Goal: Information Seeking & Learning: Learn about a topic

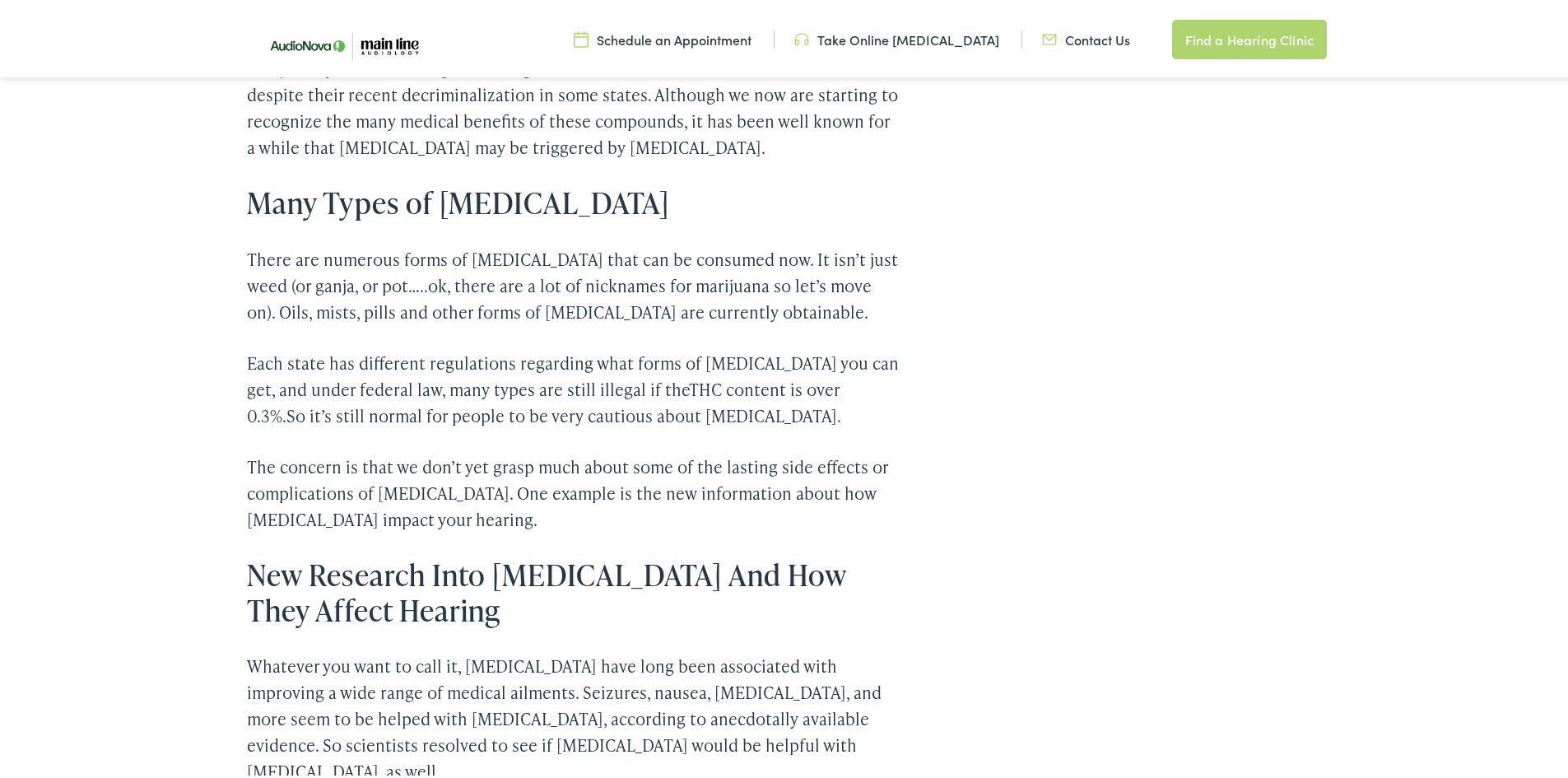
scroll to position [906, 0]
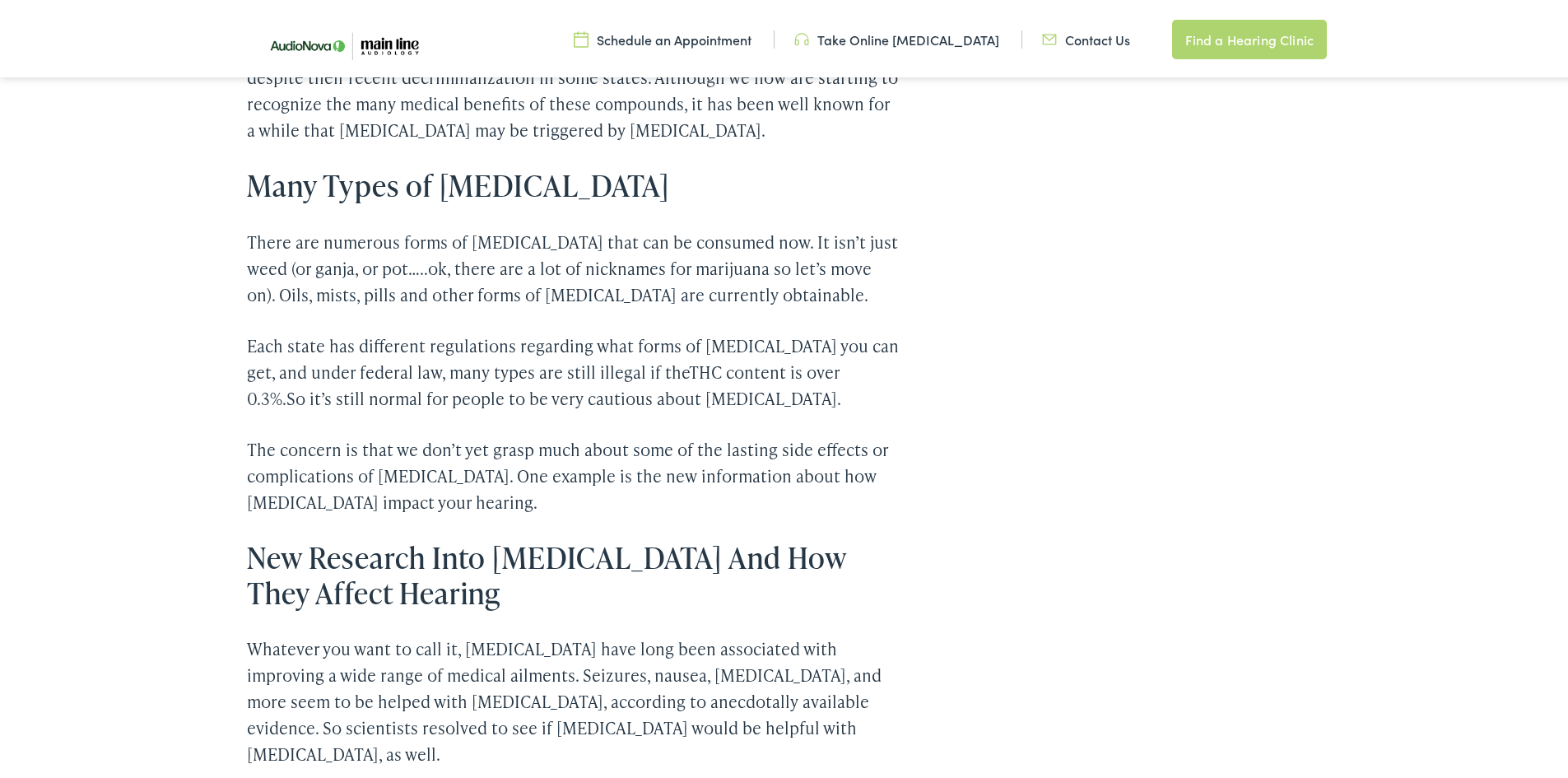
click at [443, 264] on p "There are numerous forms of [MEDICAL_DATA] that can be consumed now. It isn’t j…" at bounding box center [573, 265] width 652 height 79
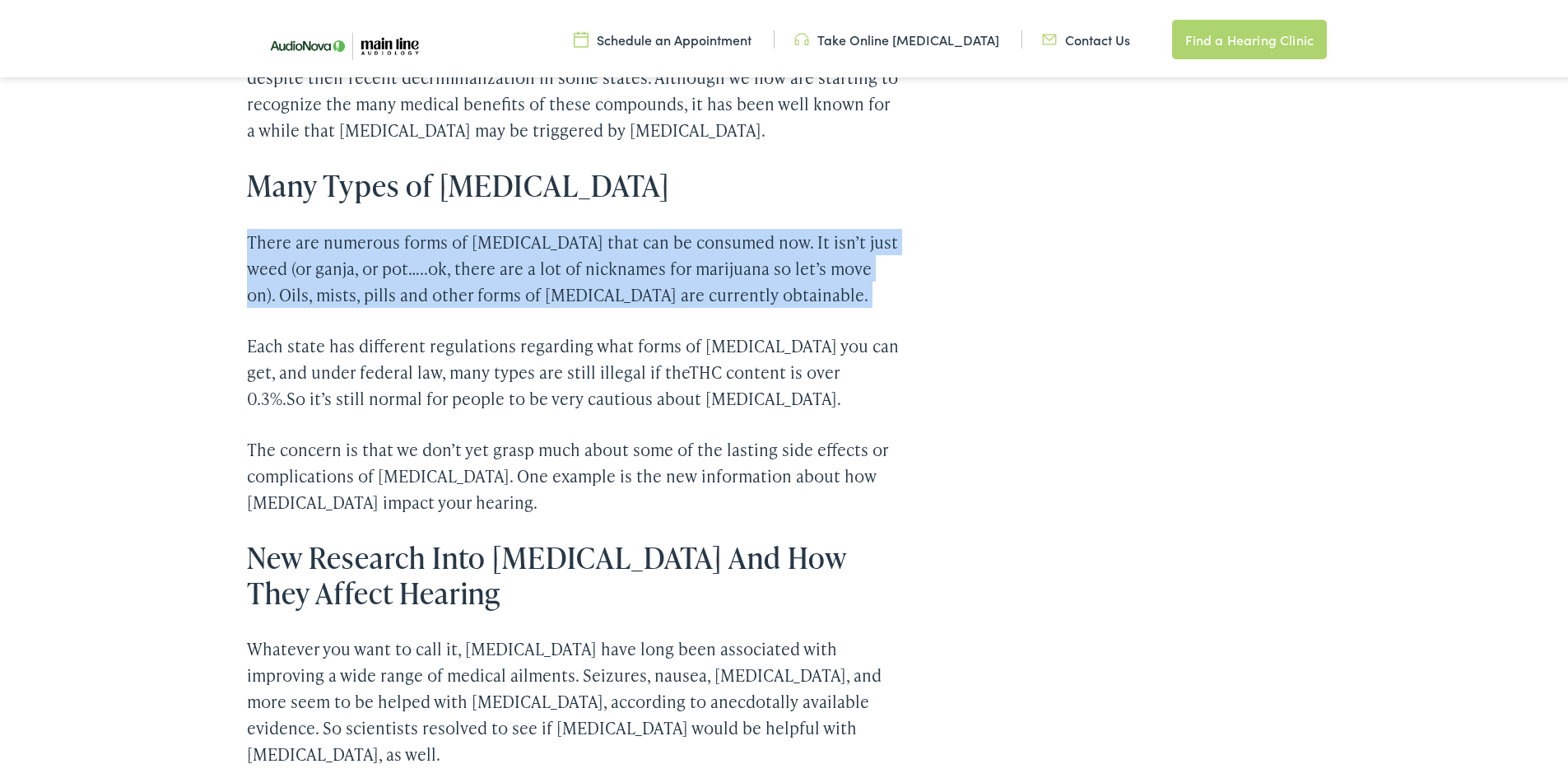
click at [443, 264] on p "There are numerous forms of [MEDICAL_DATA] that can be consumed now. It isn’t j…" at bounding box center [573, 265] width 652 height 79
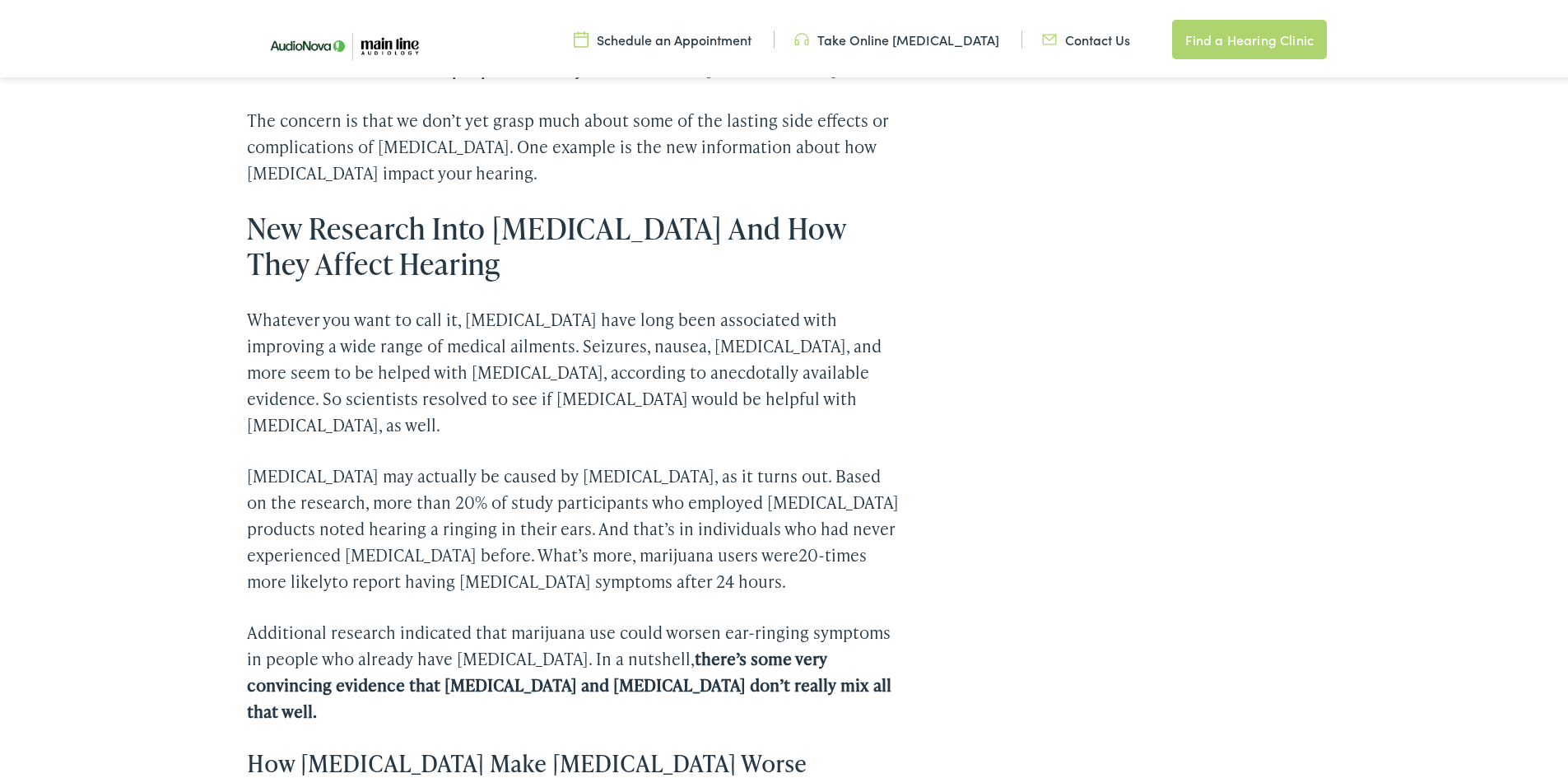
click at [442, 328] on p "Whatever you want to call it, [MEDICAL_DATA] have long been associated with imp…" at bounding box center [573, 368] width 652 height 132
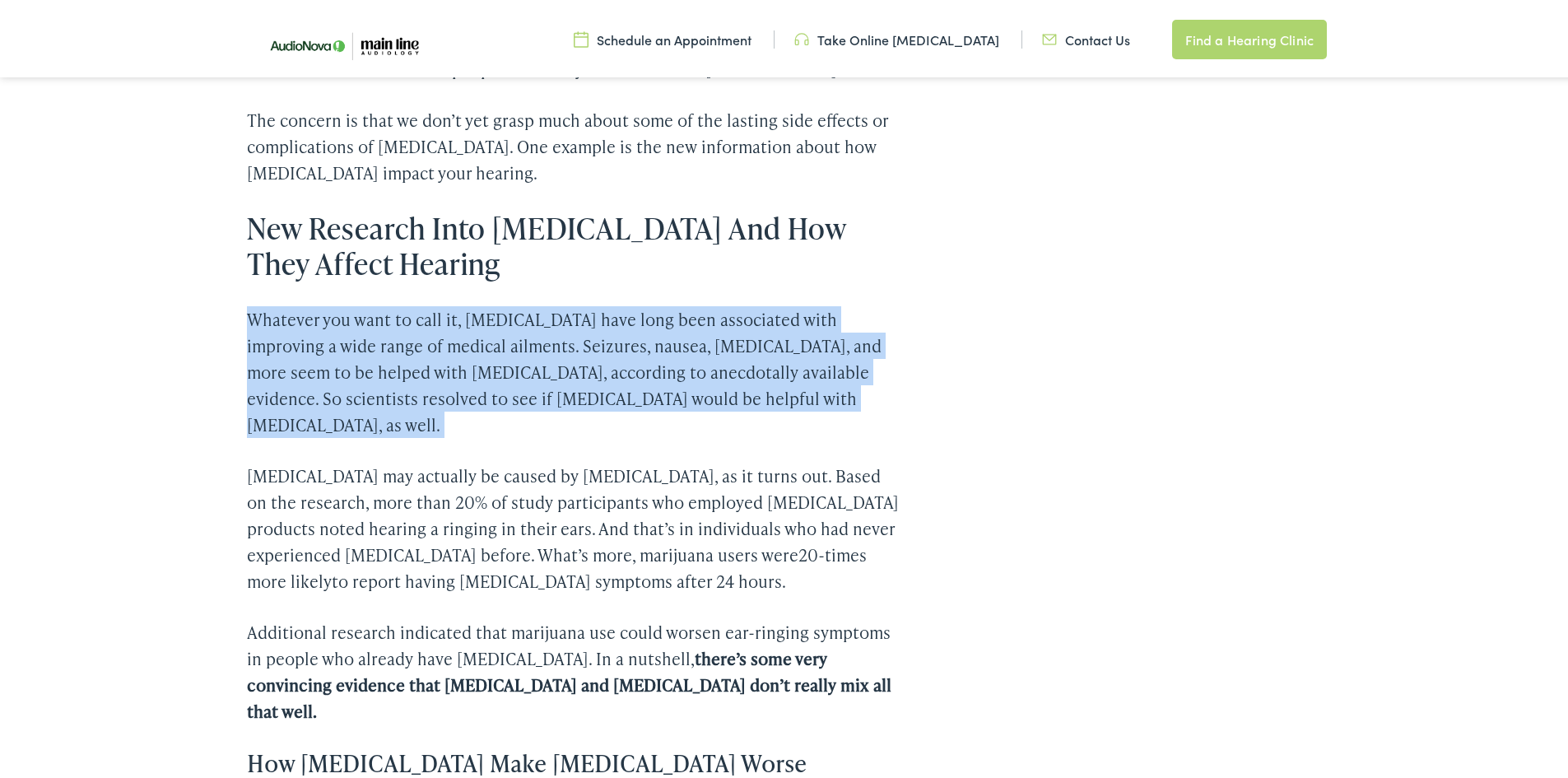
click at [442, 328] on p "Whatever you want to call it, [MEDICAL_DATA] have long been associated with imp…" at bounding box center [573, 368] width 652 height 132
click at [435, 363] on p "Whatever you want to call it, [MEDICAL_DATA] have long been associated with imp…" at bounding box center [573, 368] width 652 height 132
drag, startPoint x: 277, startPoint y: 315, endPoint x: 730, endPoint y: 408, distance: 462.4
click at [730, 408] on p "Whatever you want to call it, [MEDICAL_DATA] have long been associated with imp…" at bounding box center [573, 368] width 652 height 132
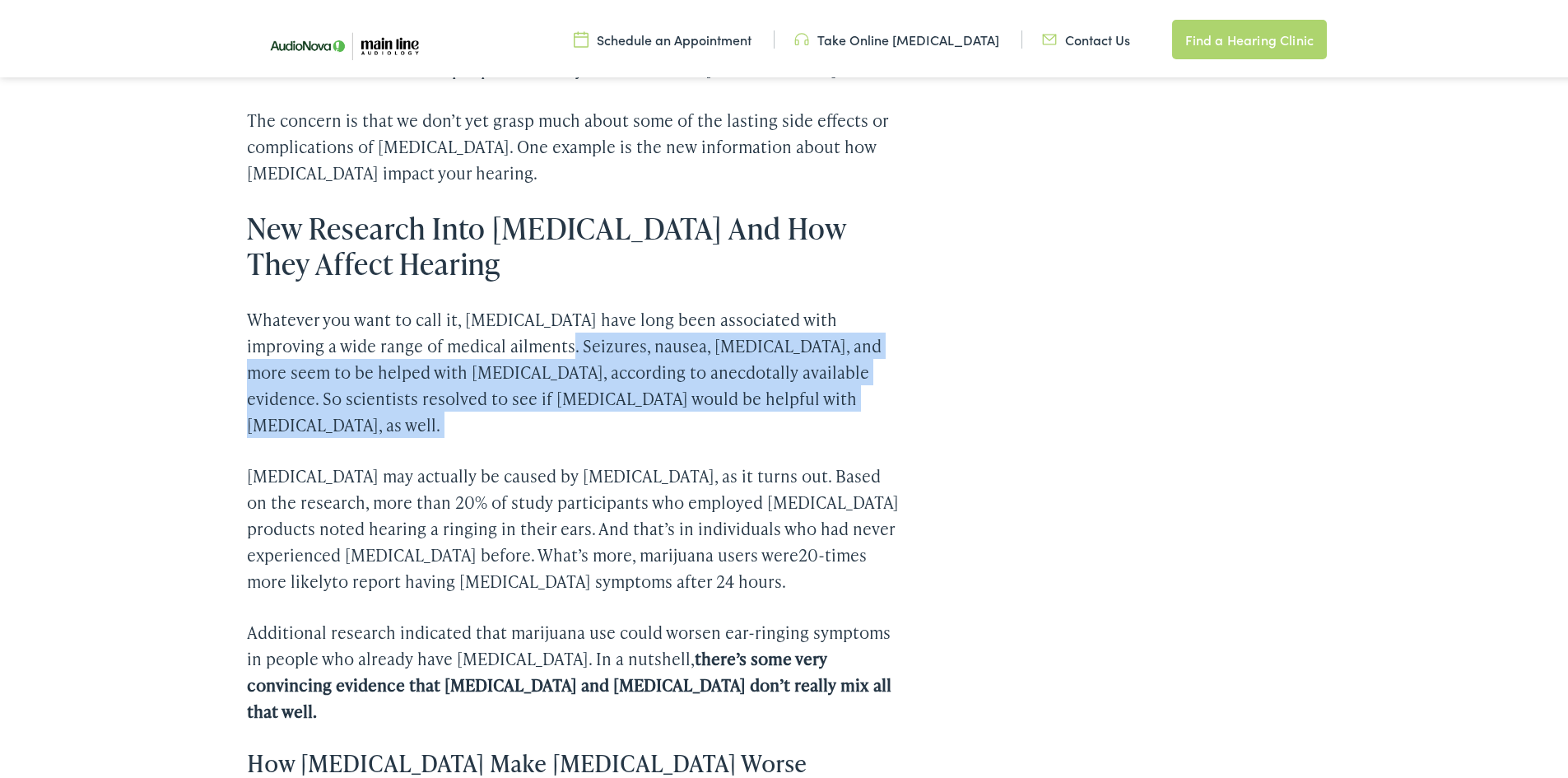
drag, startPoint x: 730, startPoint y: 408, endPoint x: 457, endPoint y: 333, distance: 283.1
click at [458, 334] on p "Whatever you want to call it, [MEDICAL_DATA] have long been associated with imp…" at bounding box center [573, 368] width 652 height 132
click at [457, 333] on p "Whatever you want to call it, [MEDICAL_DATA] have long been associated with imp…" at bounding box center [573, 368] width 652 height 132
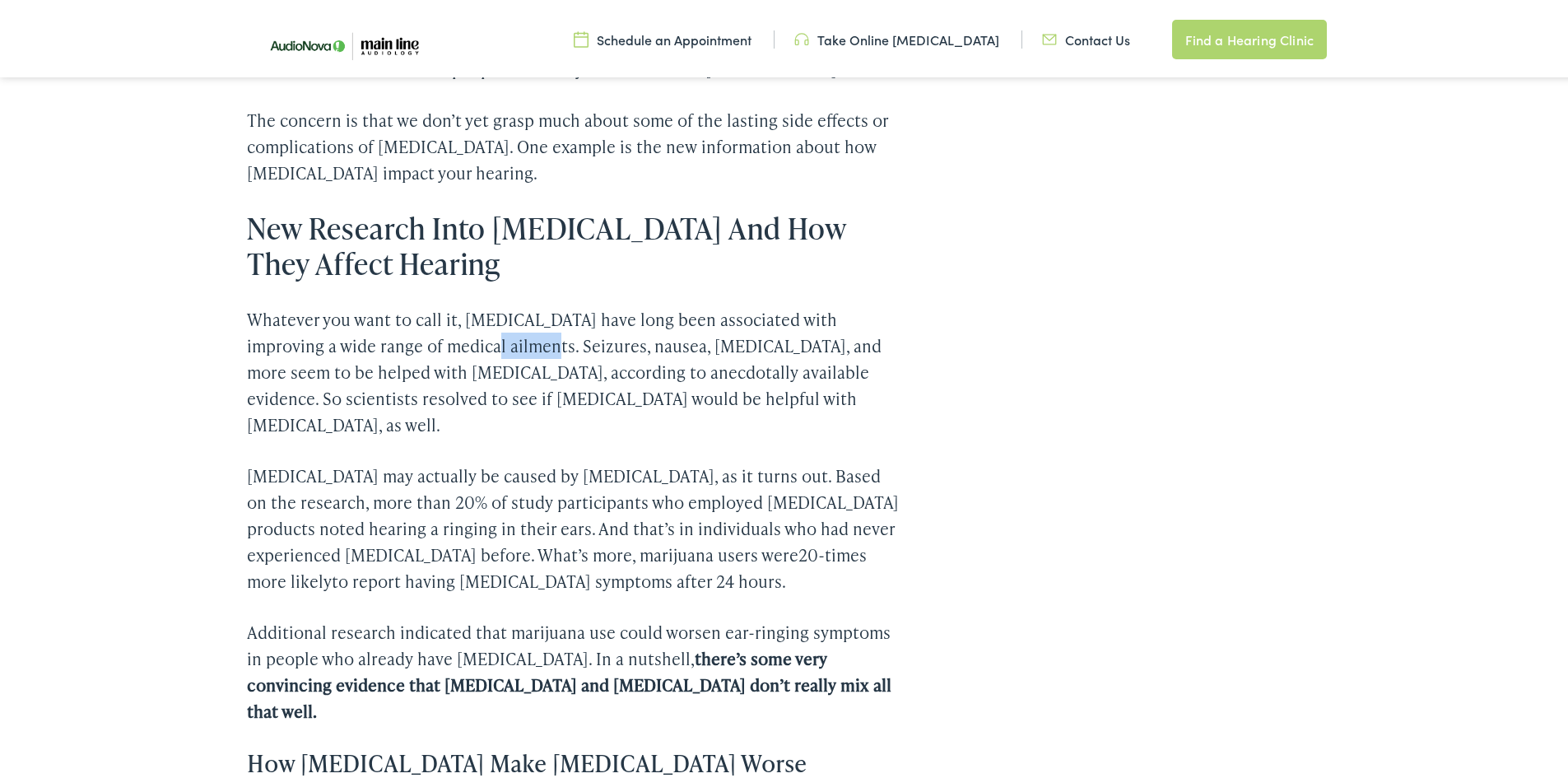
click at [457, 333] on p "Whatever you want to call it, [MEDICAL_DATA] have long been associated with imp…" at bounding box center [573, 368] width 652 height 132
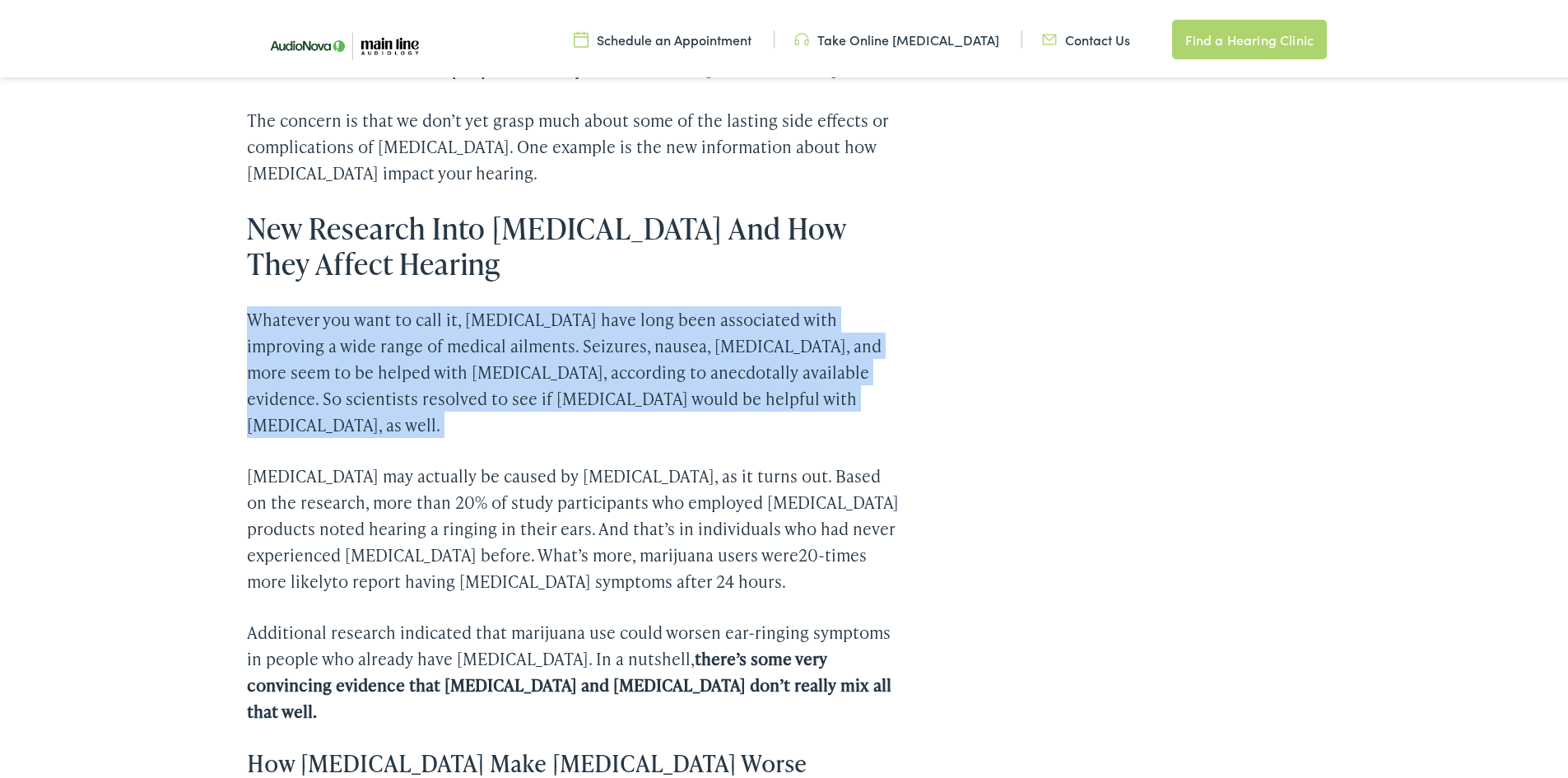
click at [457, 333] on p "Whatever you want to call it, [MEDICAL_DATA] have long been associated with imp…" at bounding box center [573, 368] width 652 height 132
click at [494, 337] on p "Whatever you want to call it, [MEDICAL_DATA] have long been associated with imp…" at bounding box center [573, 368] width 652 height 132
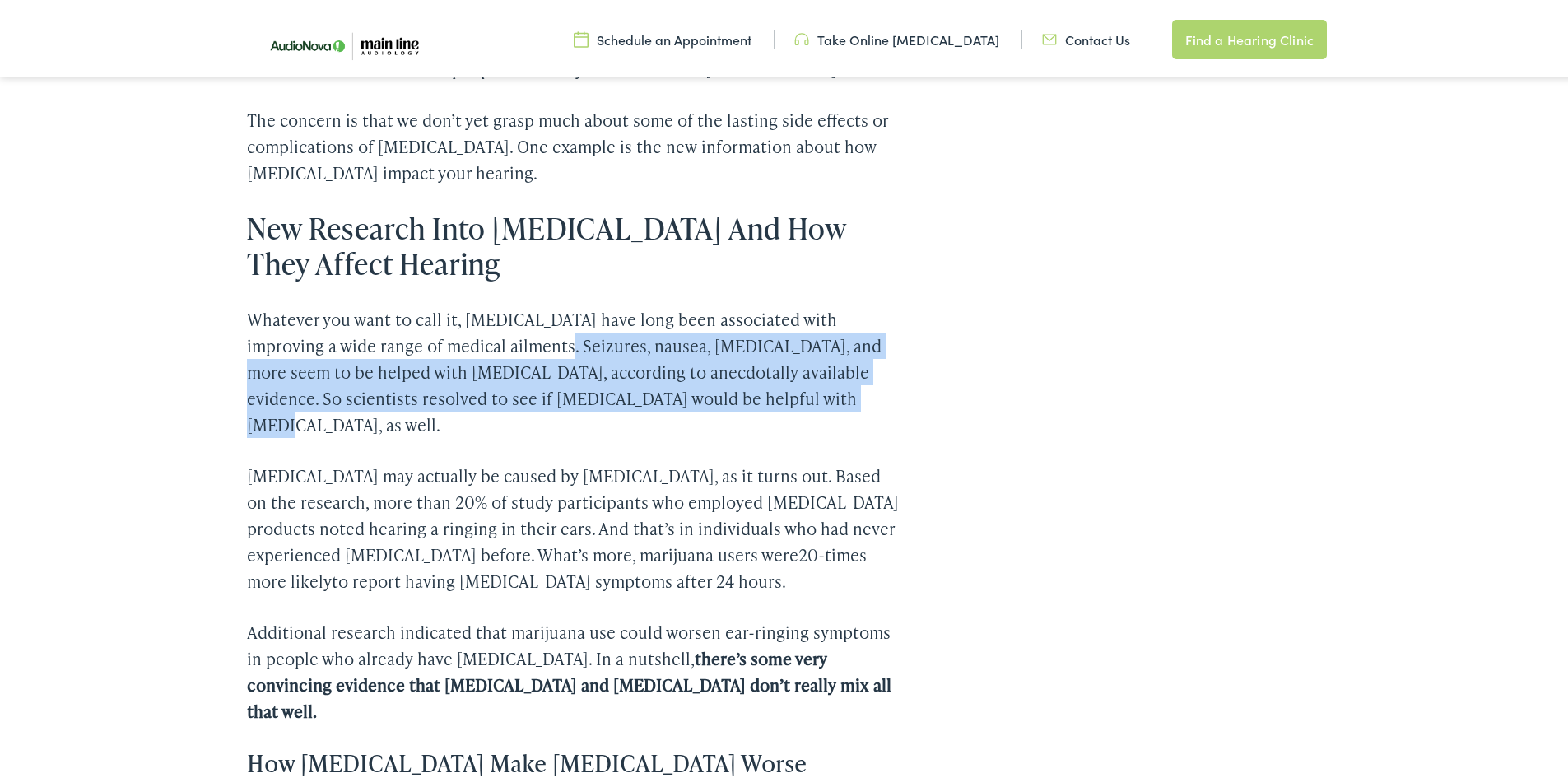
drag, startPoint x: 481, startPoint y: 343, endPoint x: 717, endPoint y: 405, distance: 244.0
click at [717, 405] on p "Whatever you want to call it, [MEDICAL_DATA] have long been associated with imp…" at bounding box center [573, 368] width 652 height 132
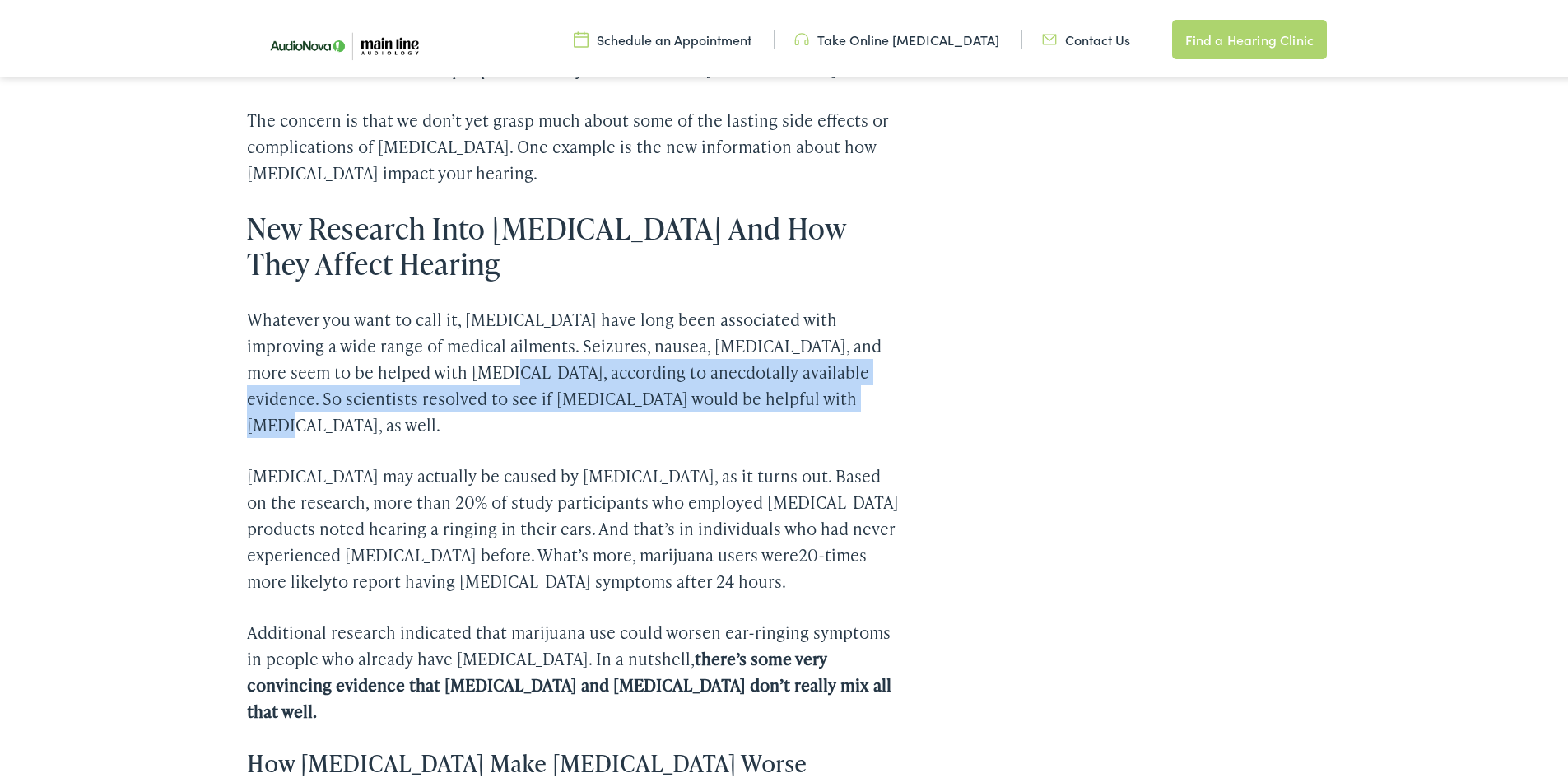
drag, startPoint x: 388, startPoint y: 366, endPoint x: 728, endPoint y: 403, distance: 342.0
click at [728, 403] on p "Whatever you want to call it, [MEDICAL_DATA] have long been associated with imp…" at bounding box center [573, 368] width 652 height 132
drag, startPoint x: 711, startPoint y: 363, endPoint x: 763, endPoint y: 402, distance: 65.0
click at [763, 402] on p "Whatever you want to call it, [MEDICAL_DATA] have long been associated with imp…" at bounding box center [573, 368] width 652 height 132
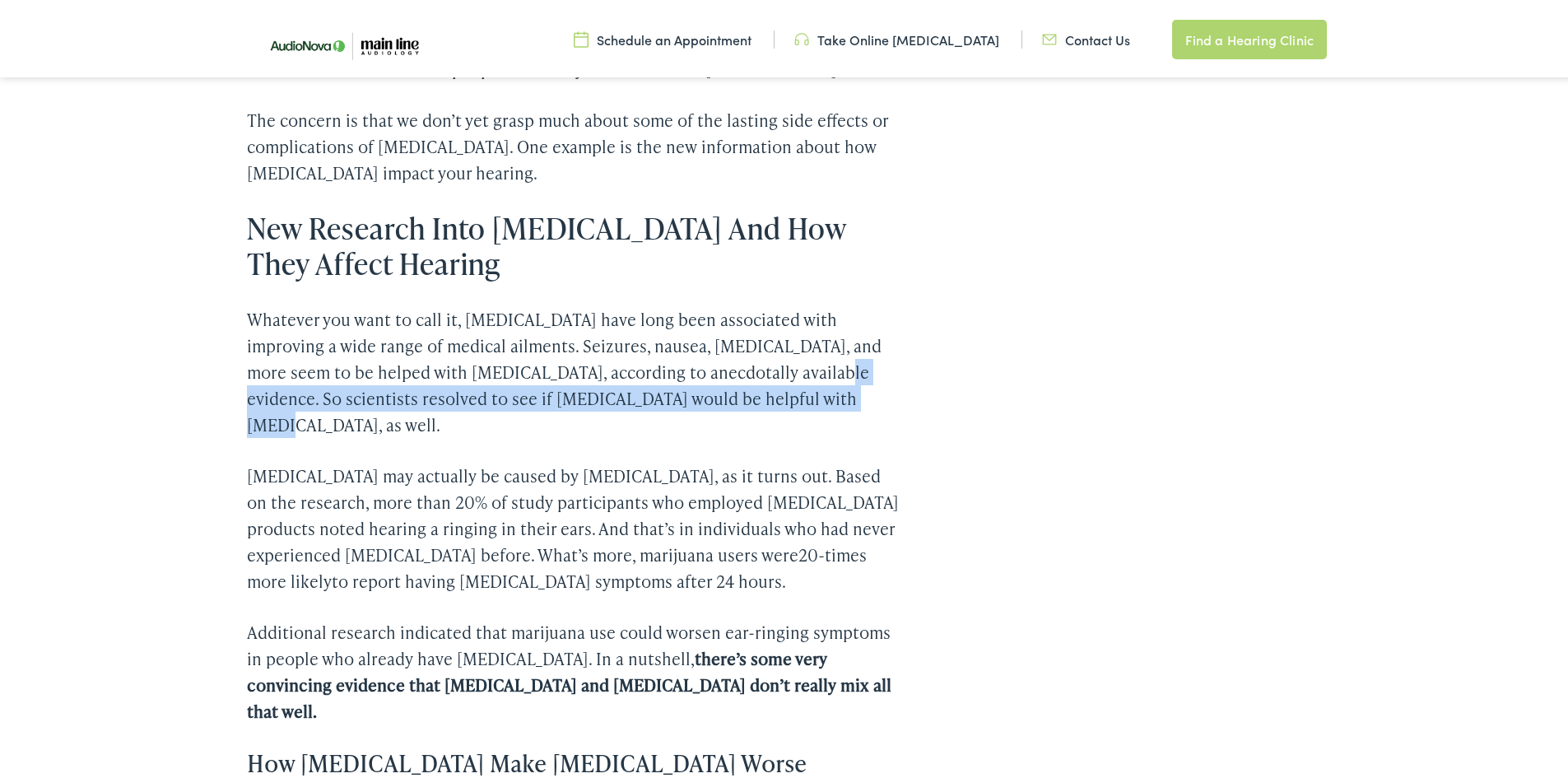
click at [763, 402] on p "Whatever you want to call it, [MEDICAL_DATA] have long been associated with imp…" at bounding box center [573, 368] width 652 height 132
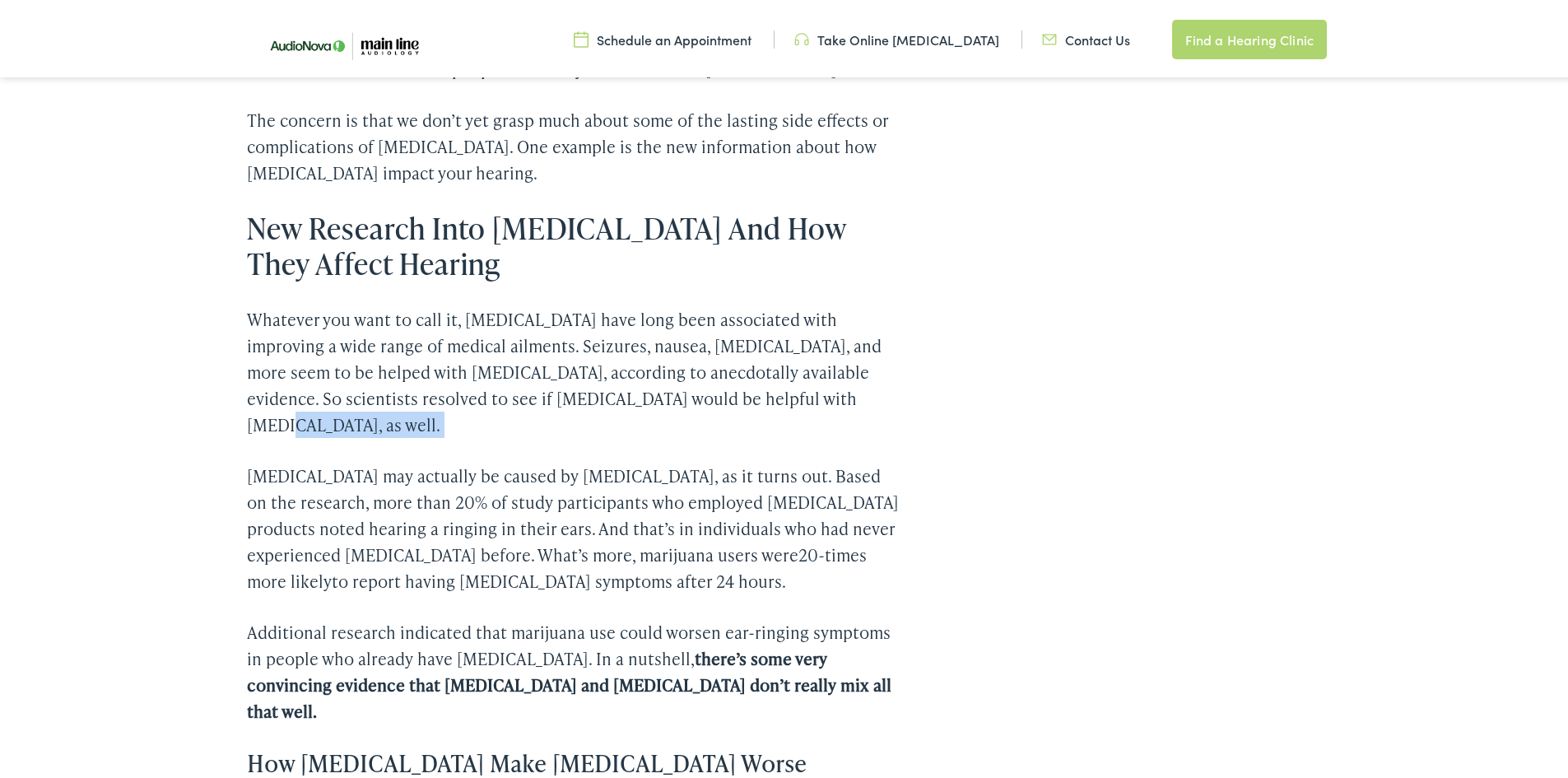
click at [763, 402] on p "Whatever you want to call it, [MEDICAL_DATA] have long been associated with imp…" at bounding box center [573, 368] width 652 height 132
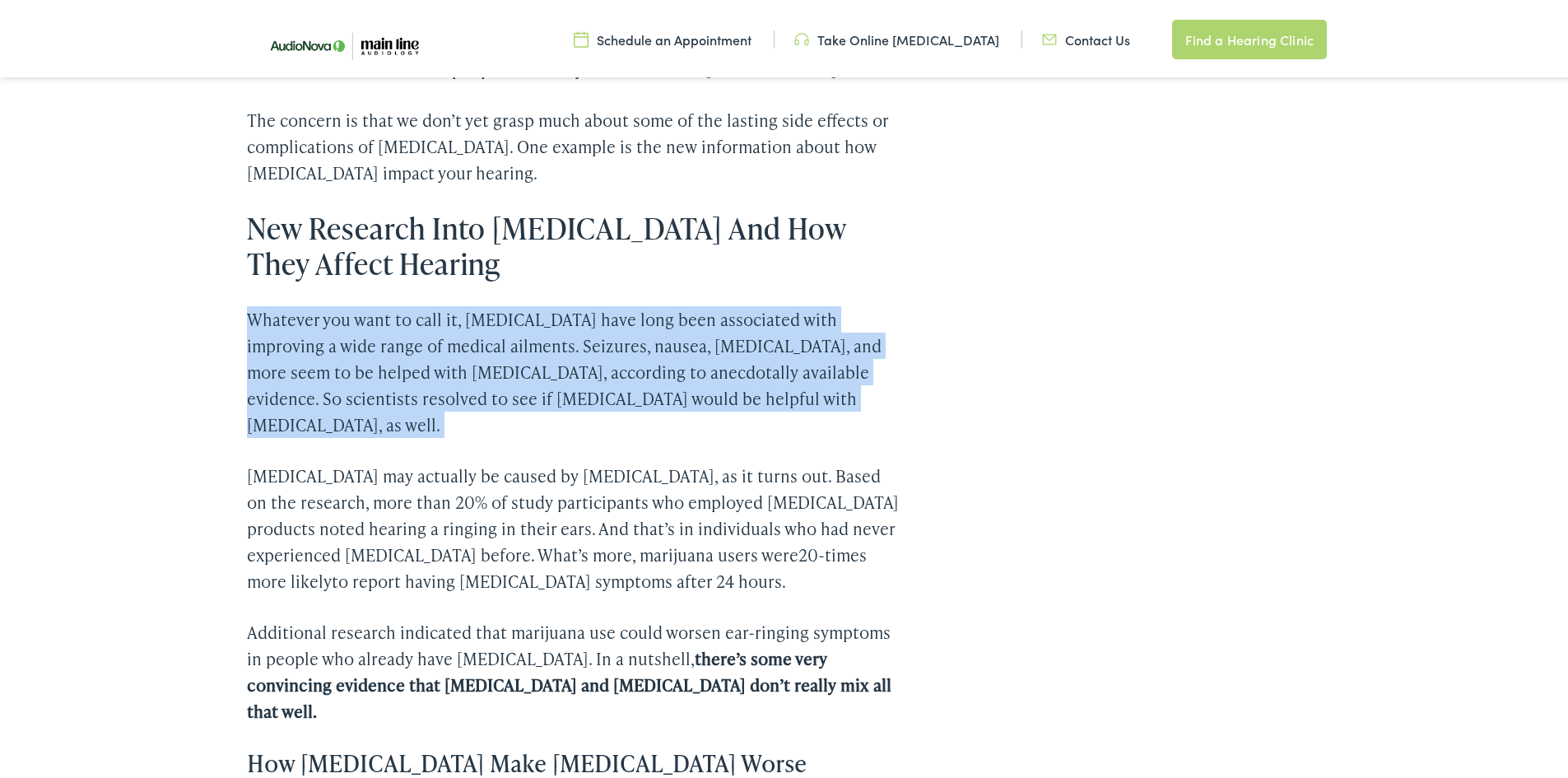
click at [763, 402] on p "Whatever you want to call it, [MEDICAL_DATA] have long been associated with imp…" at bounding box center [573, 368] width 652 height 132
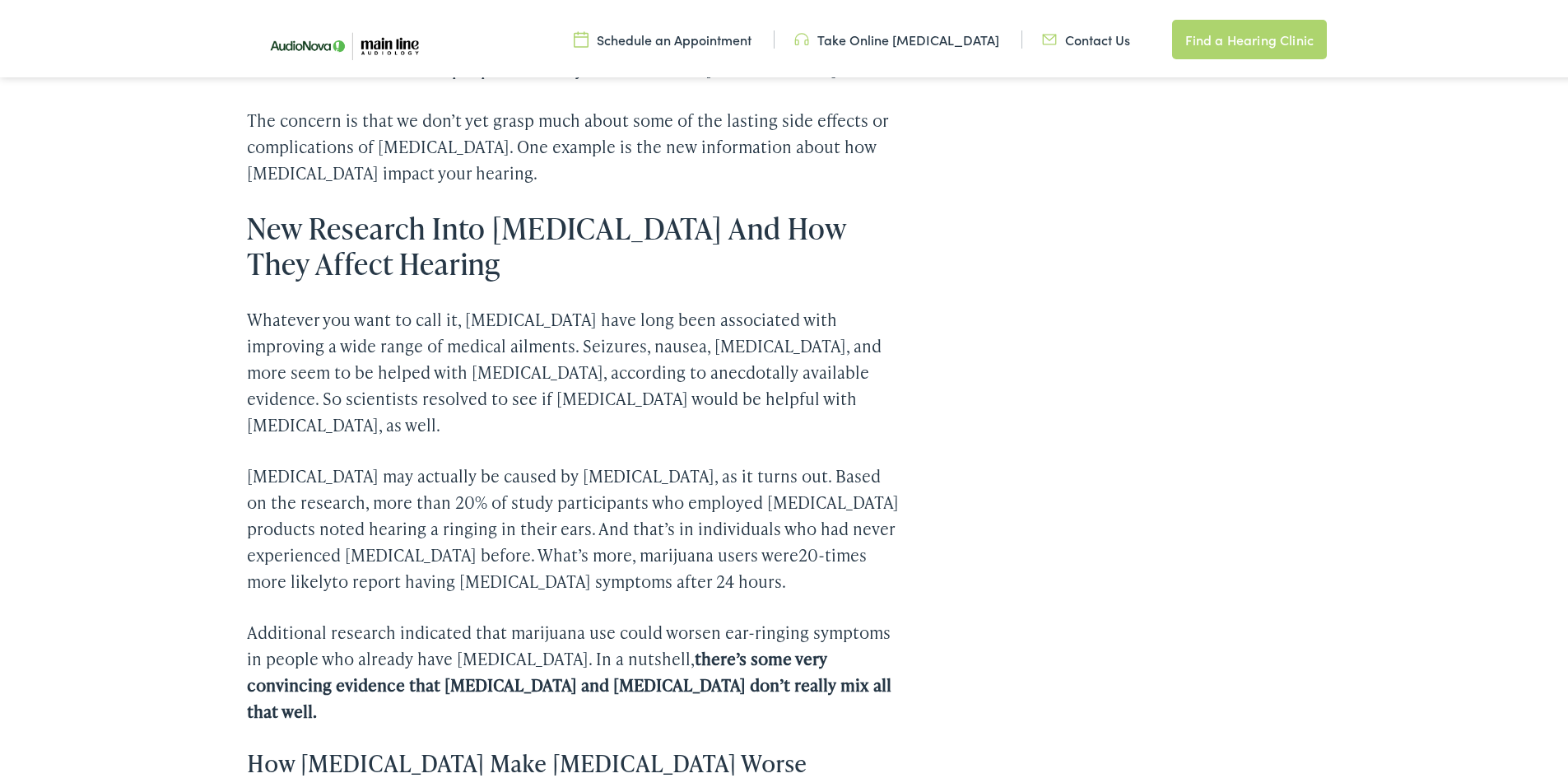
click at [606, 459] on p "[MEDICAL_DATA] may actually be caused by [MEDICAL_DATA], as it turns out. Based…" at bounding box center [573, 525] width 652 height 132
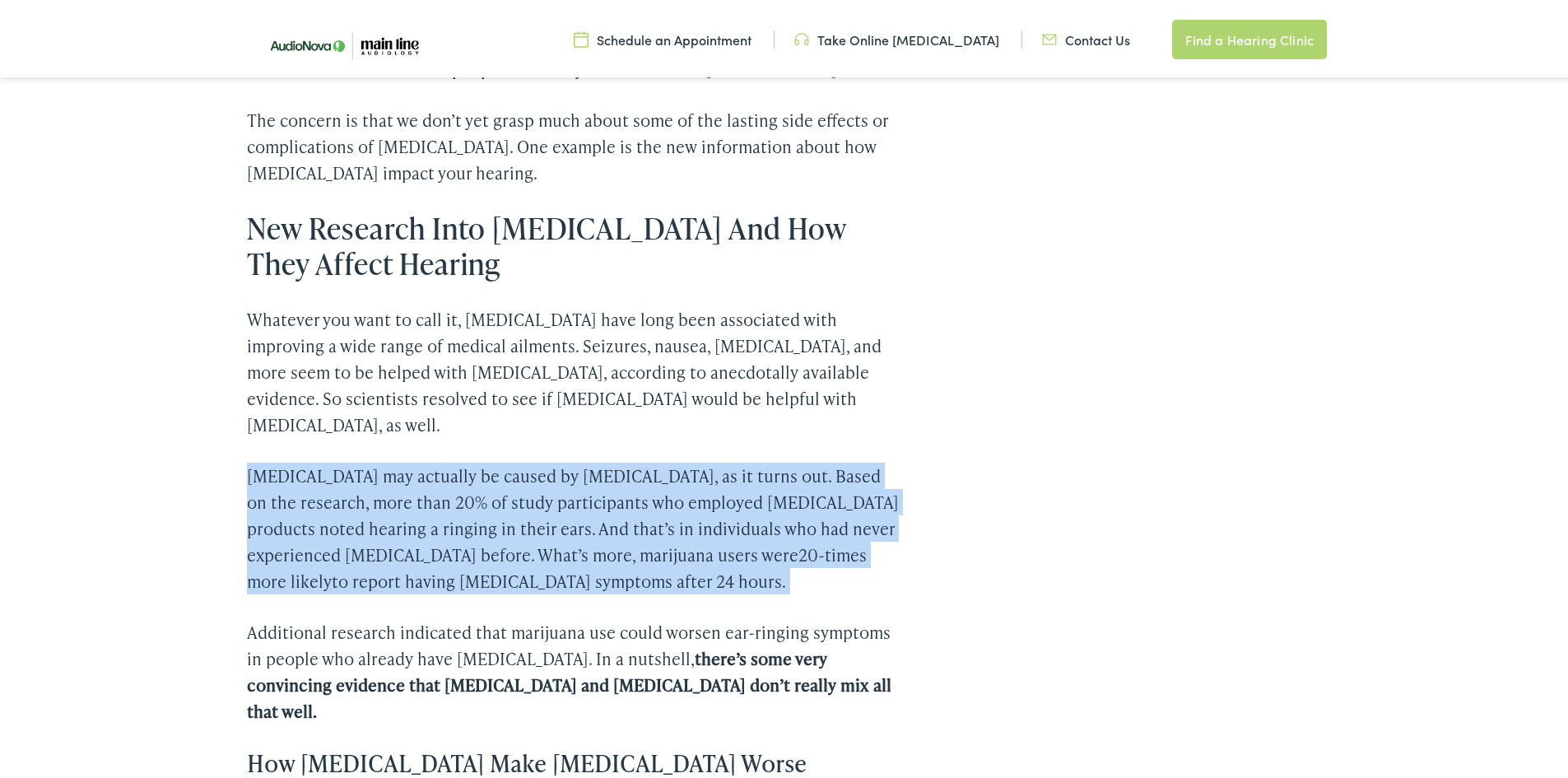
click at [606, 459] on p "[MEDICAL_DATA] may actually be caused by [MEDICAL_DATA], as it turns out. Based…" at bounding box center [573, 525] width 652 height 132
click at [655, 466] on p "[MEDICAL_DATA] may actually be caused by [MEDICAL_DATA], as it turns out. Based…" at bounding box center [573, 525] width 652 height 132
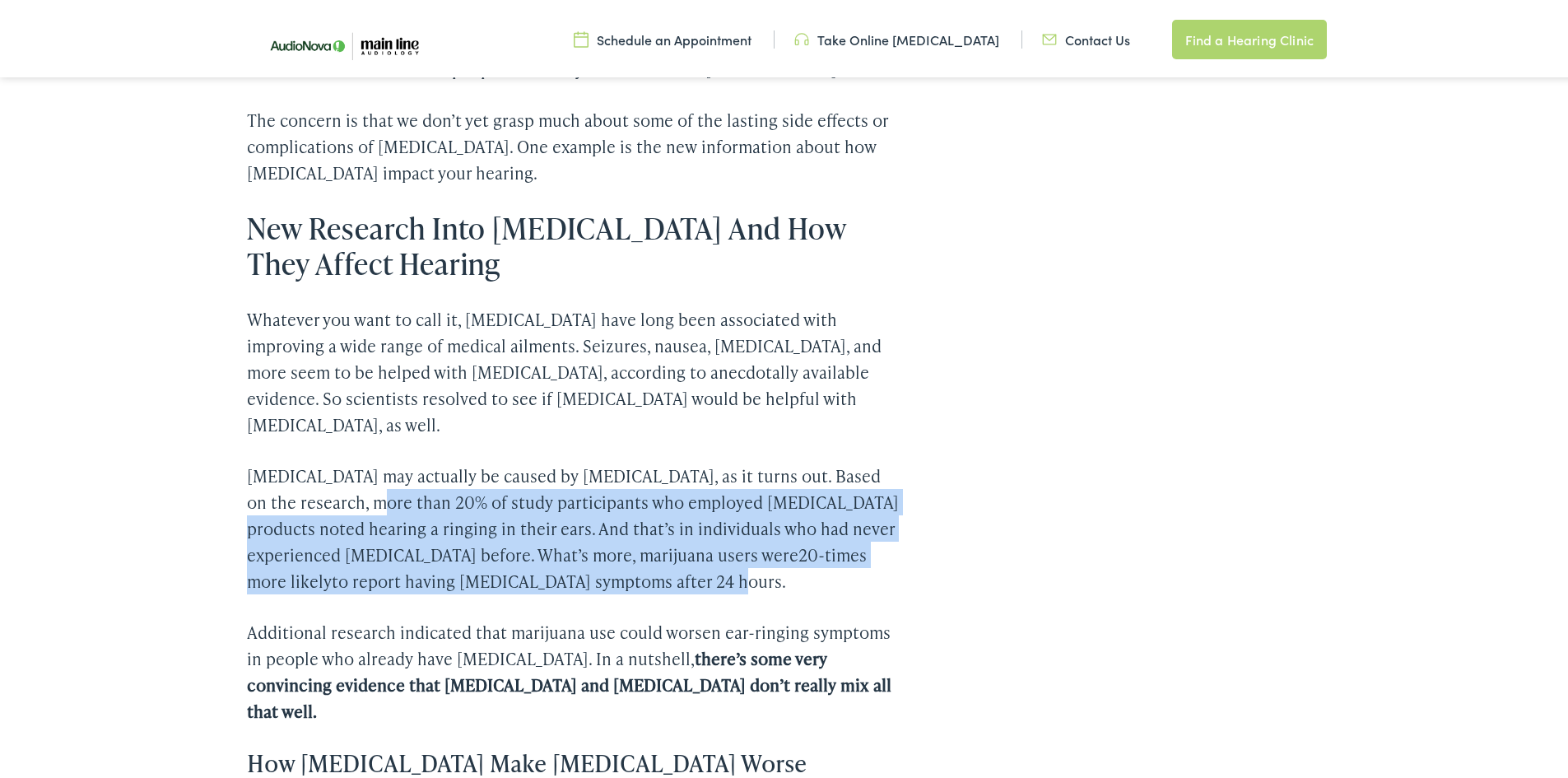
drag, startPoint x: 364, startPoint y: 473, endPoint x: 799, endPoint y: 555, distance: 442.7
click at [799, 555] on p "[MEDICAL_DATA] may actually be caused by [MEDICAL_DATA], as it turns out. Based…" at bounding box center [573, 525] width 652 height 132
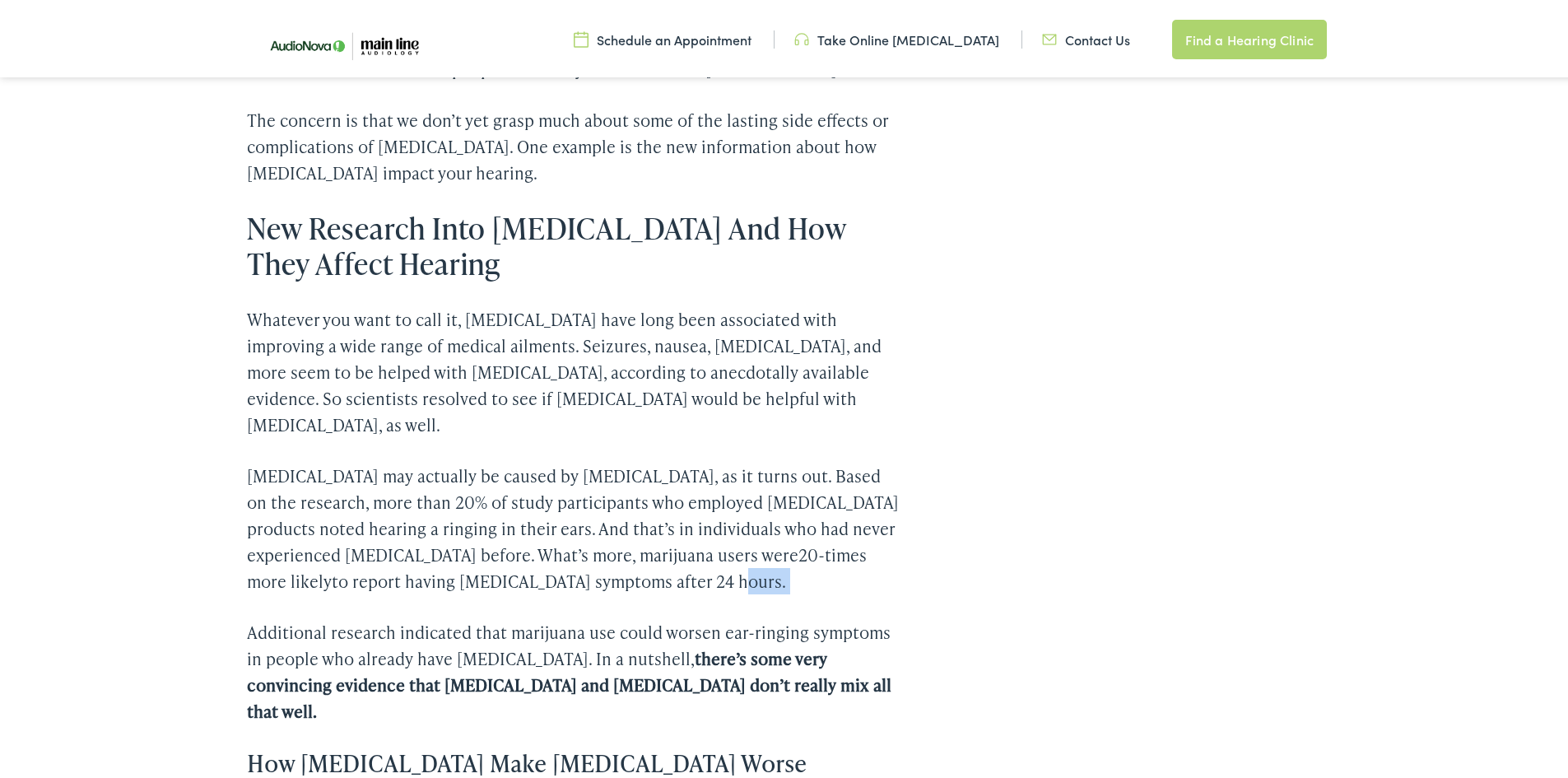
click at [799, 555] on p "[MEDICAL_DATA] may actually be caused by [MEDICAL_DATA], as it turns out. Based…" at bounding box center [573, 525] width 652 height 132
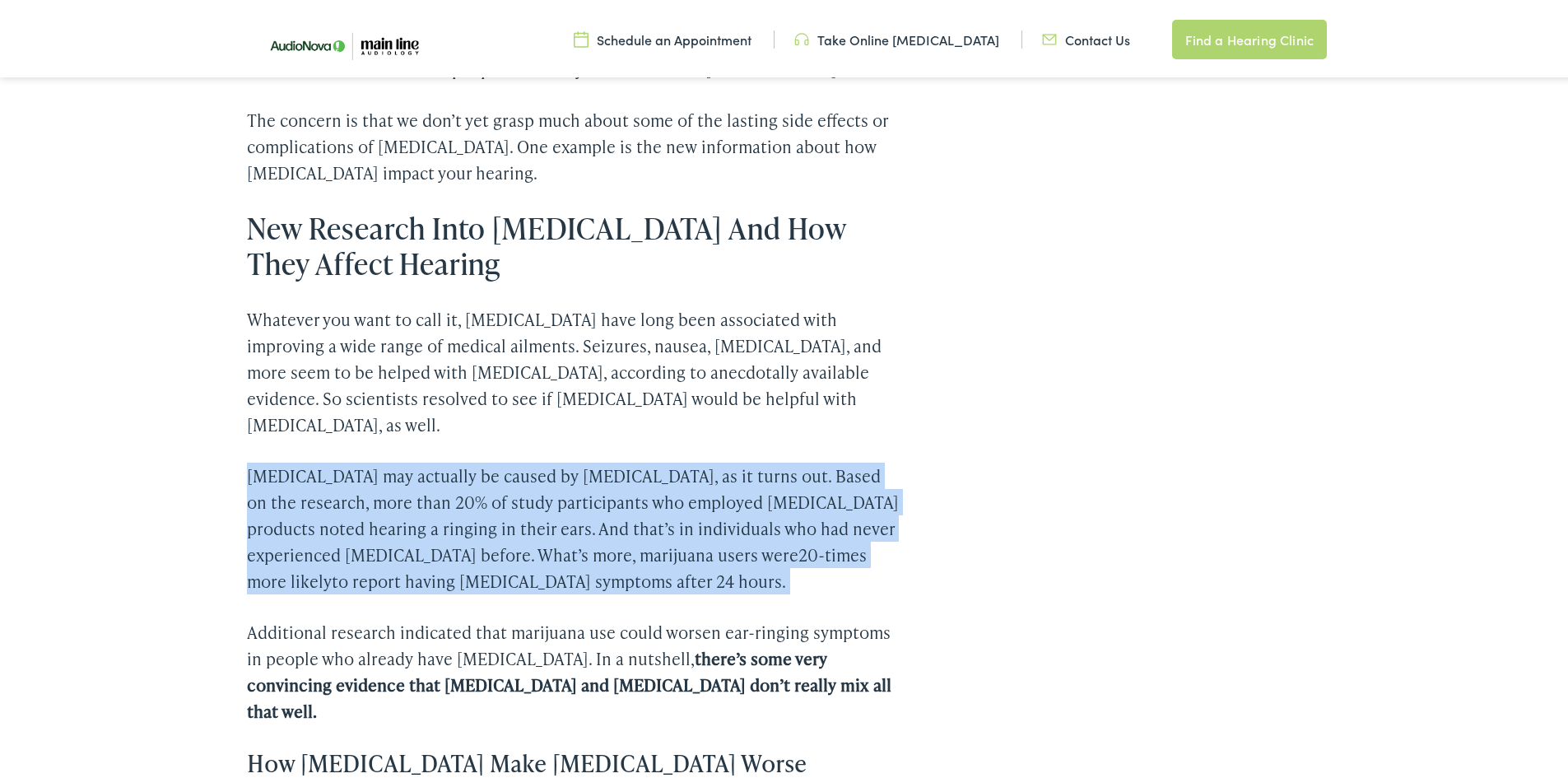
click at [799, 555] on p "[MEDICAL_DATA] may actually be caused by [MEDICAL_DATA], as it turns out. Based…" at bounding box center [573, 525] width 652 height 132
click at [768, 553] on p "[MEDICAL_DATA] may actually be caused by [MEDICAL_DATA], as it turns out. Based…" at bounding box center [573, 525] width 652 height 132
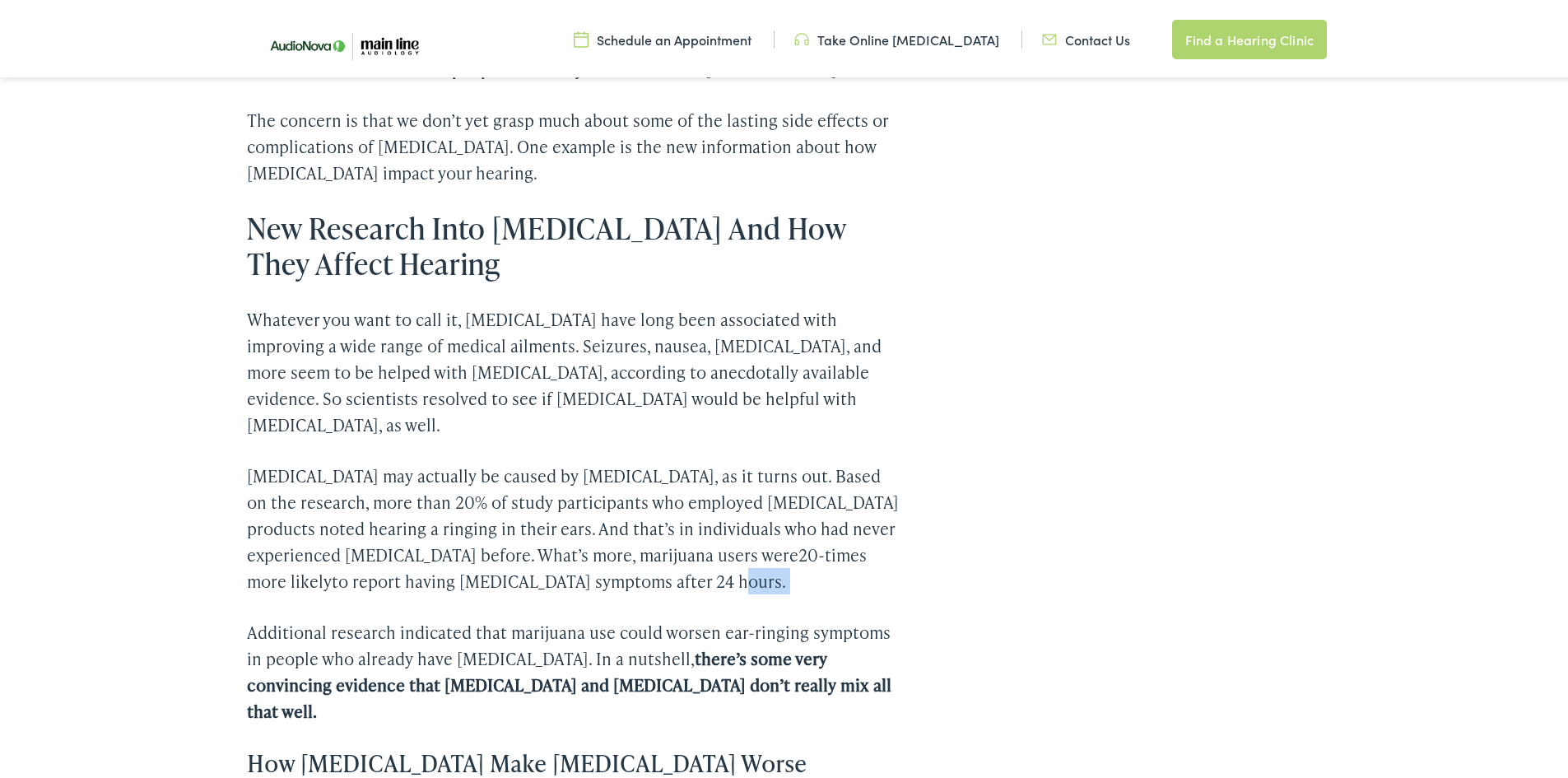
click at [768, 553] on p "[MEDICAL_DATA] may actually be caused by [MEDICAL_DATA], as it turns out. Based…" at bounding box center [573, 525] width 652 height 132
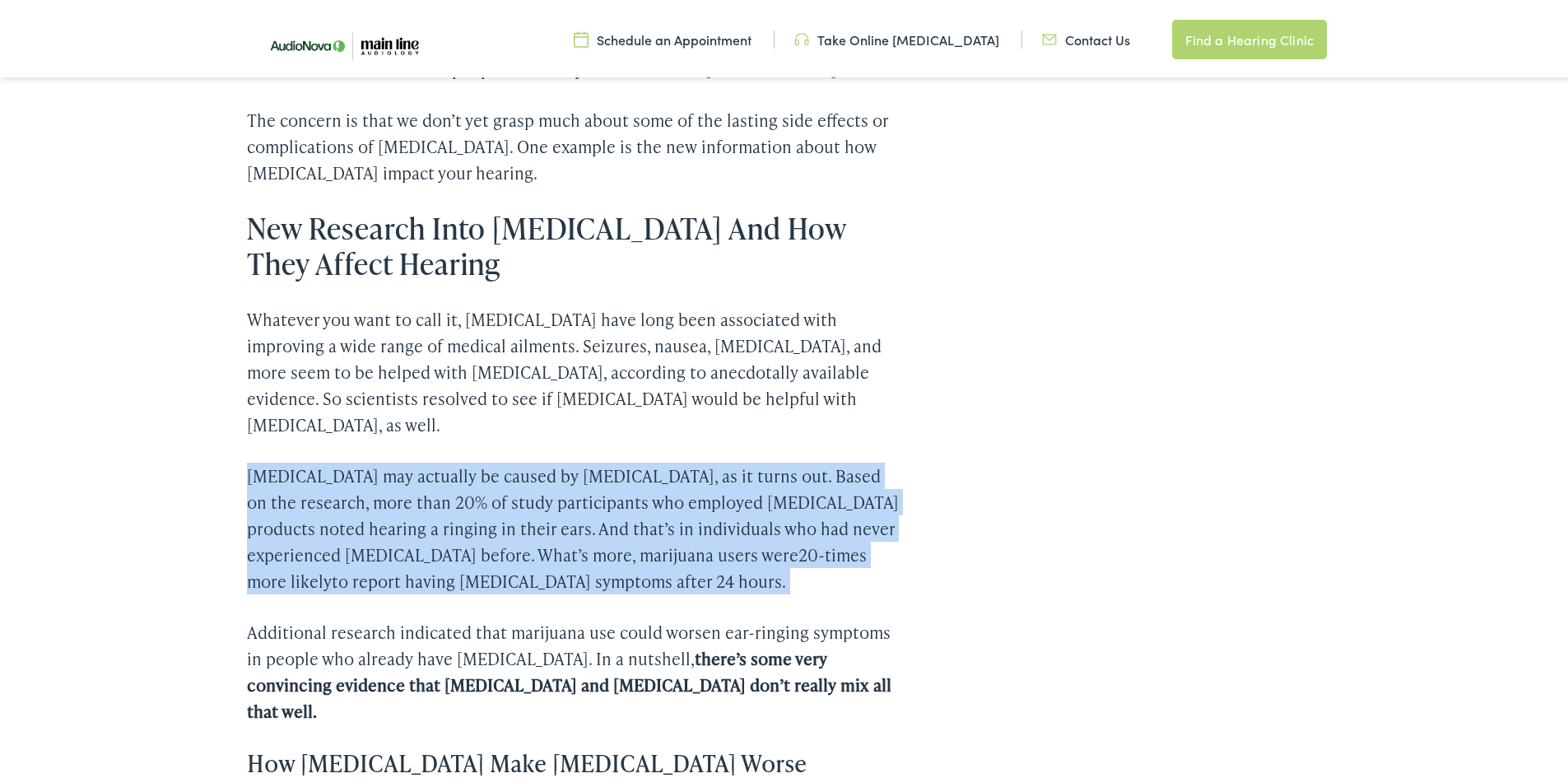
click at [768, 553] on p "[MEDICAL_DATA] may actually be caused by [MEDICAL_DATA], as it turns out. Based…" at bounding box center [573, 525] width 652 height 132
click at [720, 551] on p "[MEDICAL_DATA] may actually be caused by [MEDICAL_DATA], as it turns out. Based…" at bounding box center [573, 525] width 652 height 132
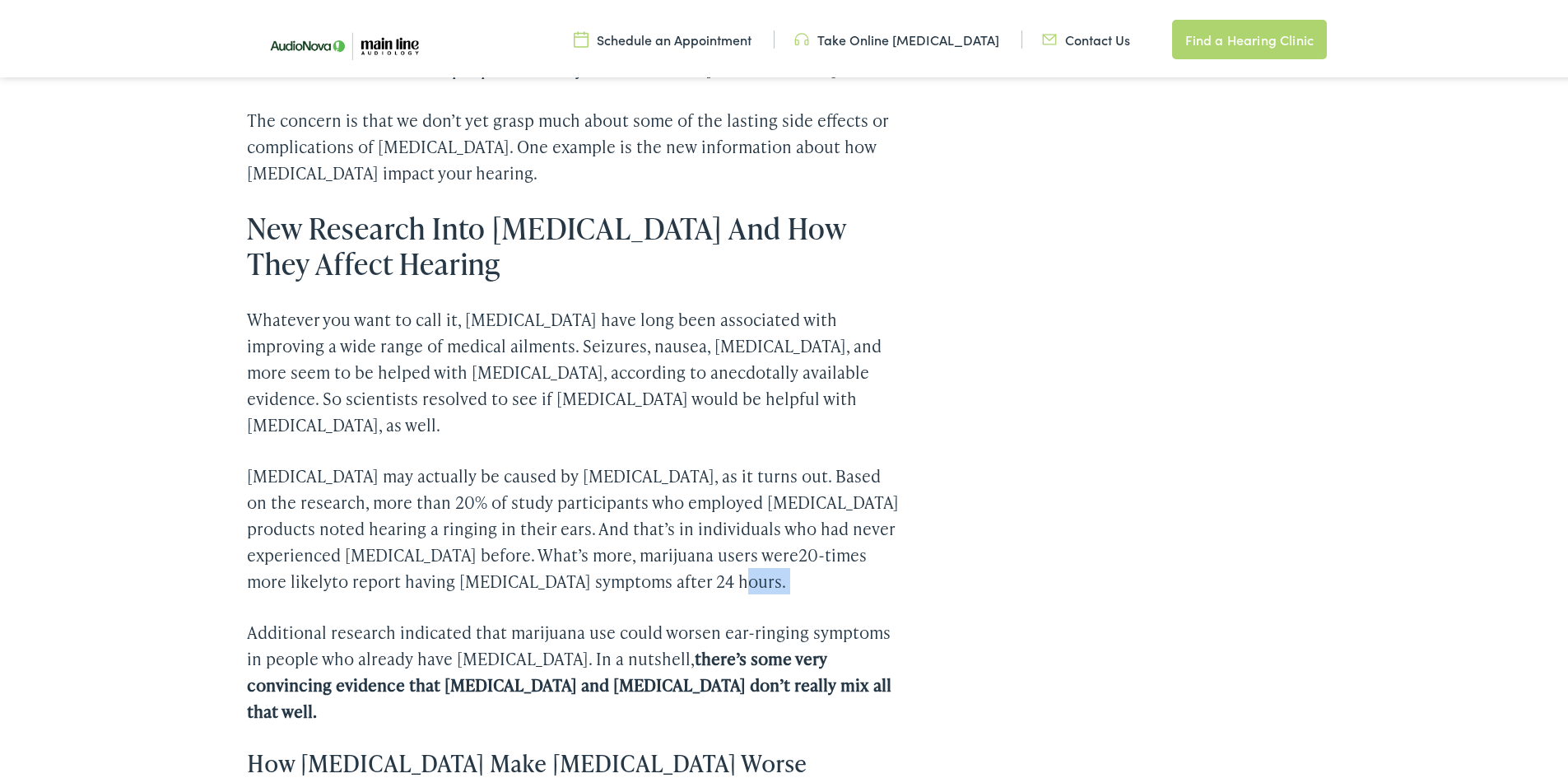
click at [720, 550] on p "[MEDICAL_DATA] may actually be caused by [MEDICAL_DATA], as it turns out. Based…" at bounding box center [573, 525] width 652 height 132
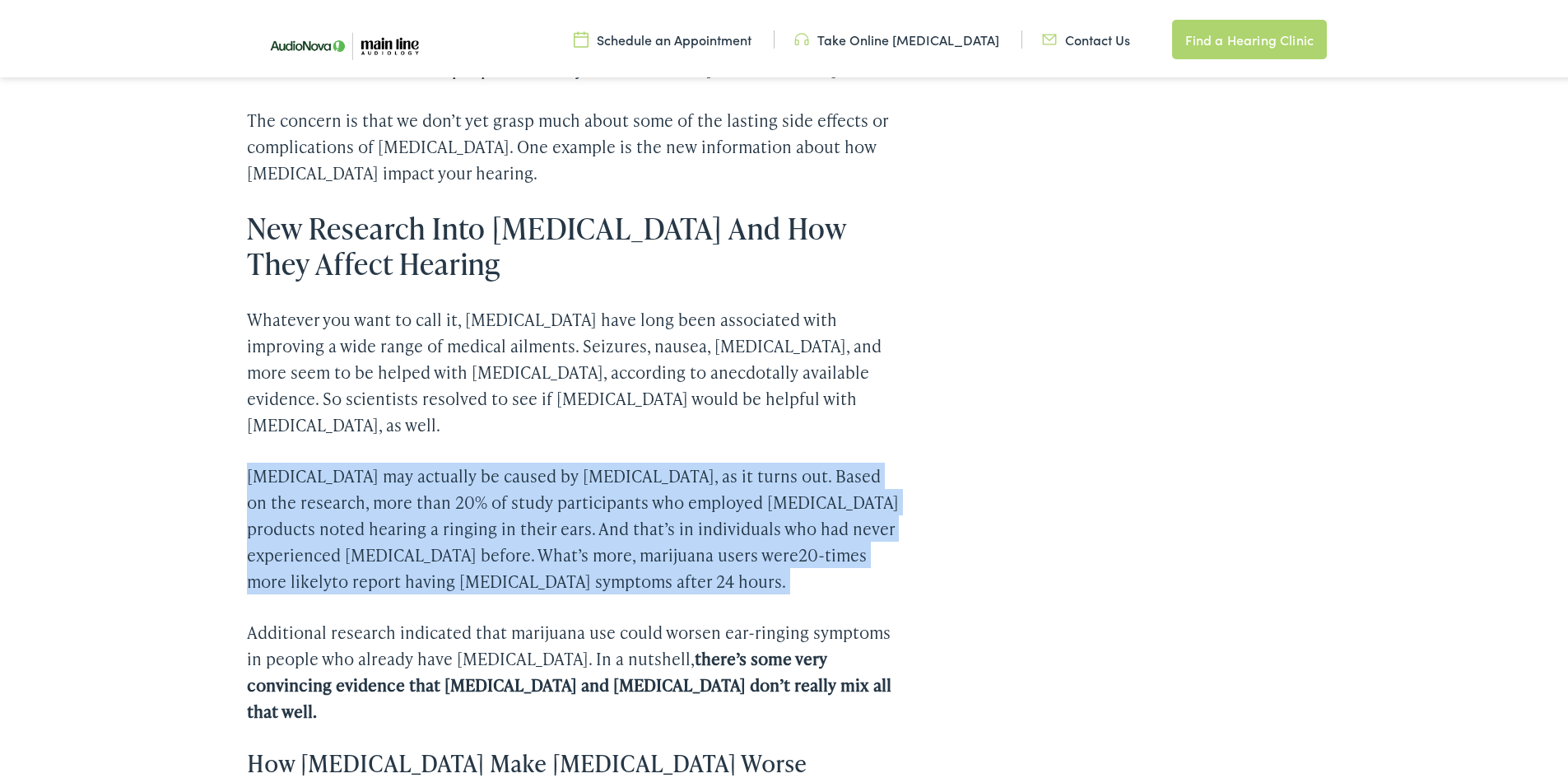
click at [720, 550] on p "[MEDICAL_DATA] may actually be caused by [MEDICAL_DATA], as it turns out. Based…" at bounding box center [573, 525] width 652 height 132
click at [735, 550] on p "[MEDICAL_DATA] may actually be caused by [MEDICAL_DATA], as it turns out. Based…" at bounding box center [573, 525] width 652 height 132
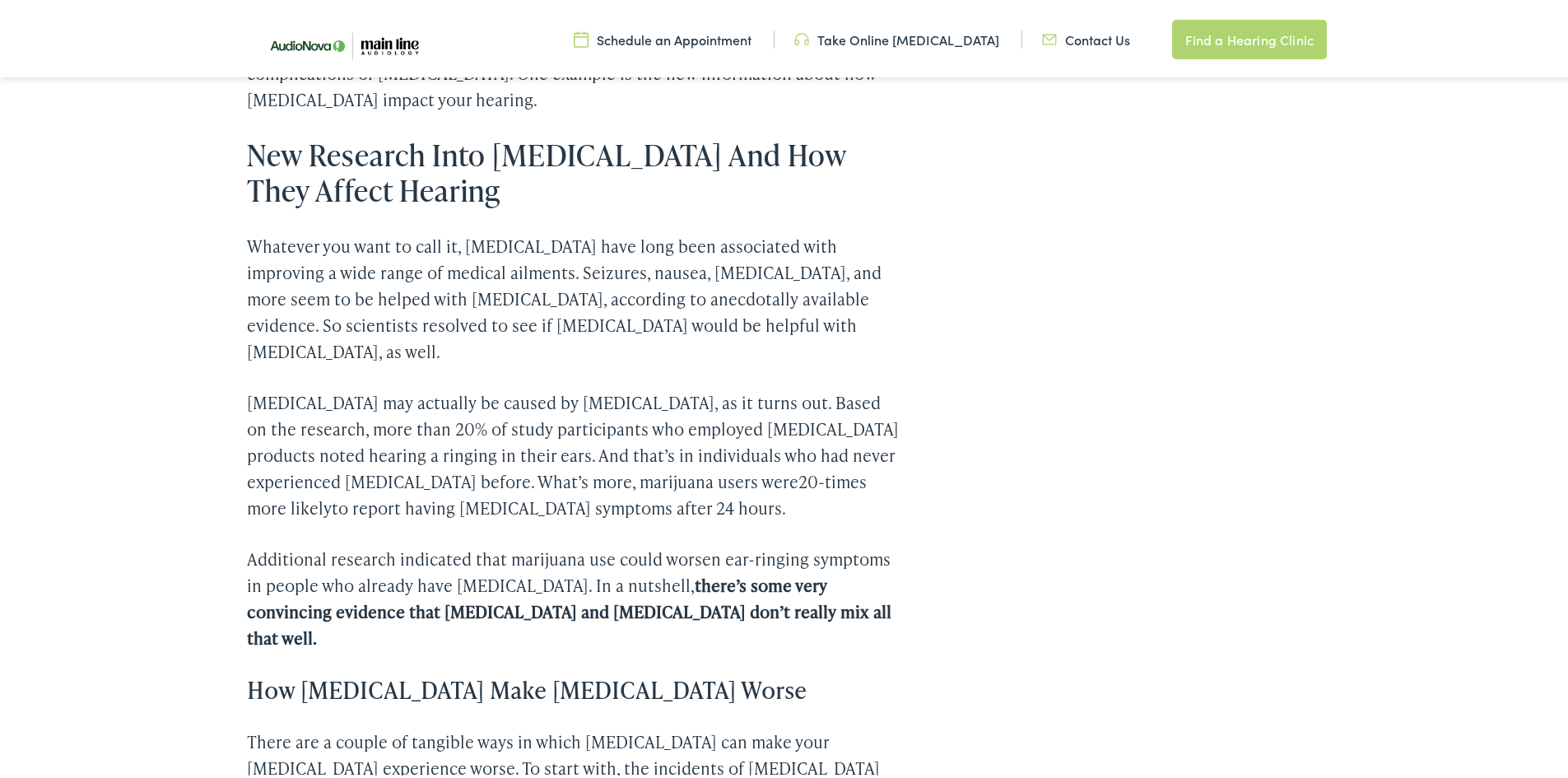
scroll to position [1482, 0]
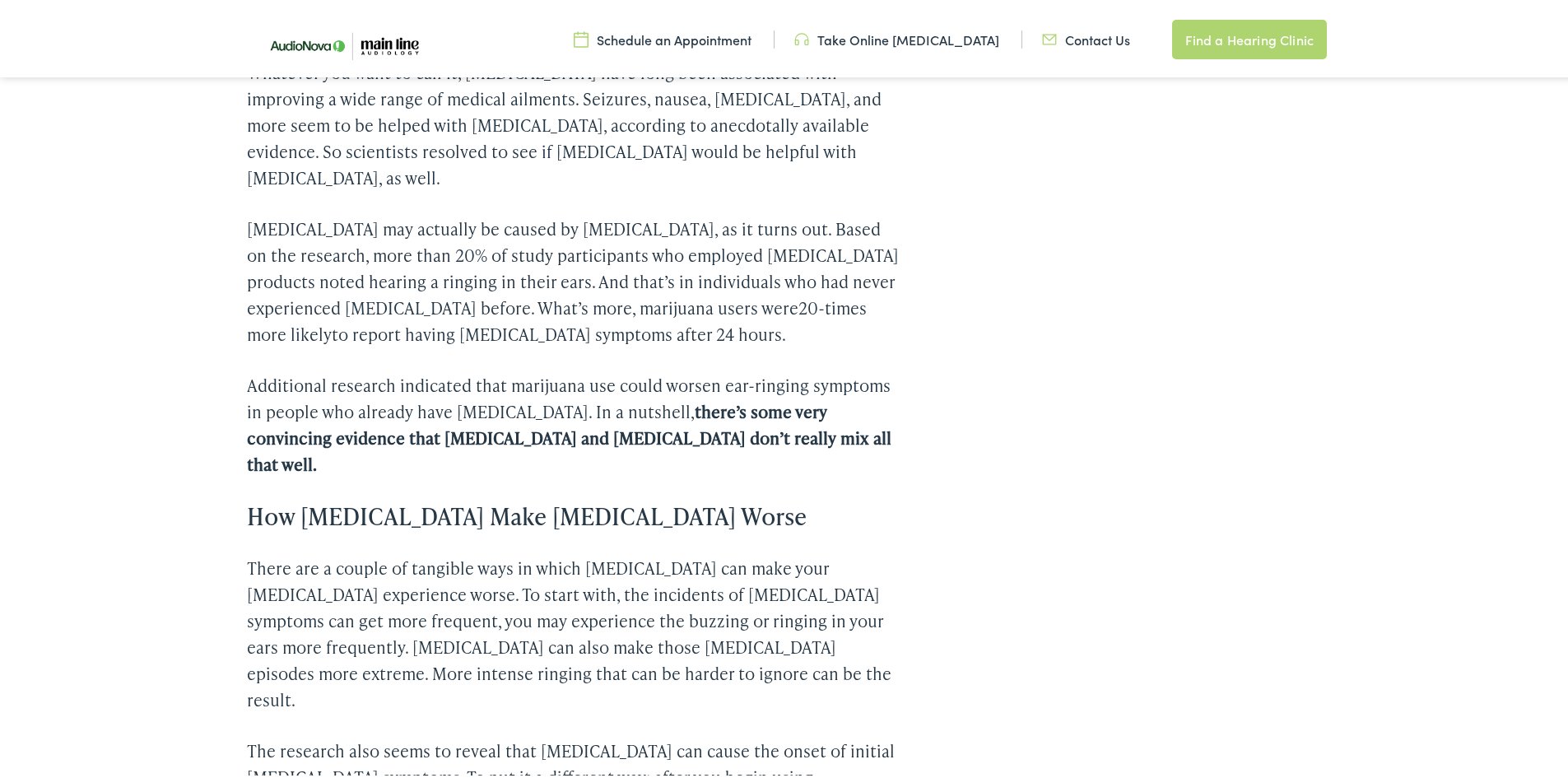
click at [417, 397] on strong "there’s some very convincing evidence that [MEDICAL_DATA] and [MEDICAL_DATA] do…" at bounding box center [569, 434] width 644 height 76
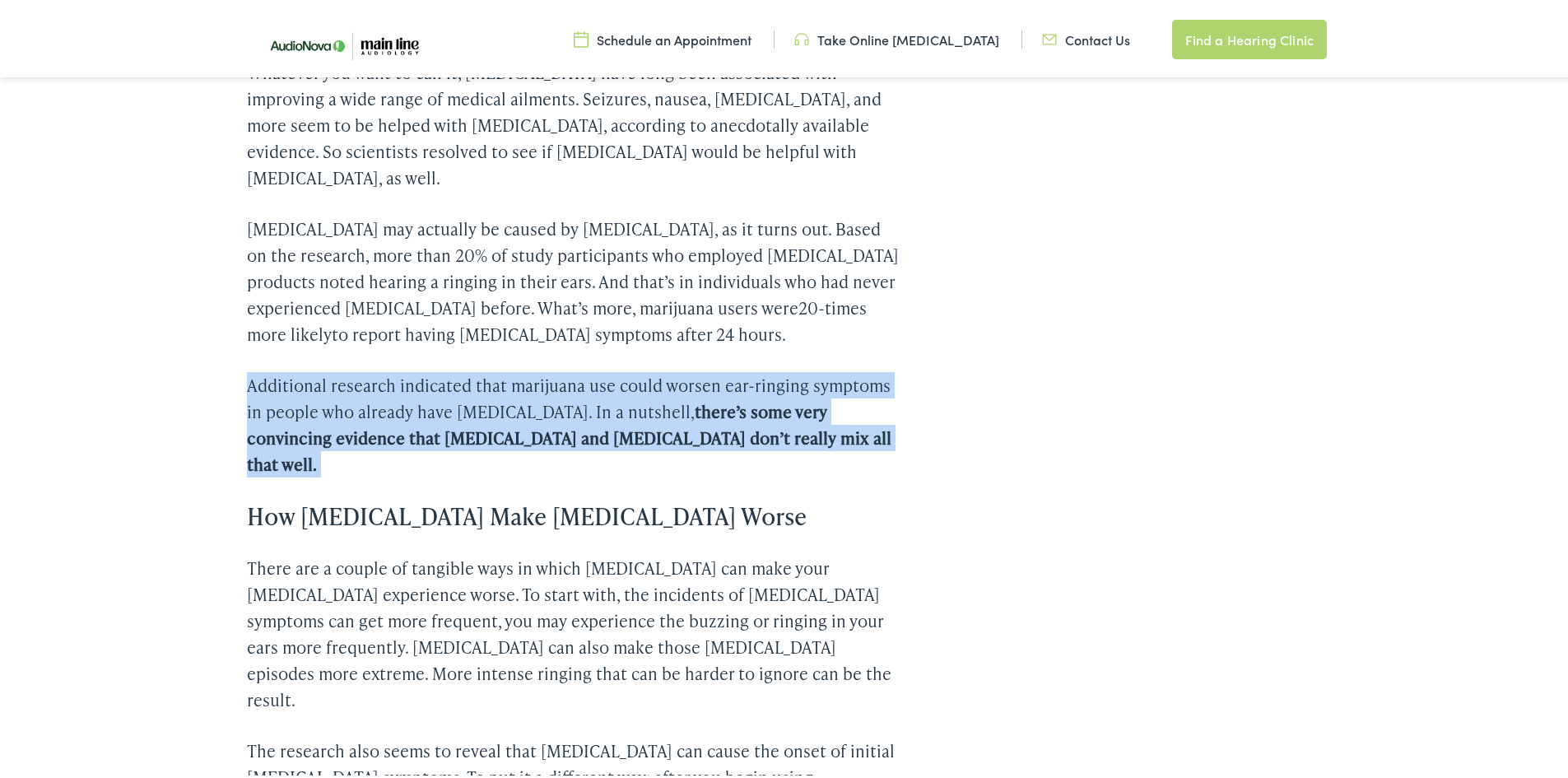
click at [417, 397] on strong "there’s some very convincing evidence that [MEDICAL_DATA] and [MEDICAL_DATA] do…" at bounding box center [569, 434] width 644 height 76
click at [449, 398] on strong "there’s some very convincing evidence that [MEDICAL_DATA] and [MEDICAL_DATA] do…" at bounding box center [569, 434] width 644 height 76
drag, startPoint x: 246, startPoint y: 353, endPoint x: 758, endPoint y: 415, distance: 515.7
click at [758, 415] on p "Additional research indicated that marijuana use could worsen ear-ringing sympt…" at bounding box center [573, 422] width 652 height 105
click at [758, 415] on strong "there’s some very convincing evidence that [MEDICAL_DATA] and [MEDICAL_DATA] do…" at bounding box center [569, 434] width 644 height 76
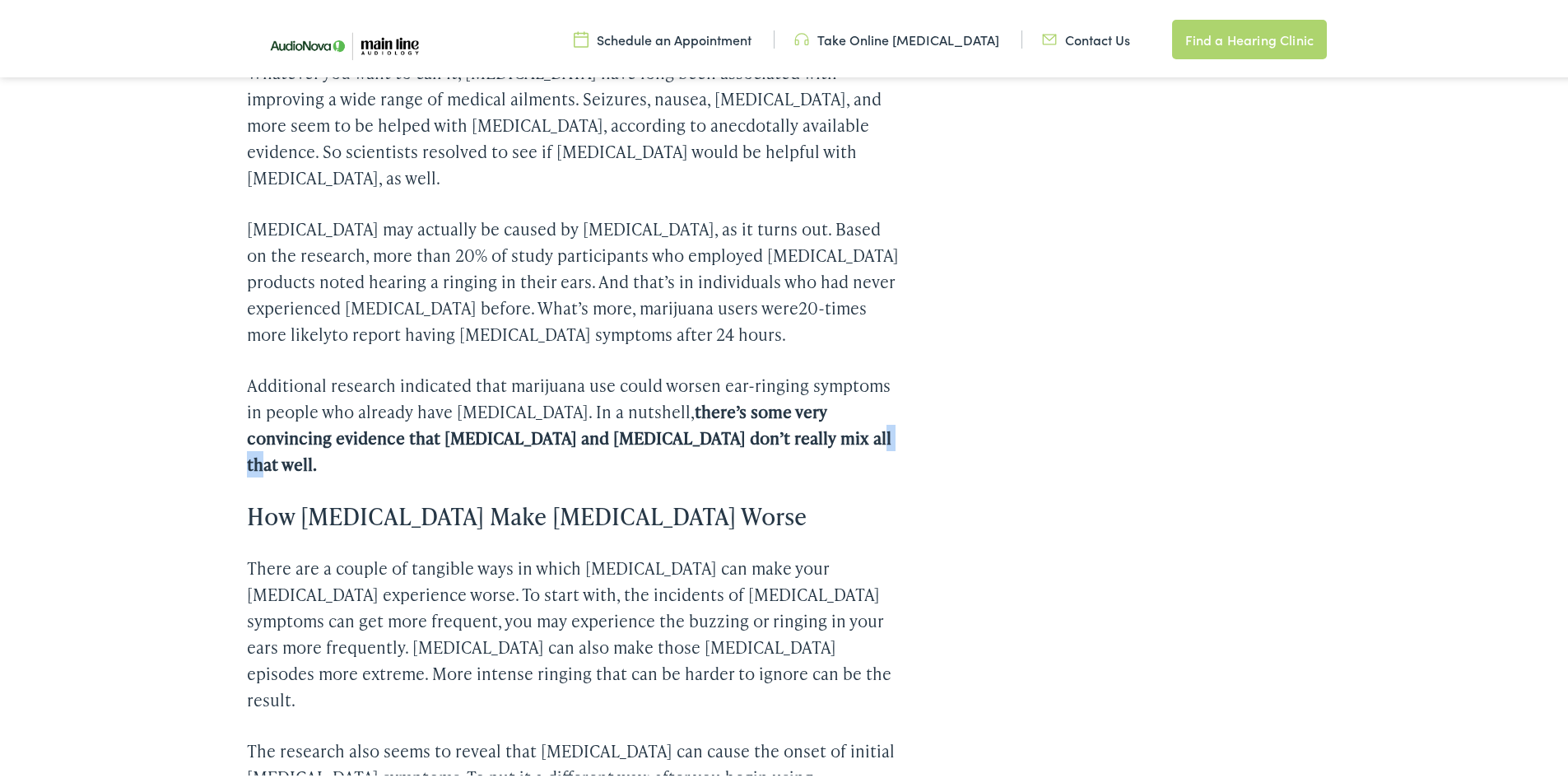
click at [758, 415] on strong "there’s some very convincing evidence that [MEDICAL_DATA] and [MEDICAL_DATA] do…" at bounding box center [569, 434] width 644 height 76
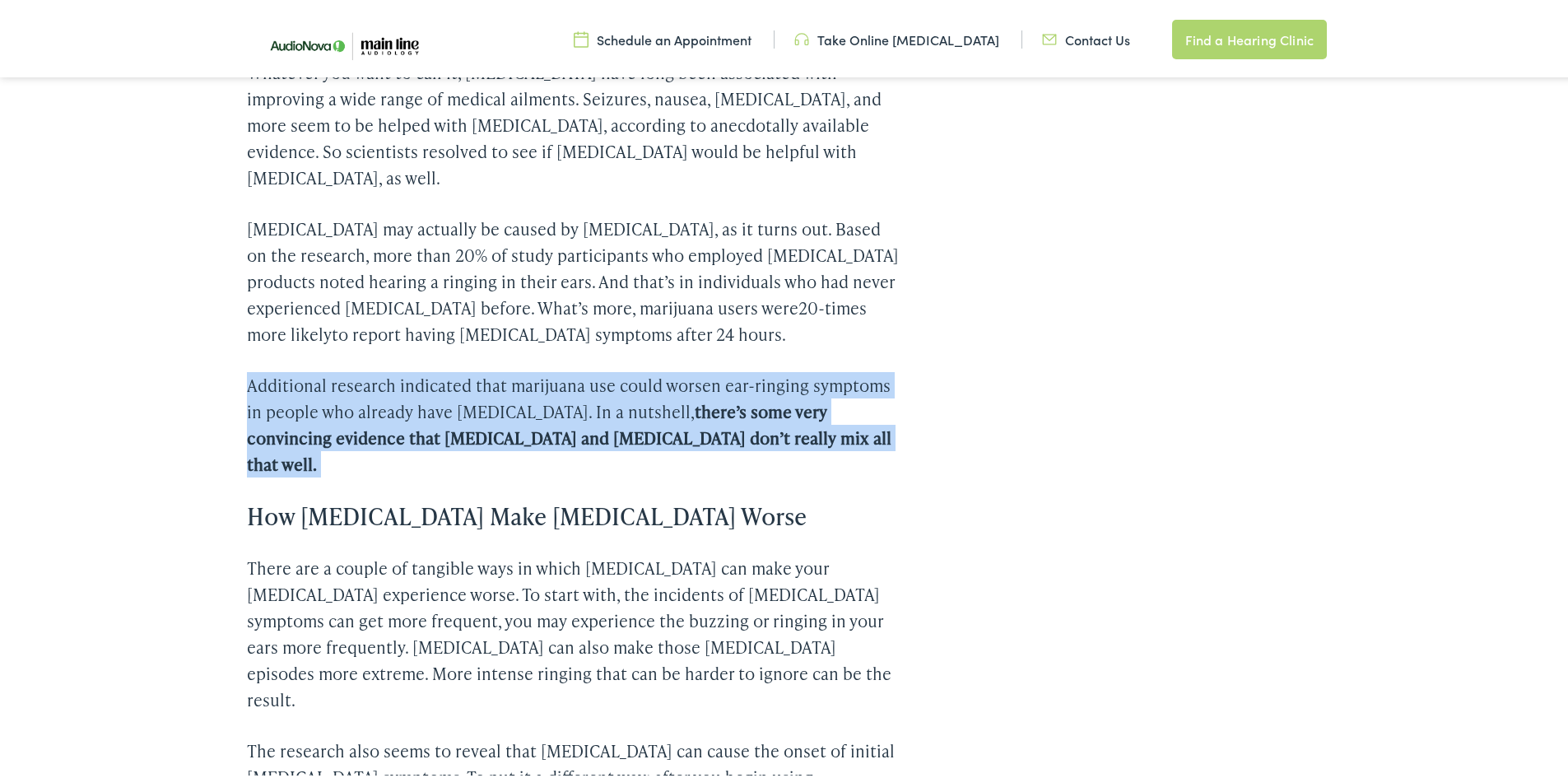
click at [758, 415] on strong "there’s some very convincing evidence that [MEDICAL_DATA] and [MEDICAL_DATA] do…" at bounding box center [569, 434] width 644 height 76
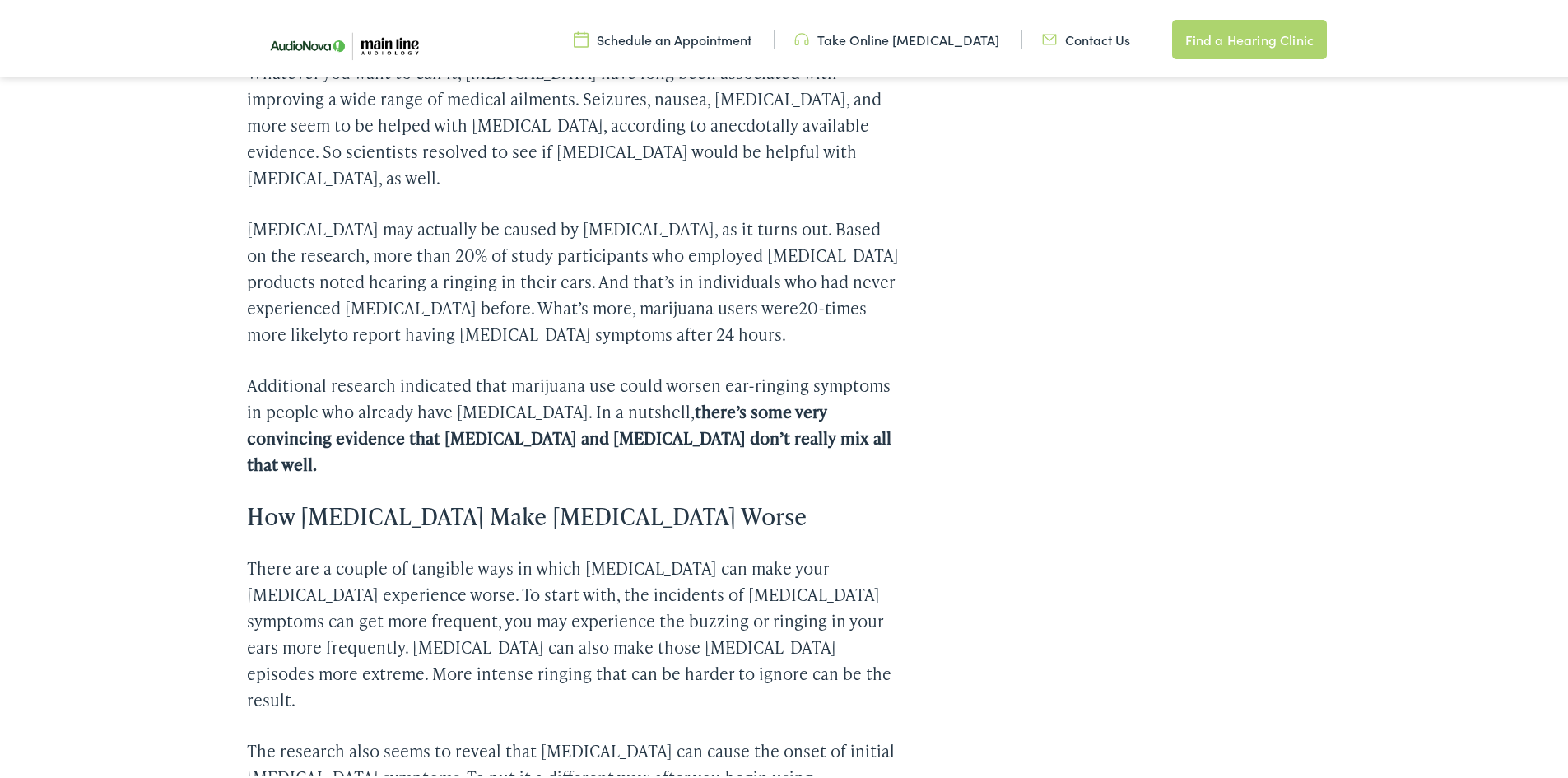
click at [726, 426] on div "Public opinion surrounding marijuana and [MEDICAL_DATA] have transformed remark…" at bounding box center [573, 517] width 652 height 2483
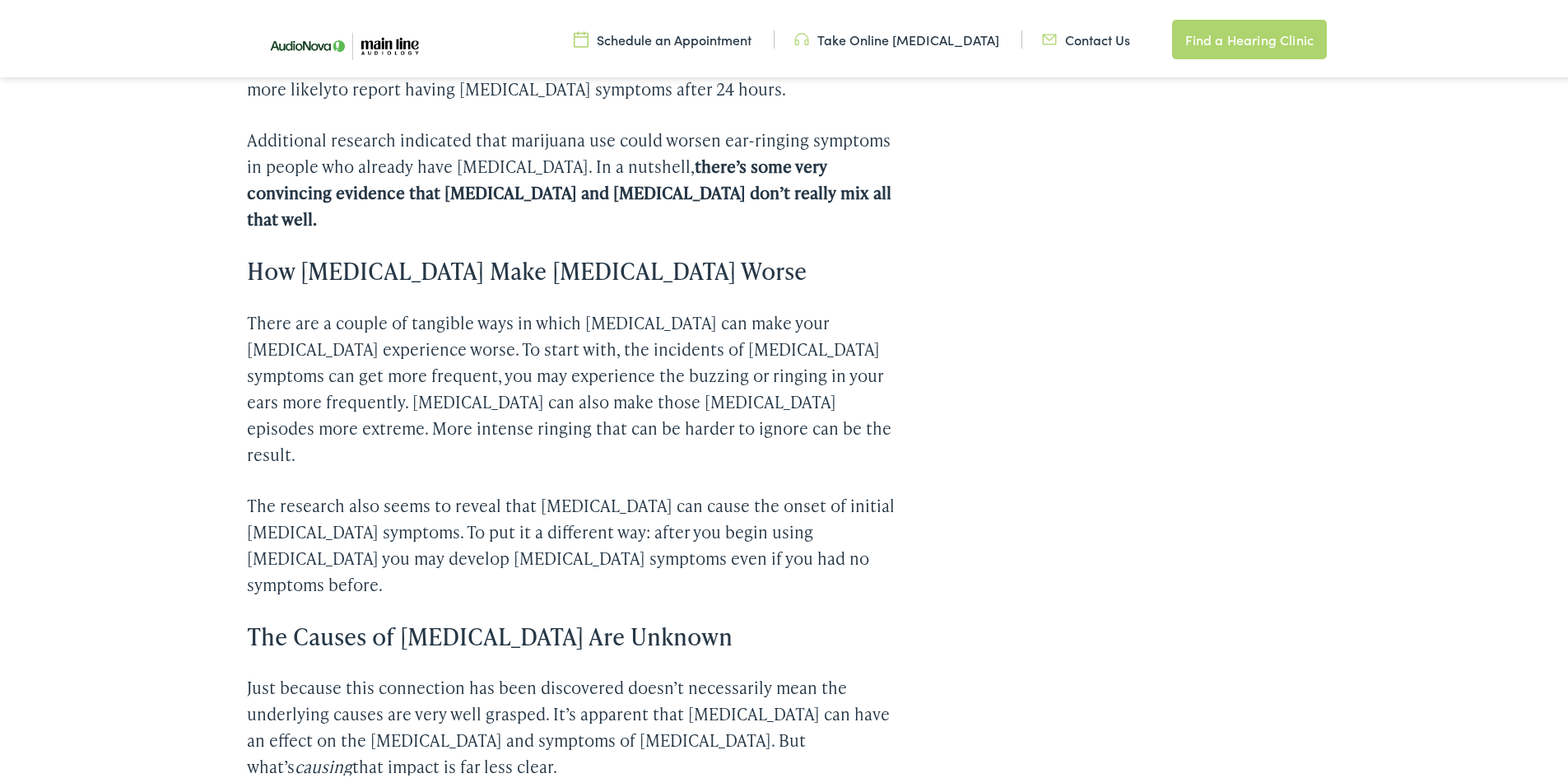
scroll to position [1729, 0]
click at [444, 342] on p "There are a couple of tangible ways in which [MEDICAL_DATA] can make your [MEDI…" at bounding box center [573, 383] width 652 height 158
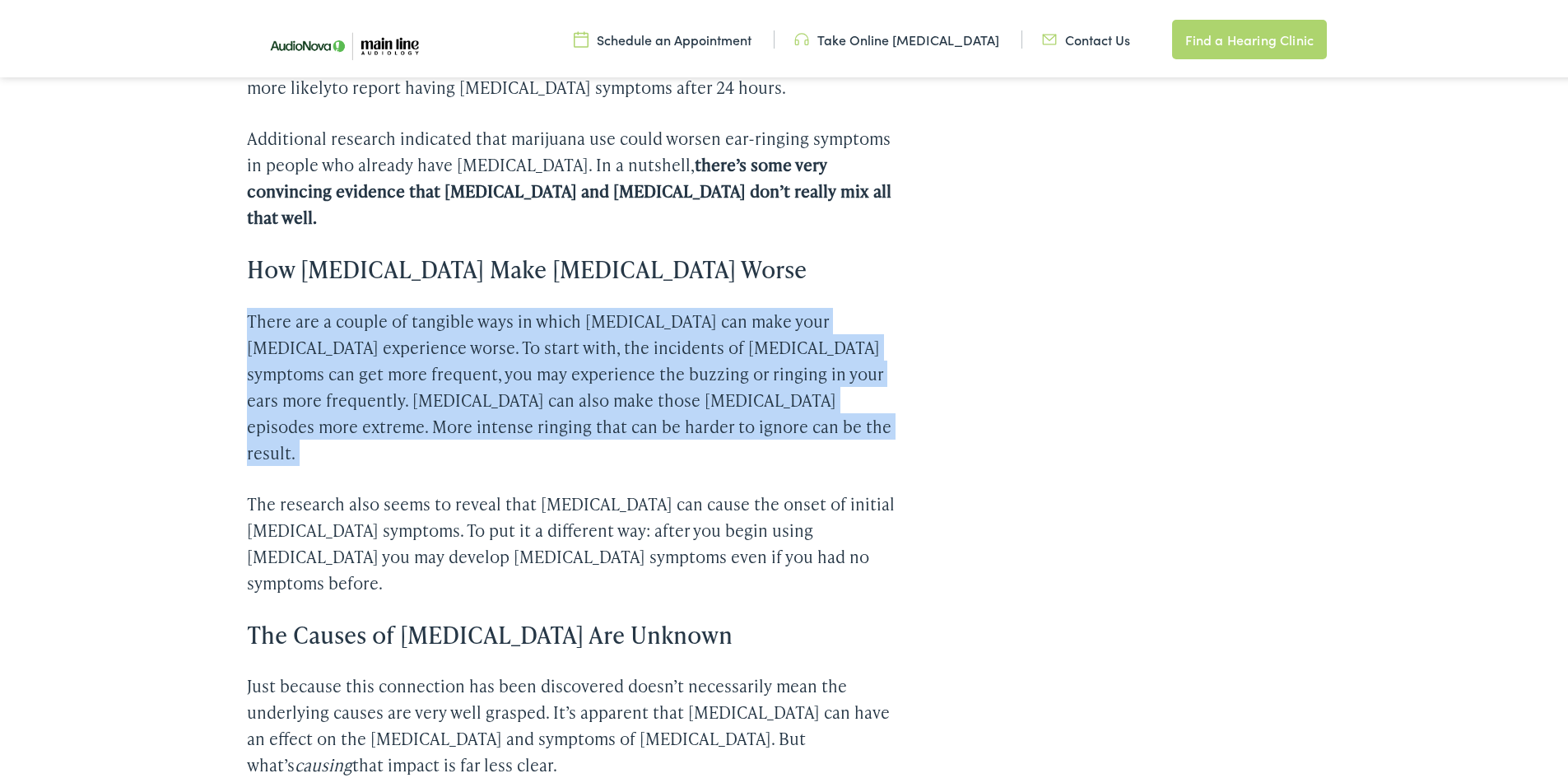
click at [444, 342] on p "There are a couple of tangible ways in which [MEDICAL_DATA] can make your [MEDI…" at bounding box center [573, 383] width 652 height 158
click at [412, 342] on p "There are a couple of tangible ways in which [MEDICAL_DATA] can make your [MEDI…" at bounding box center [573, 383] width 652 height 158
drag, startPoint x: 249, startPoint y: 267, endPoint x: 834, endPoint y: 369, distance: 593.8
click at [834, 369] on p "There are a couple of tangible ways in which [MEDICAL_DATA] can make your [MEDI…" at bounding box center [573, 383] width 652 height 158
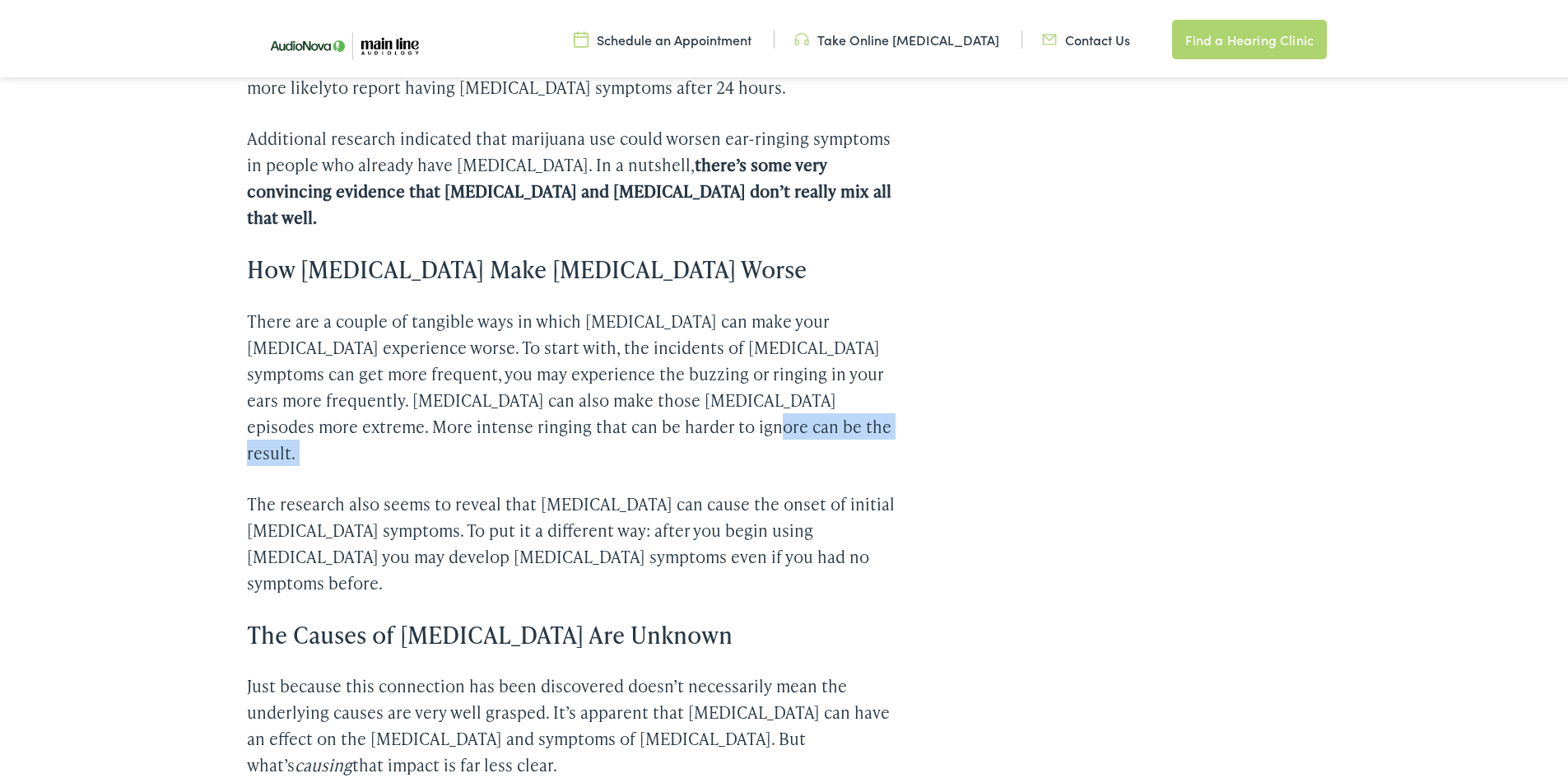
click at [834, 369] on p "There are a couple of tangible ways in which [MEDICAL_DATA] can make your [MEDI…" at bounding box center [573, 383] width 652 height 158
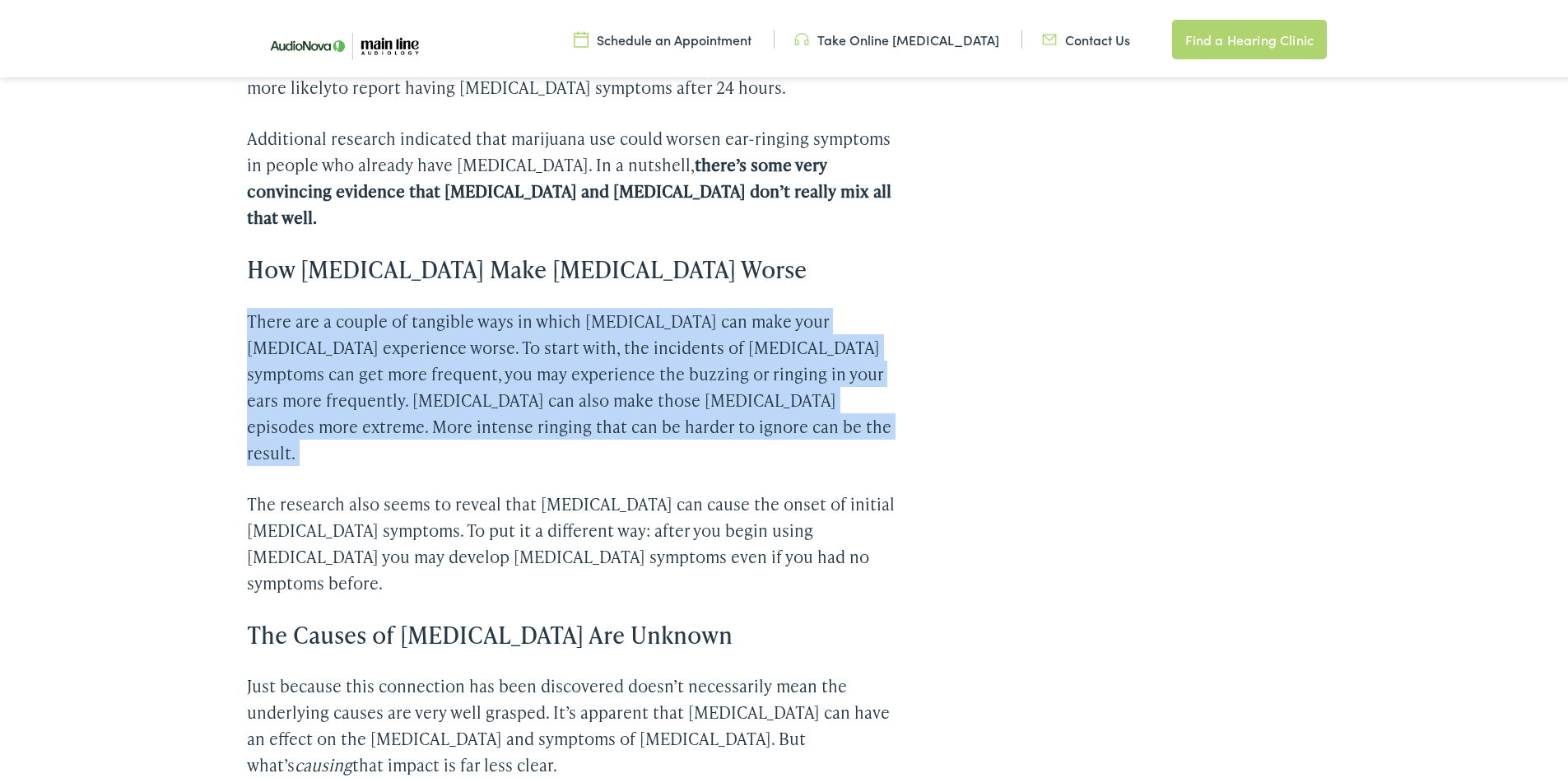
click at [834, 369] on p "There are a couple of tangible ways in which [MEDICAL_DATA] can make your [MEDI…" at bounding box center [573, 383] width 652 height 158
click at [584, 361] on p "There are a couple of tangible ways in which [MEDICAL_DATA] can make your [MEDI…" at bounding box center [573, 383] width 652 height 158
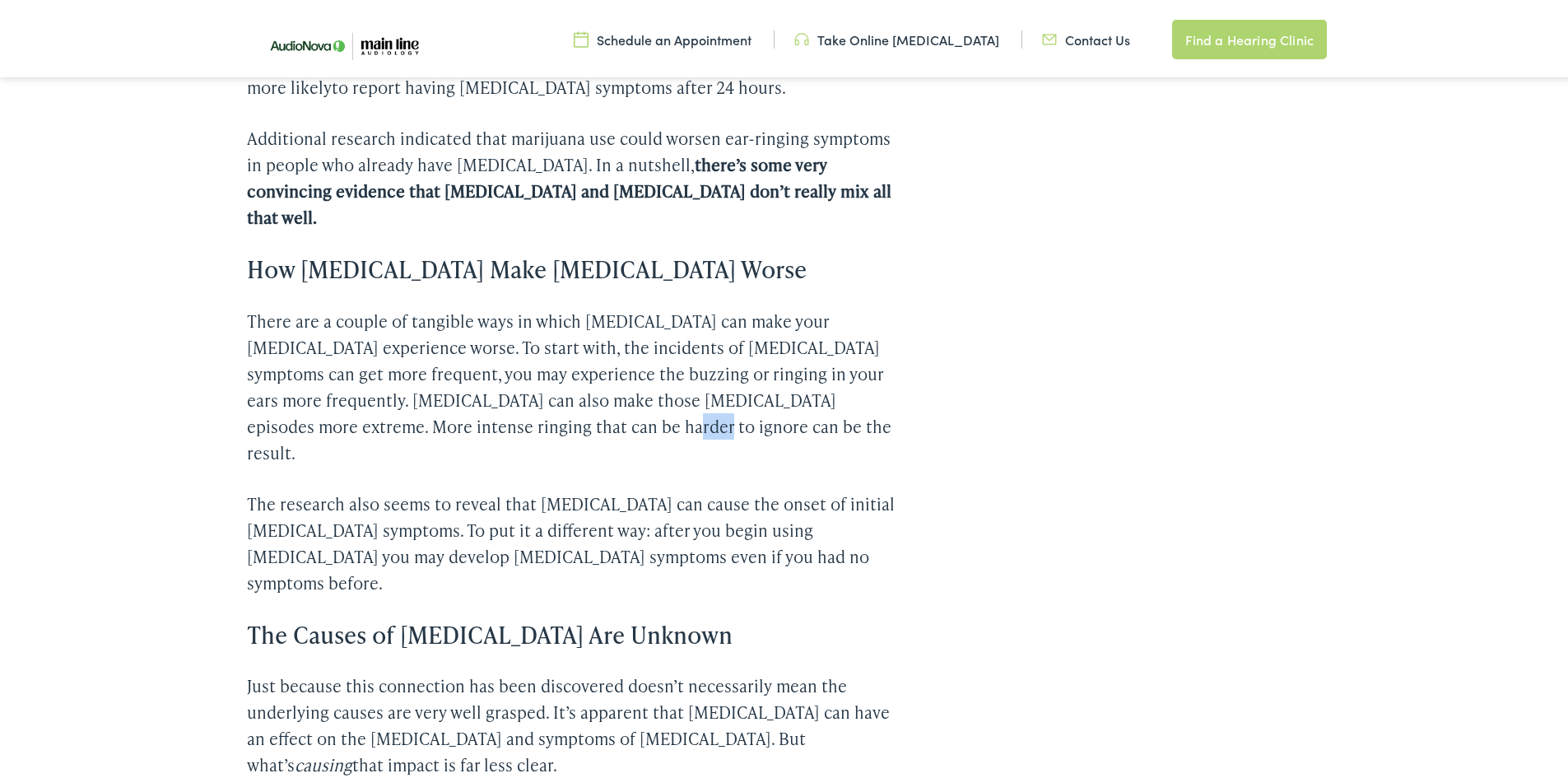
click at [584, 361] on p "There are a couple of tangible ways in which [MEDICAL_DATA] can make your [MEDI…" at bounding box center [573, 383] width 652 height 158
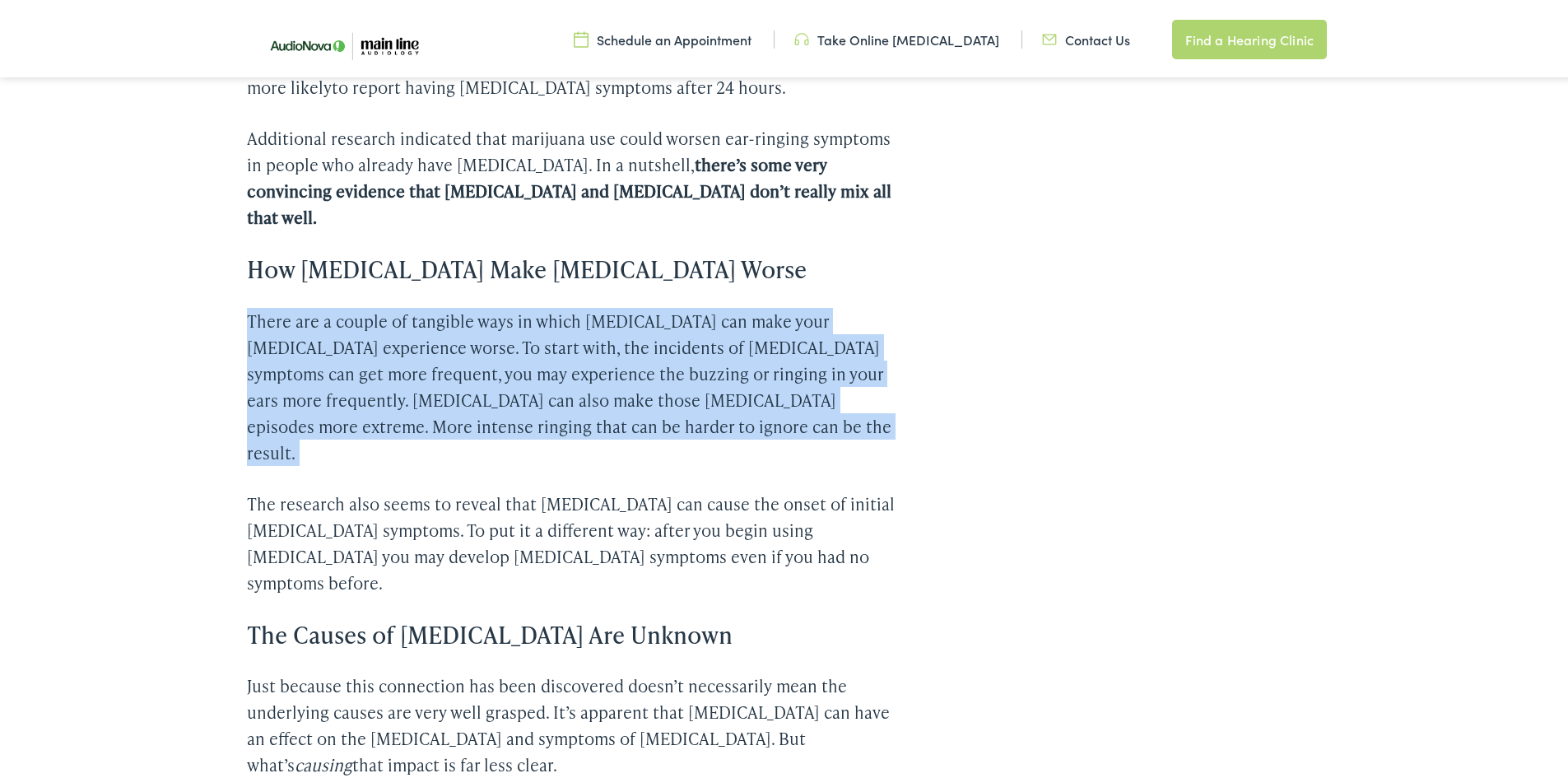
click at [584, 361] on p "There are a couple of tangible ways in which [MEDICAL_DATA] can make your [MEDI…" at bounding box center [573, 383] width 652 height 158
click at [615, 363] on p "There are a couple of tangible ways in which [MEDICAL_DATA] can make your [MEDI…" at bounding box center [573, 383] width 652 height 158
click at [637, 363] on p "There are a couple of tangible ways in which [MEDICAL_DATA] can make your [MEDI…" at bounding box center [573, 383] width 652 height 158
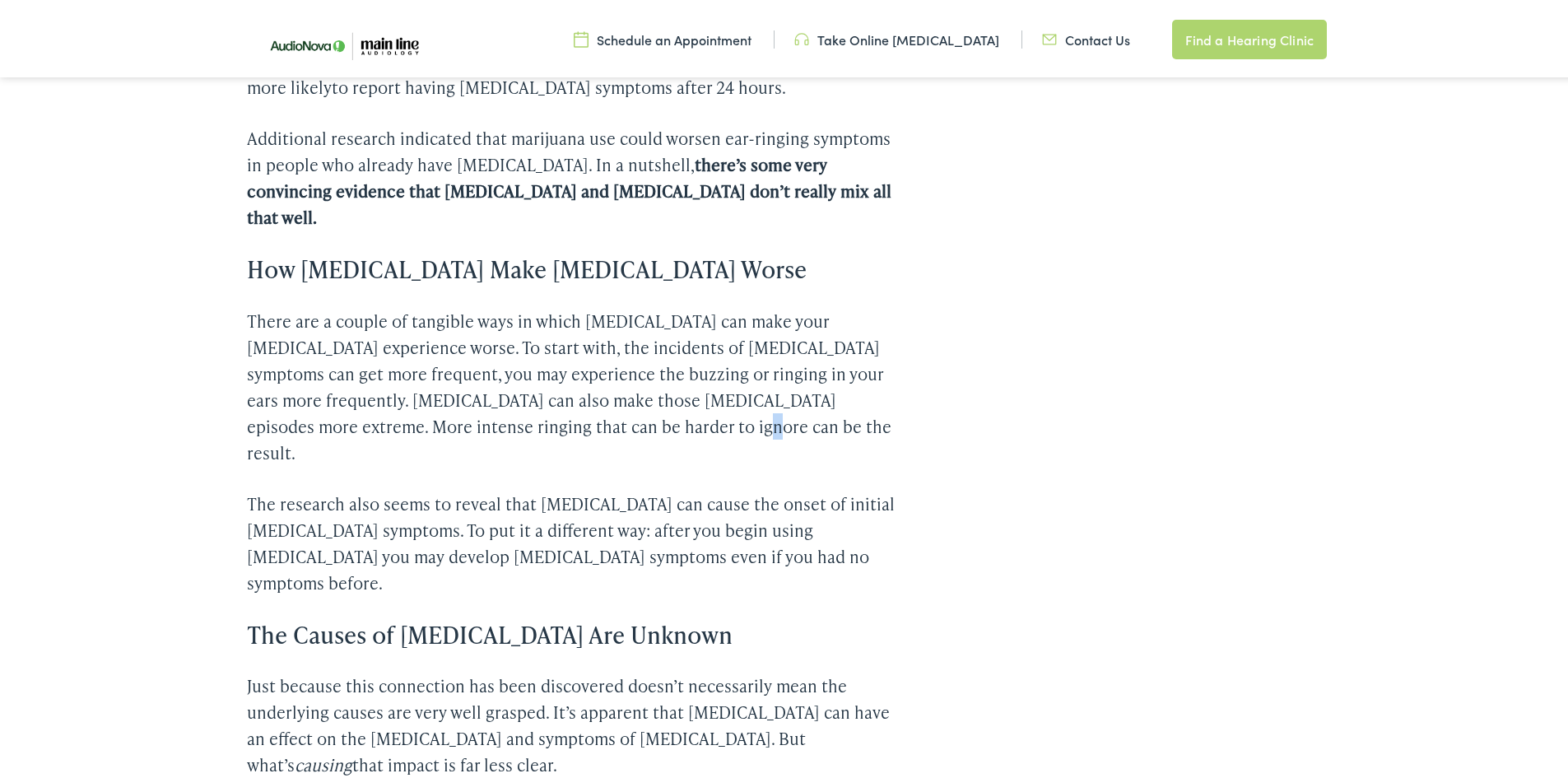
click at [637, 363] on p "There are a couple of tangible ways in which [MEDICAL_DATA] can make your [MEDI…" at bounding box center [573, 383] width 652 height 158
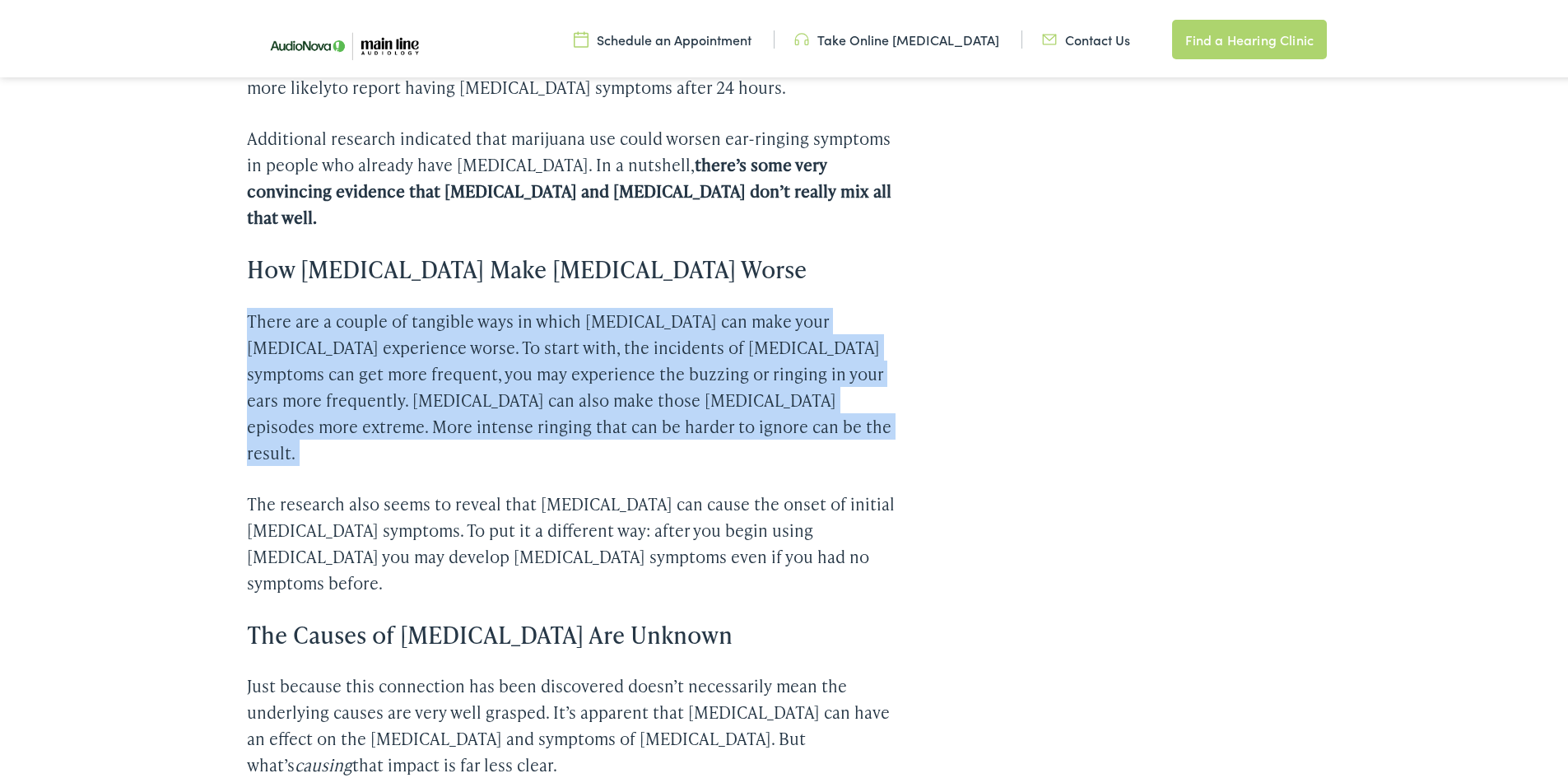
click at [637, 363] on p "There are a couple of tangible ways in which [MEDICAL_DATA] can make your [MEDI…" at bounding box center [573, 383] width 652 height 158
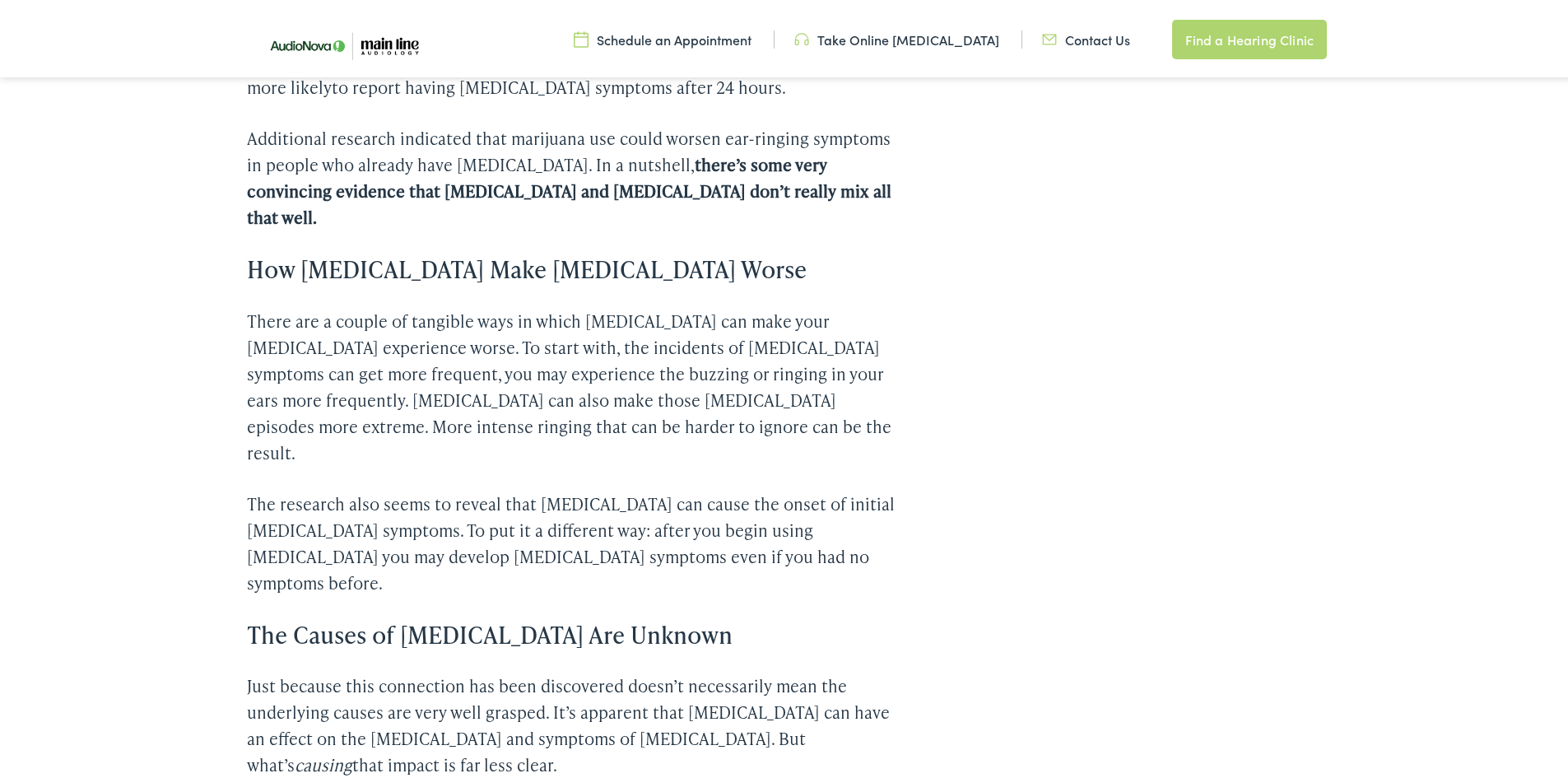
click at [642, 488] on p "The research also seems to reveal that [MEDICAL_DATA] can cause the onset of in…" at bounding box center [573, 540] width 652 height 105
click at [641, 488] on p "The research also seems to reveal that [MEDICAL_DATA] can cause the onset of in…" at bounding box center [573, 540] width 652 height 105
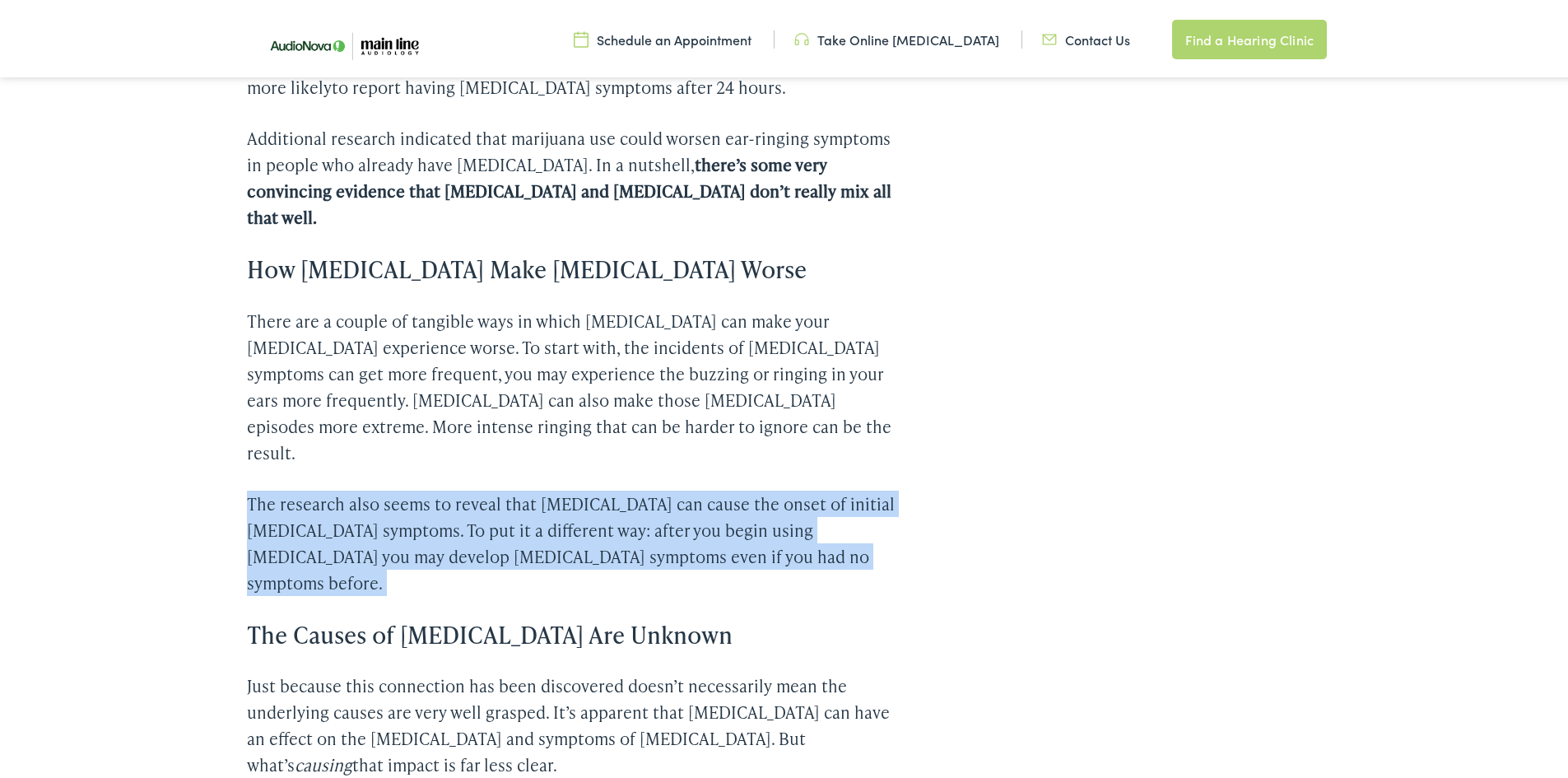
click at [641, 488] on p "The research also seems to reveal that [MEDICAL_DATA] can cause the onset of in…" at bounding box center [573, 540] width 652 height 105
click at [631, 488] on p "The research also seems to reveal that [MEDICAL_DATA] can cause the onset of in…" at bounding box center [573, 540] width 652 height 105
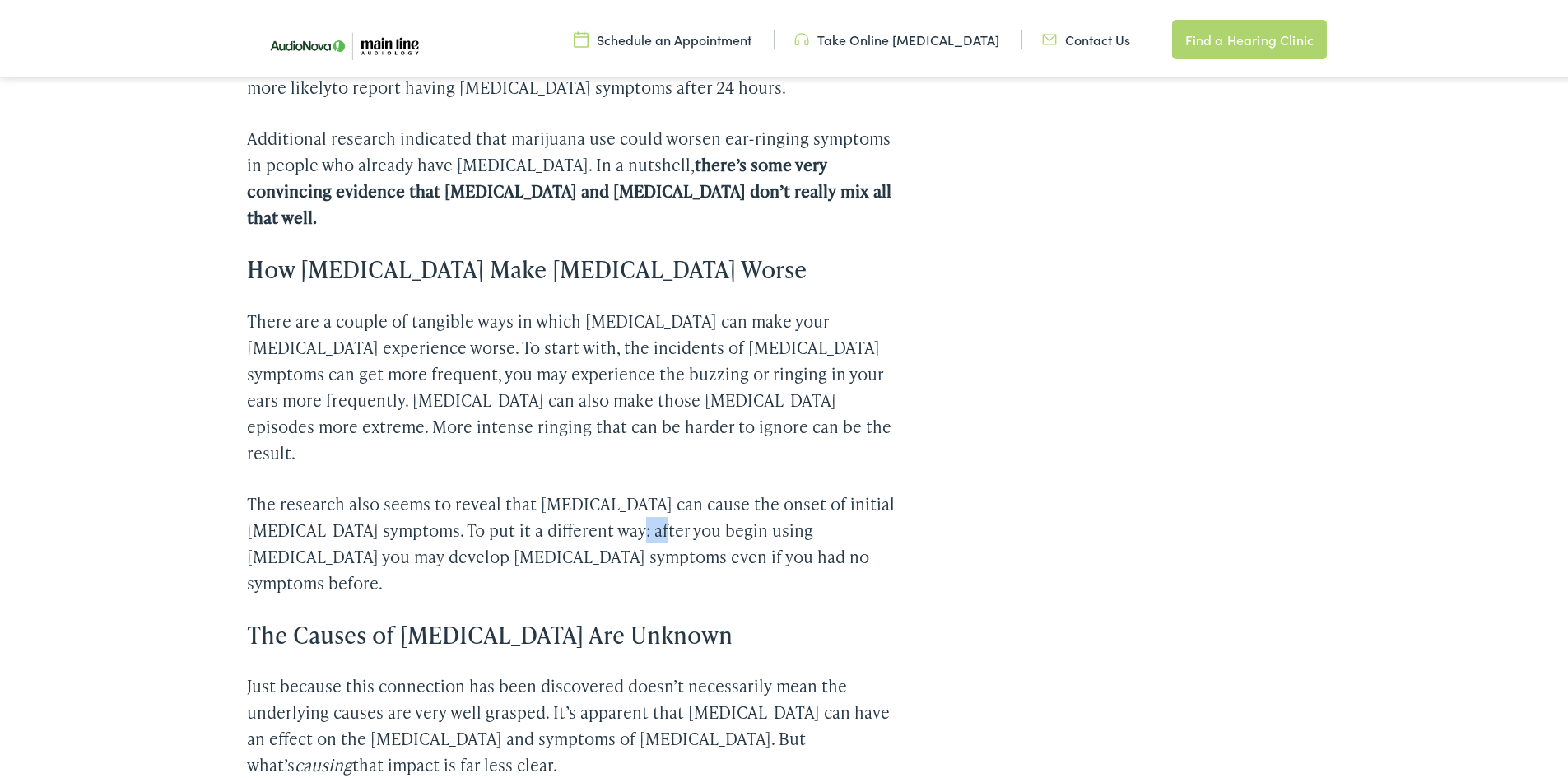
click at [631, 488] on p "The research also seems to reveal that [MEDICAL_DATA] can cause the onset of in…" at bounding box center [573, 540] width 652 height 105
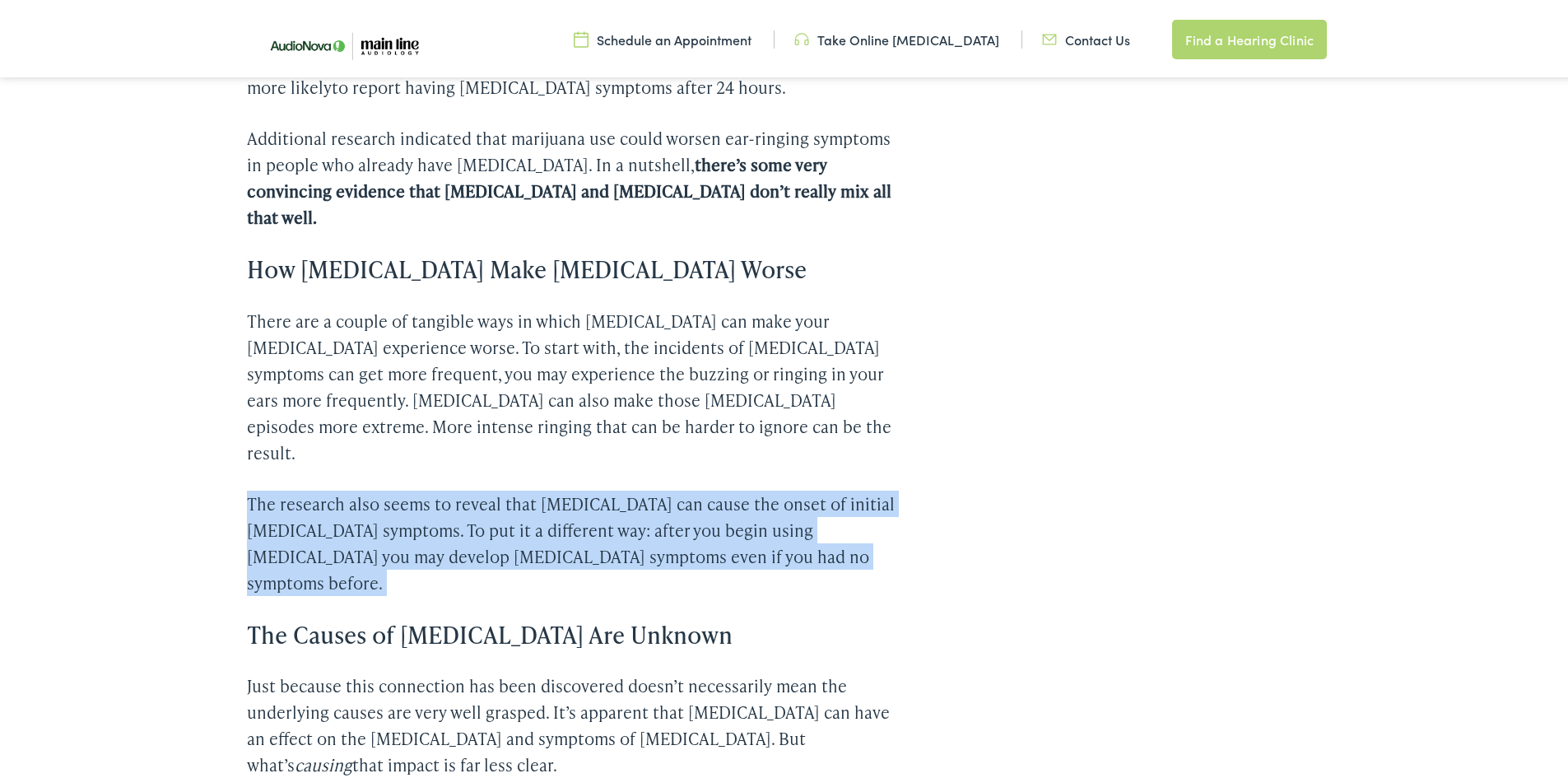
click at [631, 488] on p "The research also seems to reveal that [MEDICAL_DATA] can cause the onset of in…" at bounding box center [573, 540] width 652 height 105
click at [639, 488] on p "The research also seems to reveal that [MEDICAL_DATA] can cause the onset of in…" at bounding box center [573, 540] width 652 height 105
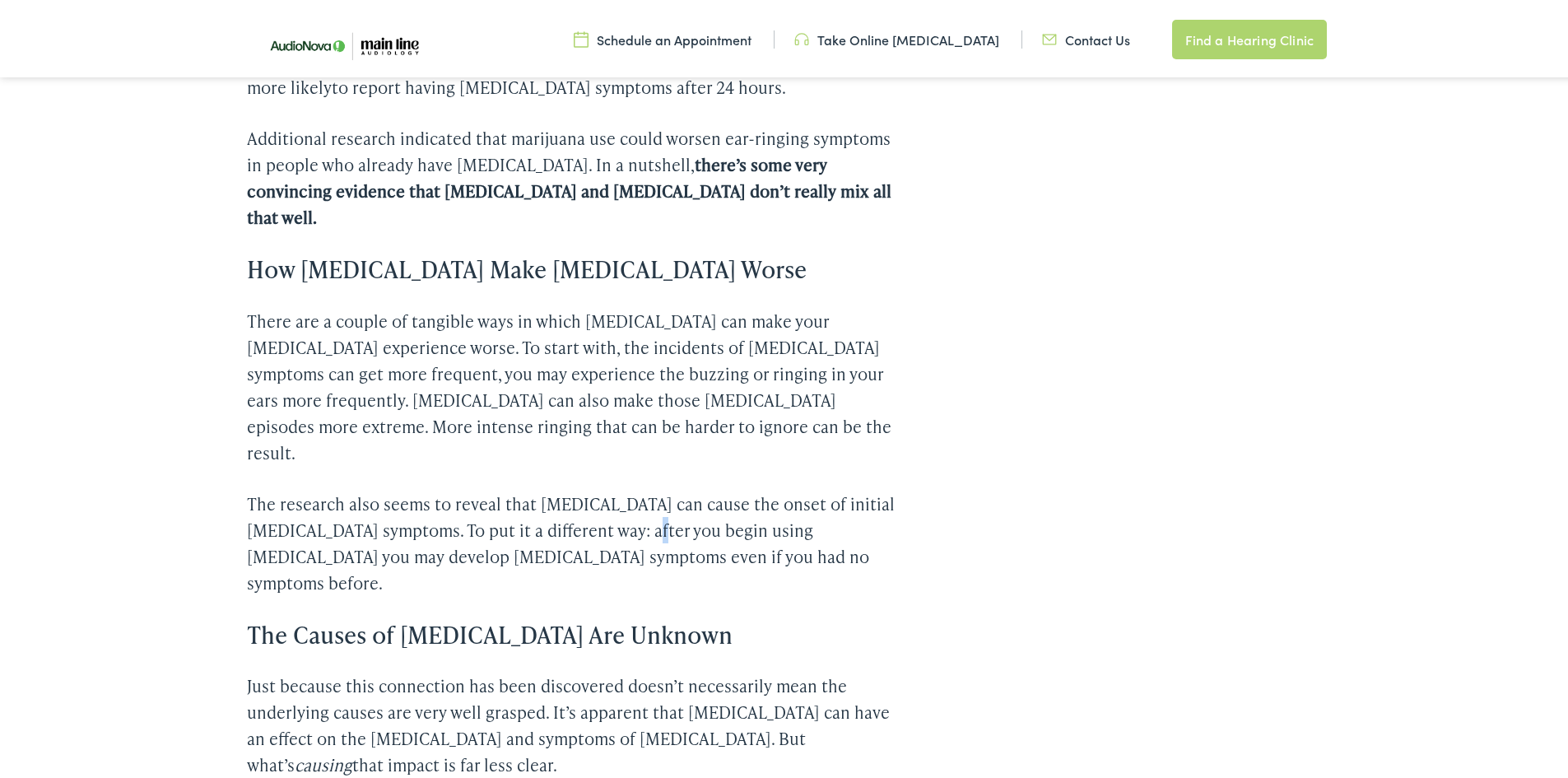
click at [639, 488] on p "The research also seems to reveal that [MEDICAL_DATA] can cause the onset of in…" at bounding box center [573, 540] width 652 height 105
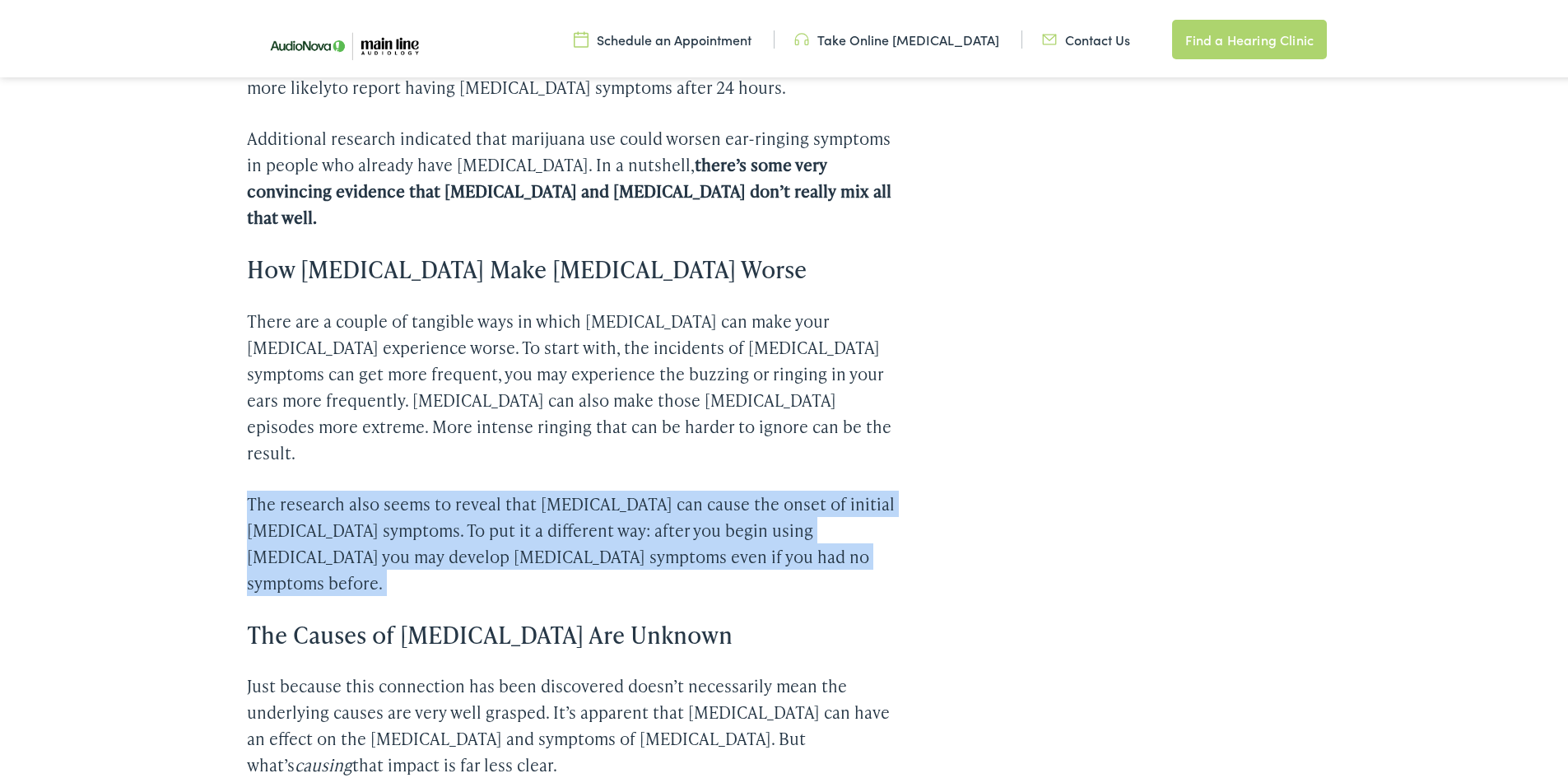
click at [639, 488] on p "The research also seems to reveal that [MEDICAL_DATA] can cause the onset of in…" at bounding box center [573, 540] width 652 height 105
click at [655, 488] on p "The research also seems to reveal that [MEDICAL_DATA] can cause the onset of in…" at bounding box center [573, 540] width 652 height 105
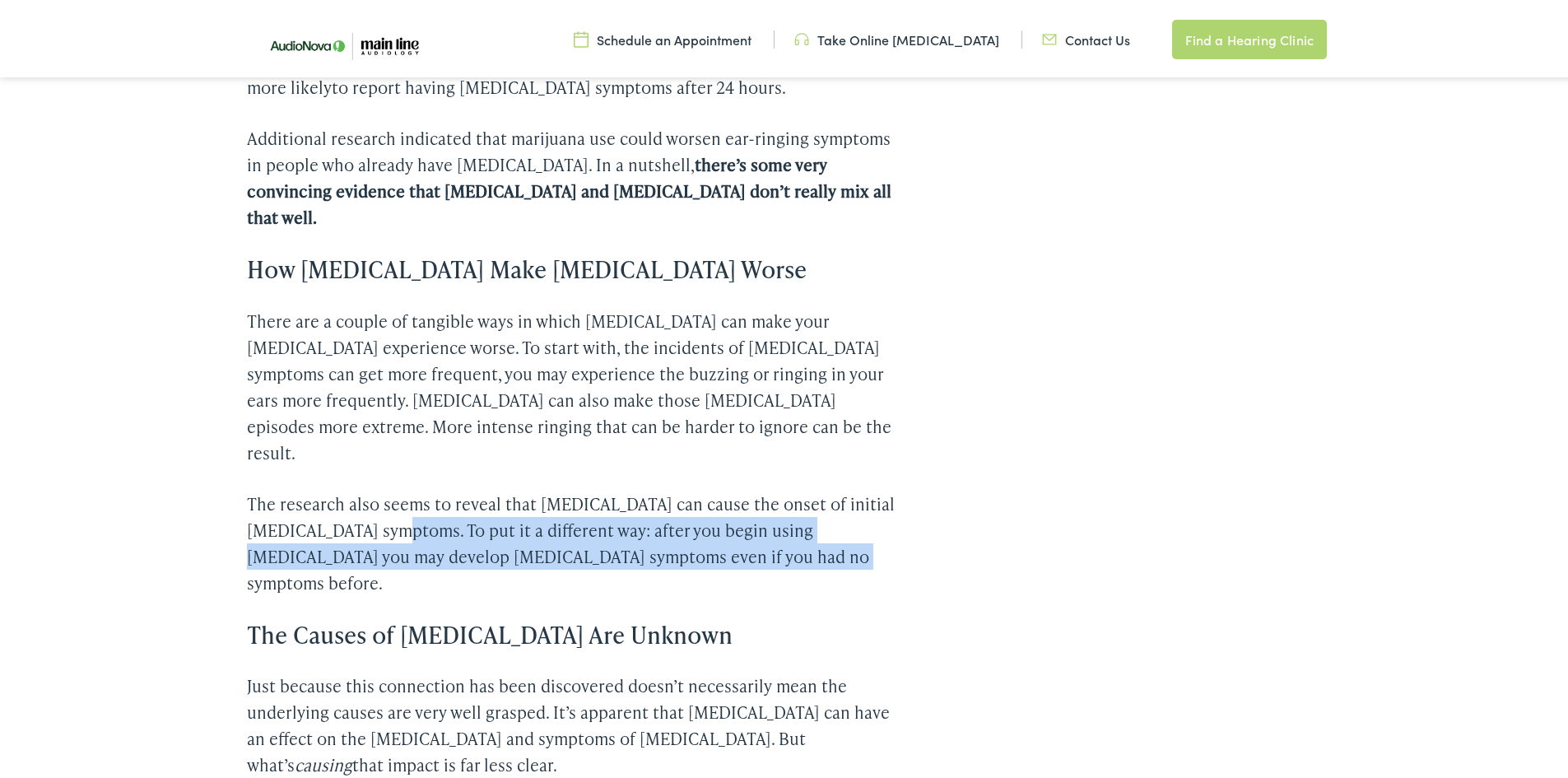
drag, startPoint x: 473, startPoint y: 441, endPoint x: 787, endPoint y: 475, distance: 315.8
click at [787, 488] on p "The research also seems to reveal that [MEDICAL_DATA] can cause the onset of in…" at bounding box center [573, 540] width 652 height 105
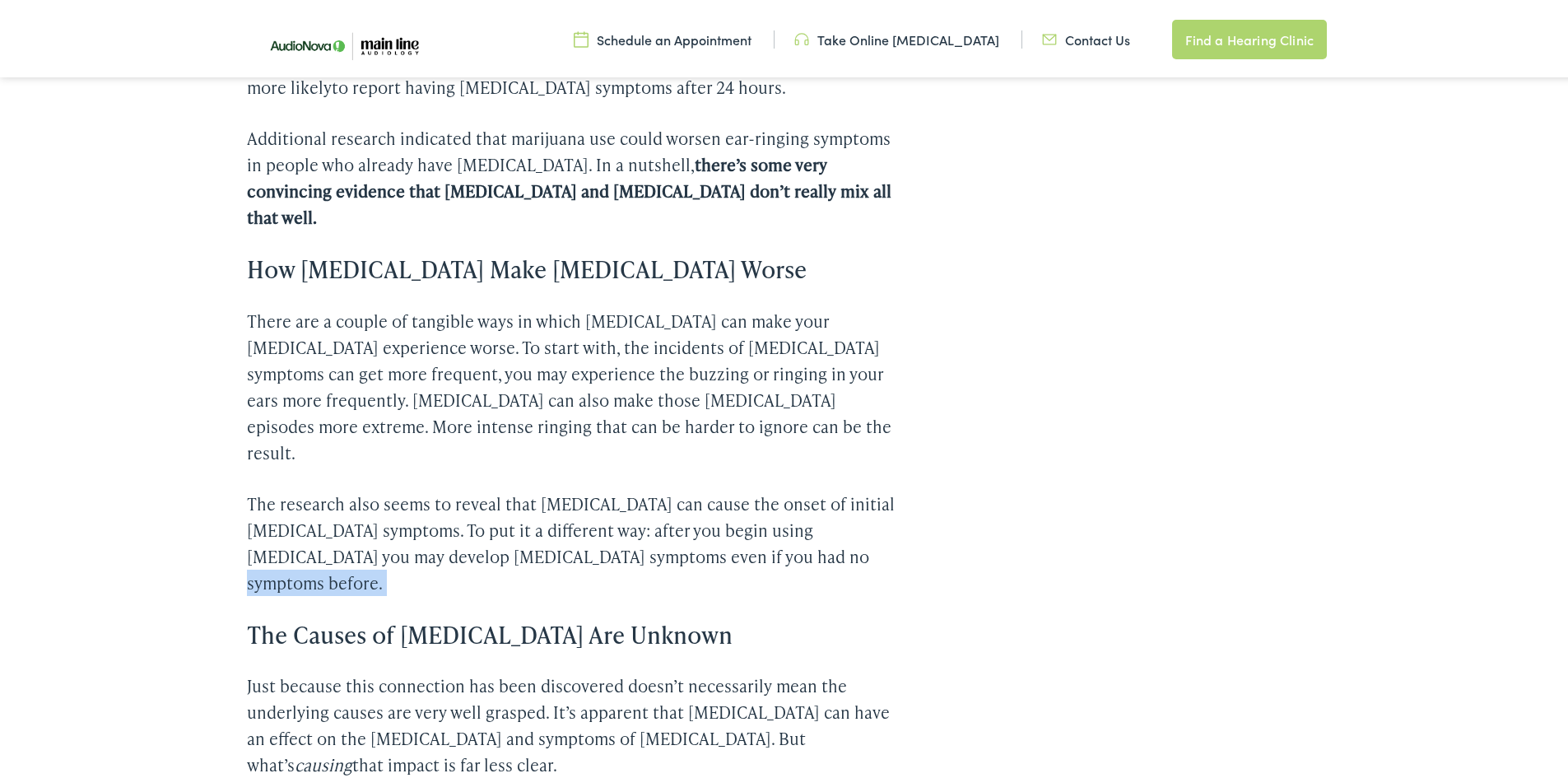
click at [787, 488] on p "The research also seems to reveal that [MEDICAL_DATA] can cause the onset of in…" at bounding box center [573, 540] width 652 height 105
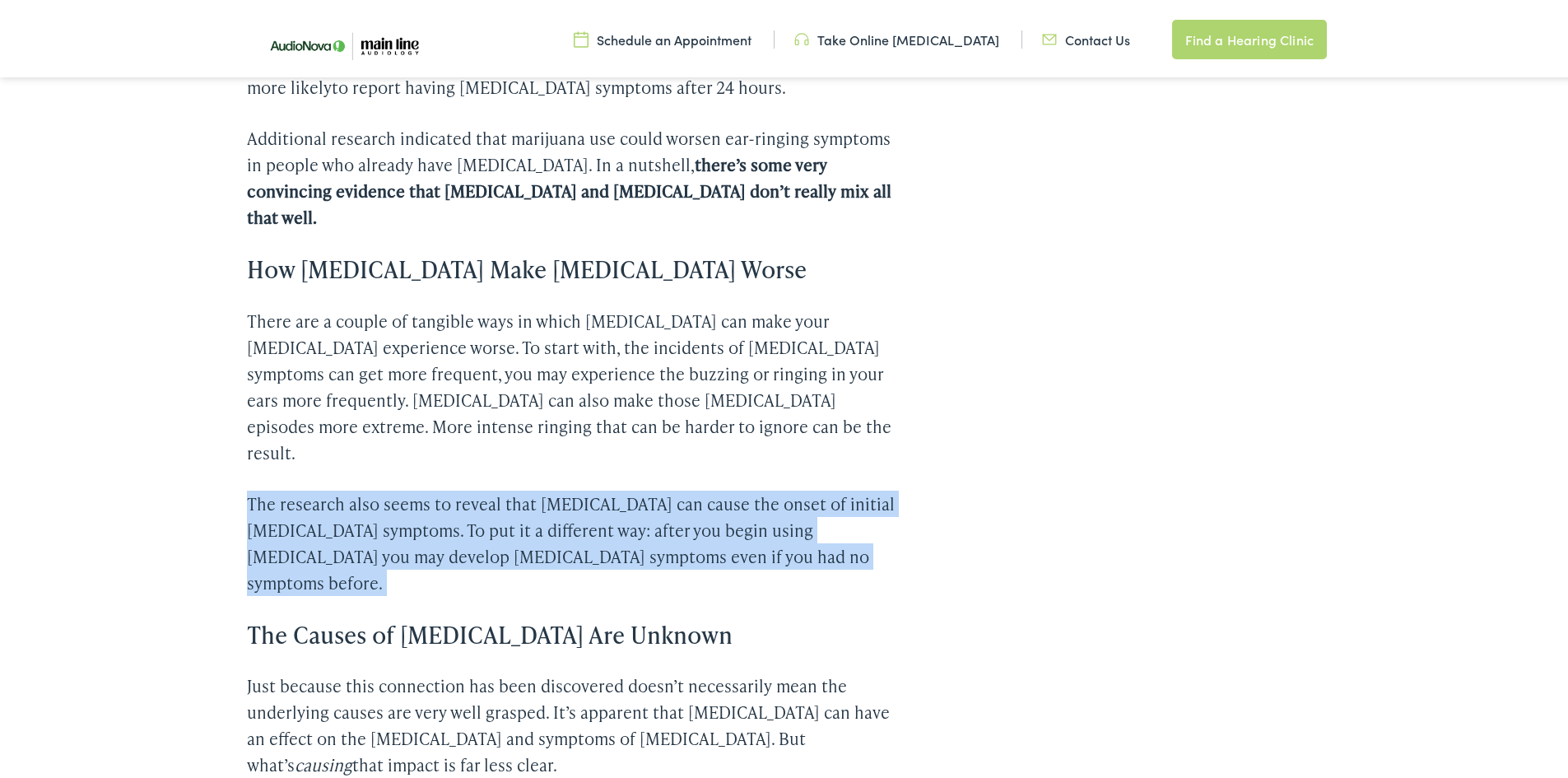
click at [787, 488] on p "The research also seems to reveal that [MEDICAL_DATA] can cause the onset of in…" at bounding box center [573, 540] width 652 height 105
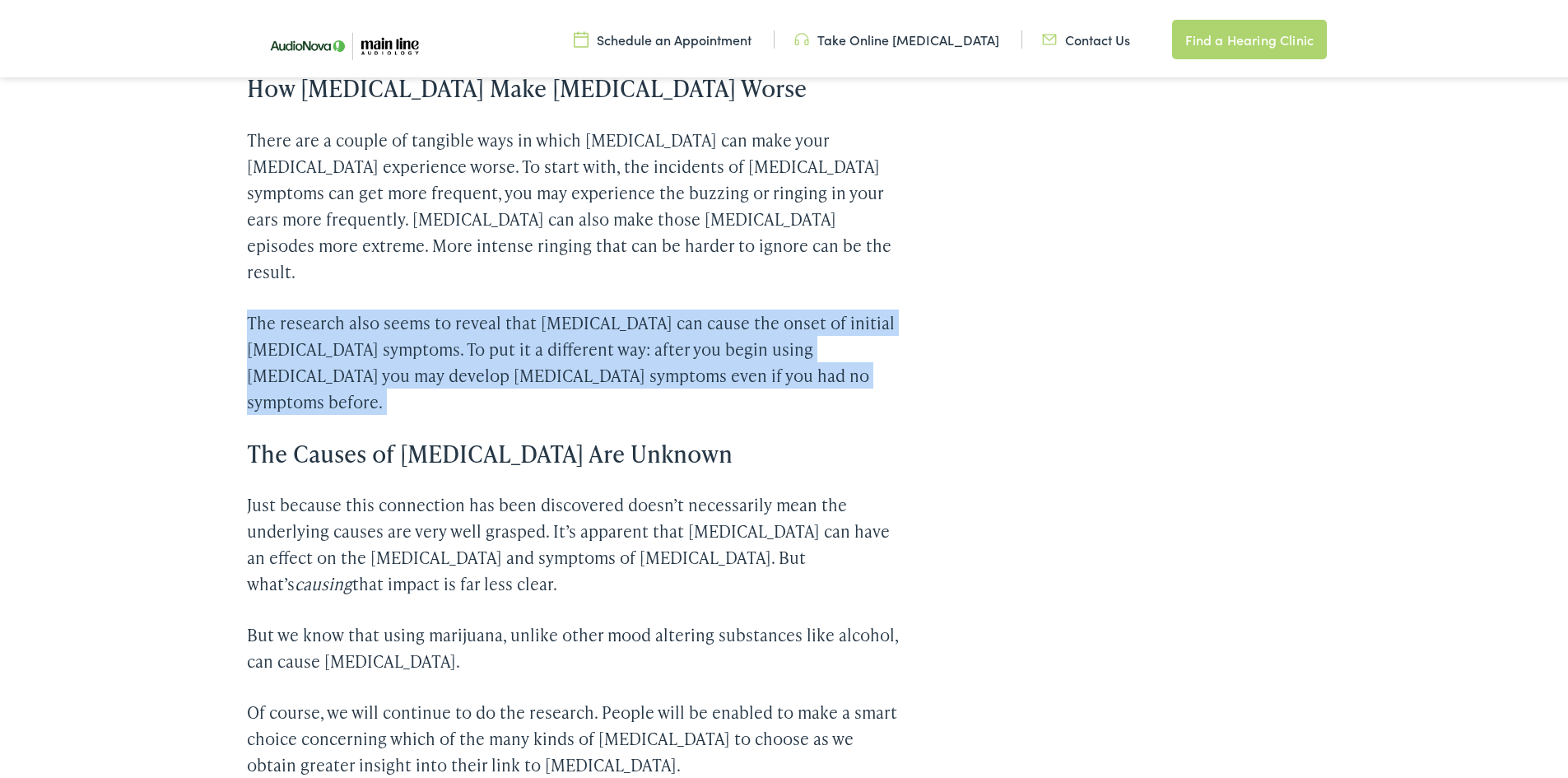
scroll to position [1976, 0]
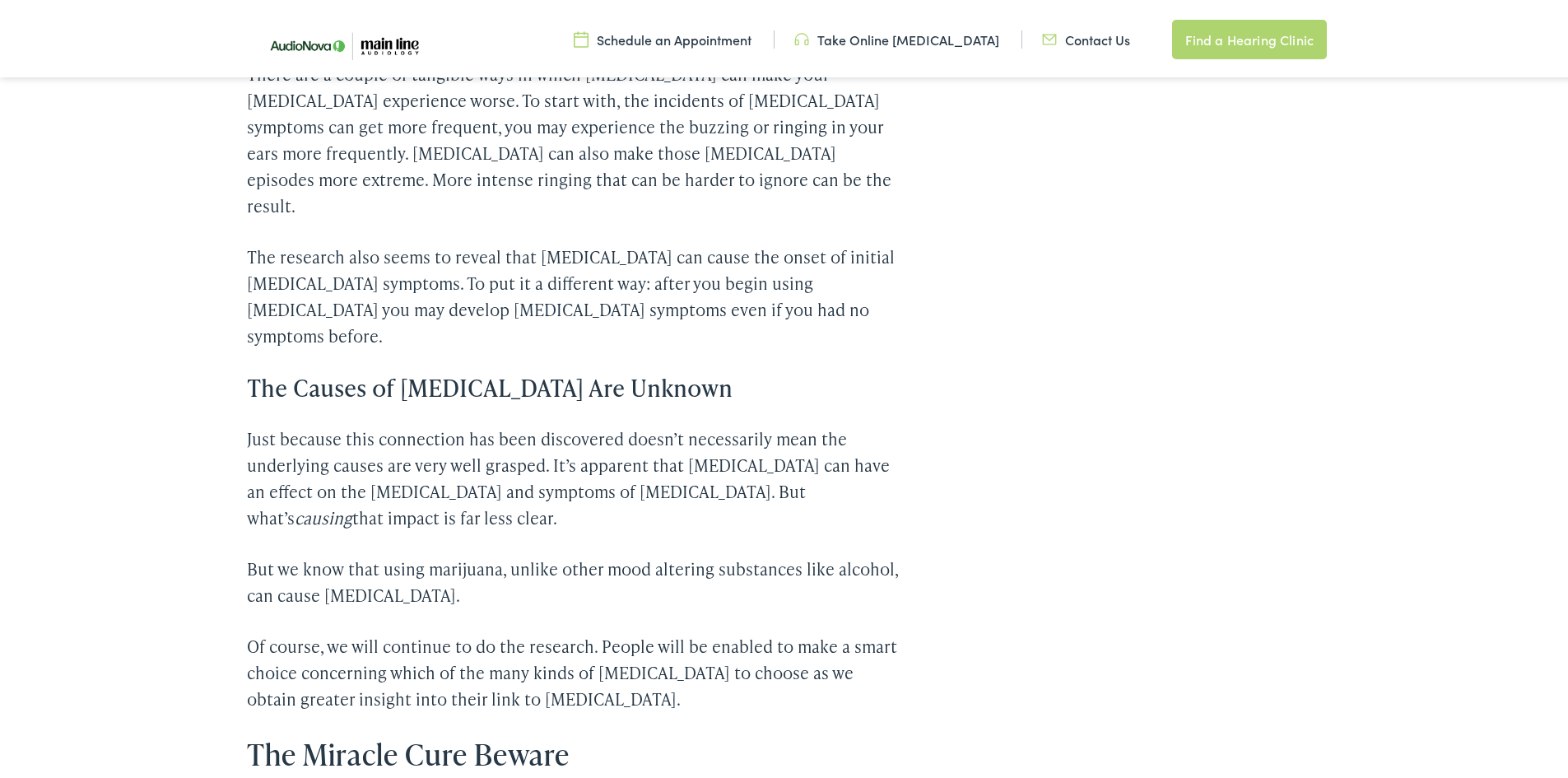
click at [428, 422] on p "Just because this connection has been discovered doesn’t necessarily mean the u…" at bounding box center [573, 475] width 652 height 105
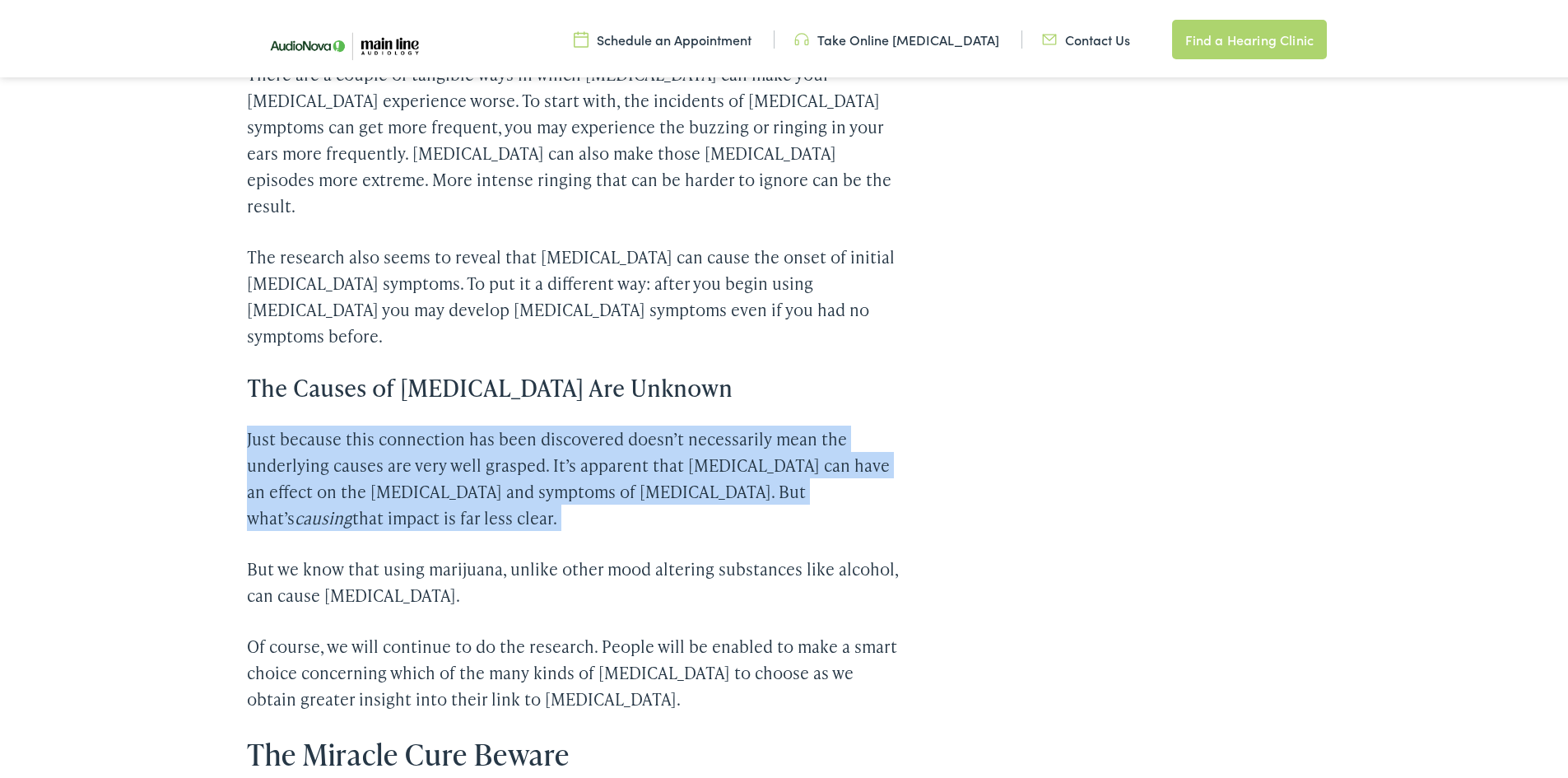
click at [428, 422] on p "Just because this connection has been discovered doesn’t necessarily mean the u…" at bounding box center [573, 475] width 652 height 105
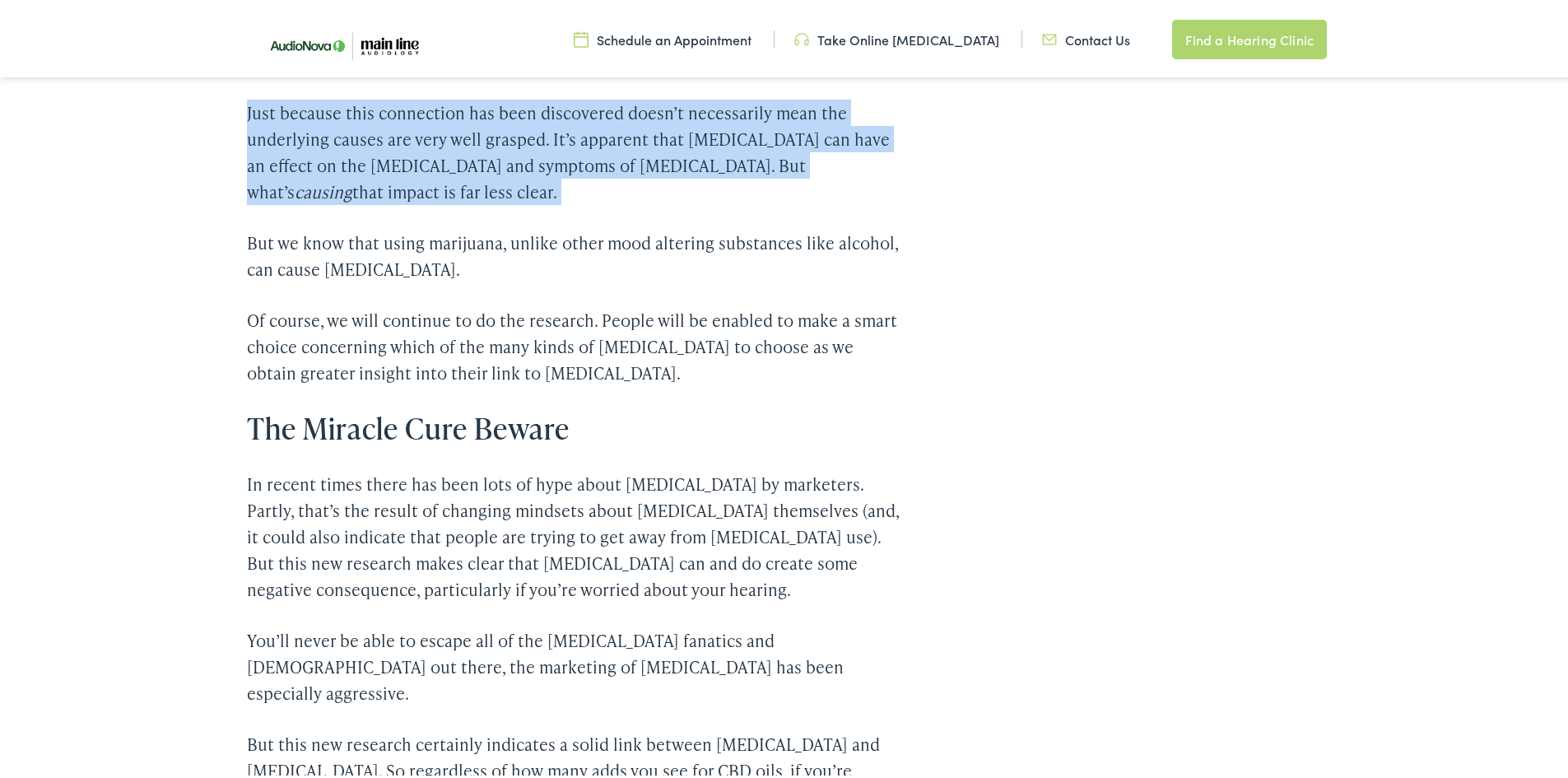
scroll to position [2305, 0]
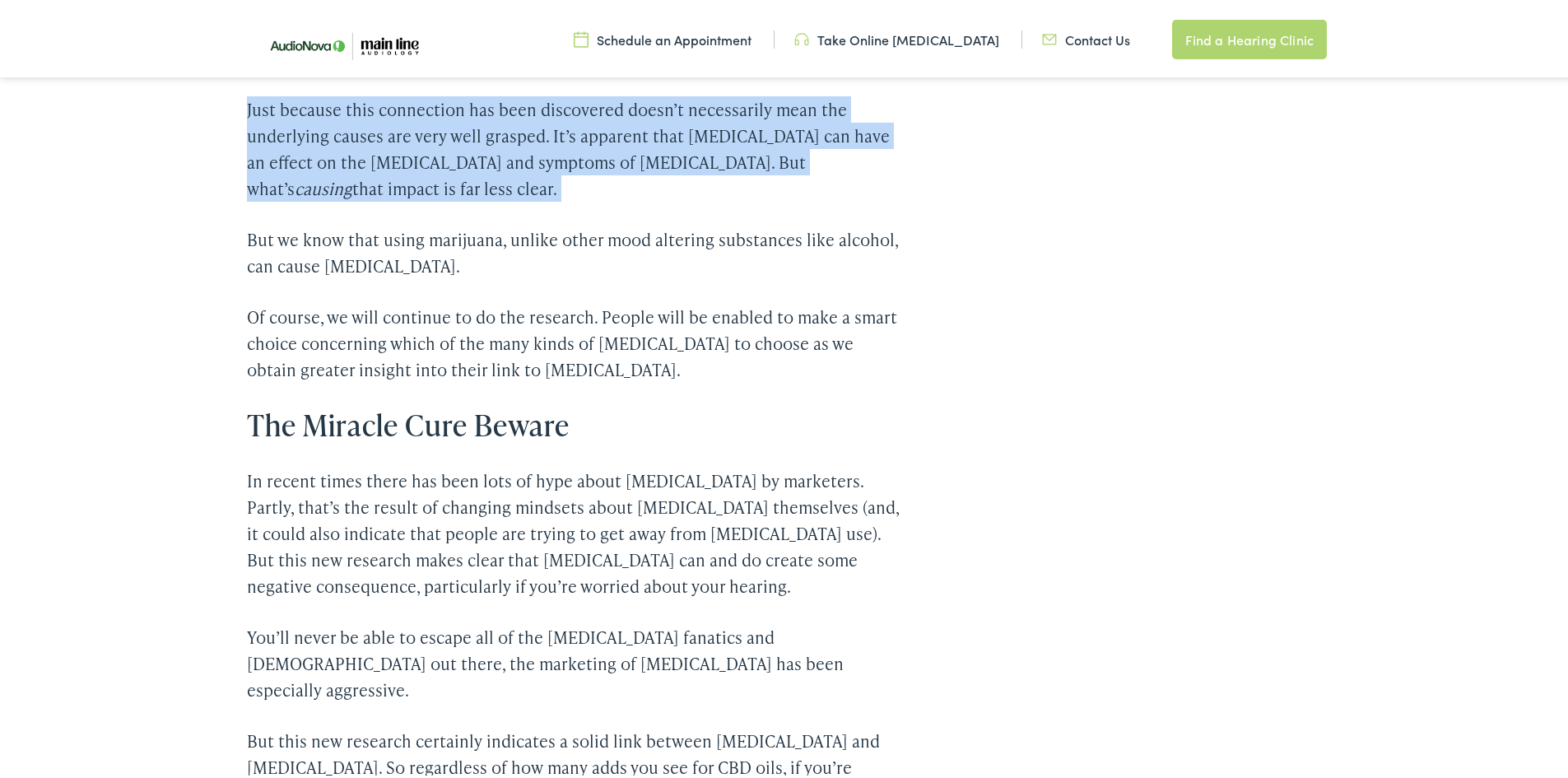
click at [349, 464] on p "In recent times there has been lots of hype about [MEDICAL_DATA] by marketers. …" at bounding box center [573, 530] width 652 height 132
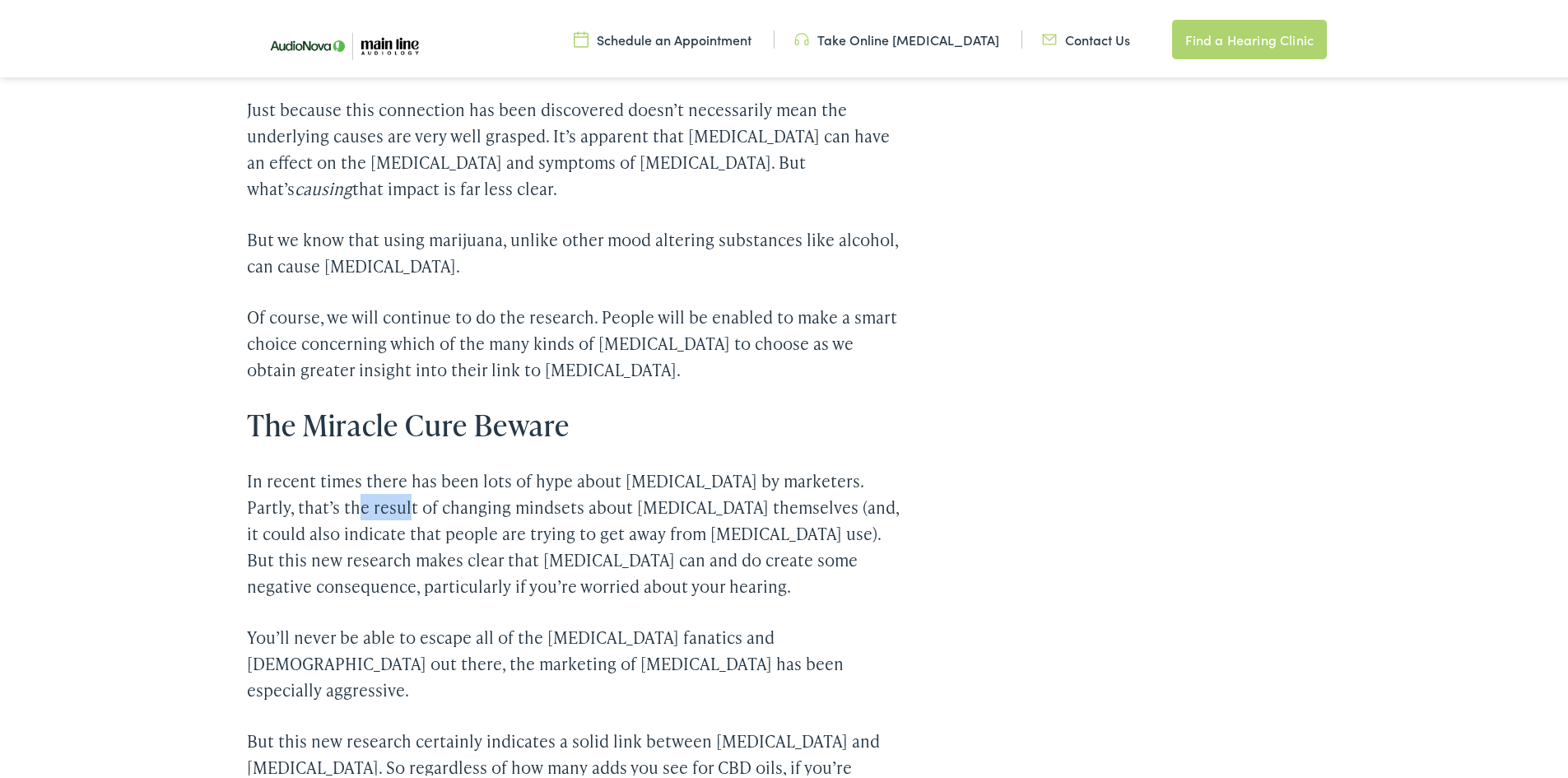
click at [349, 464] on p "In recent times there has been lots of hype about [MEDICAL_DATA] by marketers. …" at bounding box center [573, 530] width 652 height 132
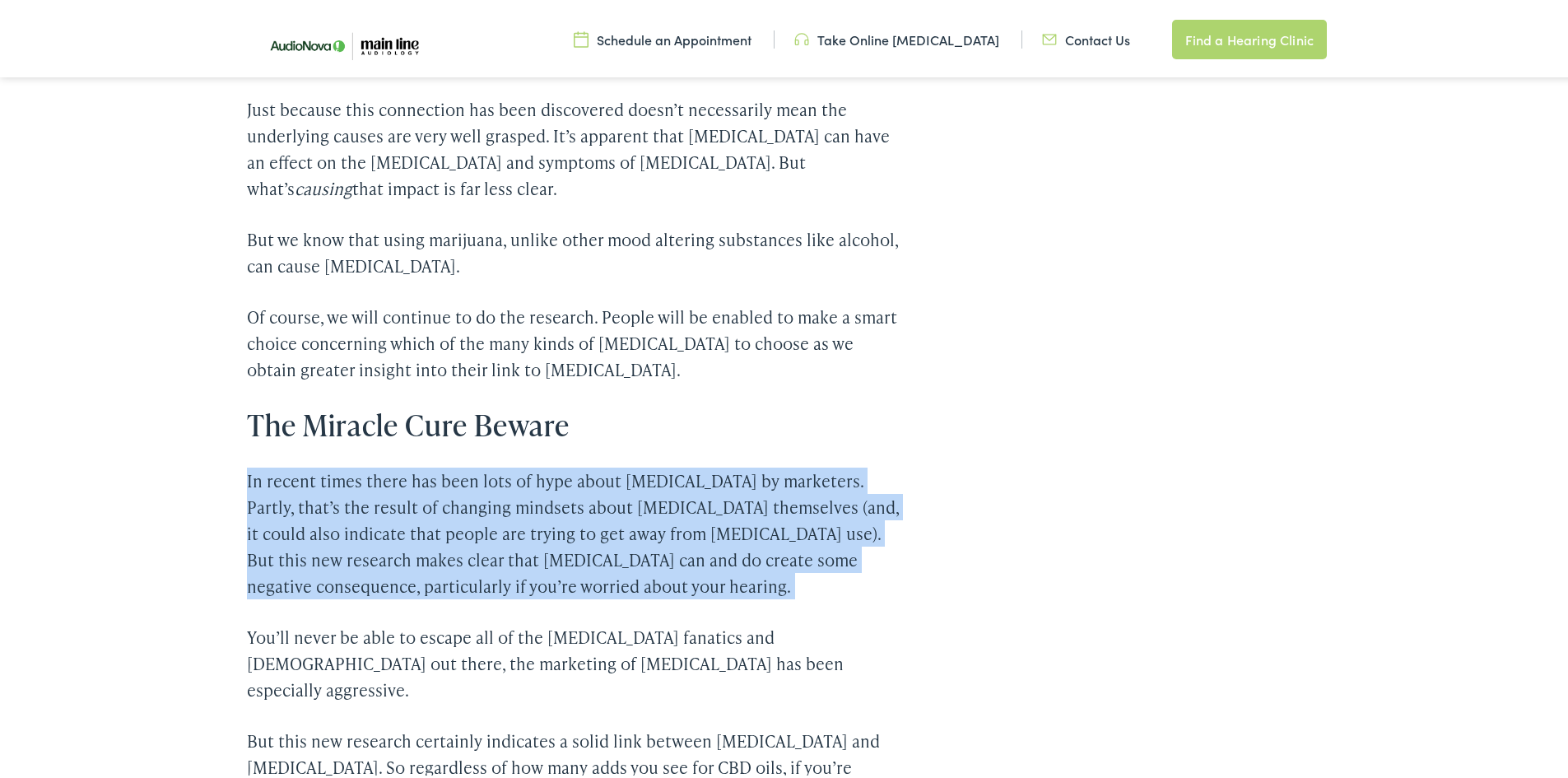
click at [349, 464] on p "In recent times there has been lots of hype about [MEDICAL_DATA] by marketers. …" at bounding box center [573, 530] width 652 height 132
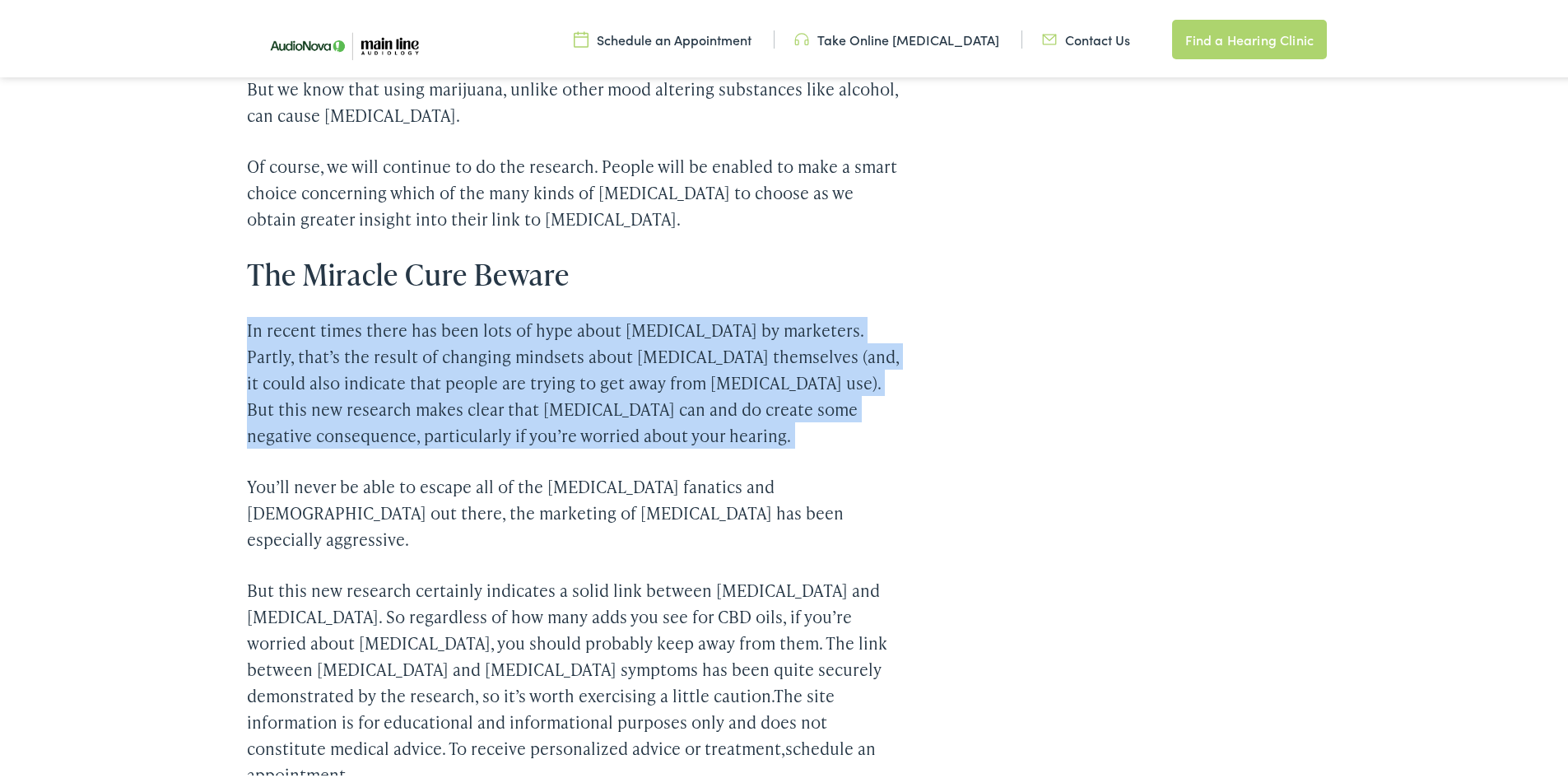
scroll to position [2470, 0]
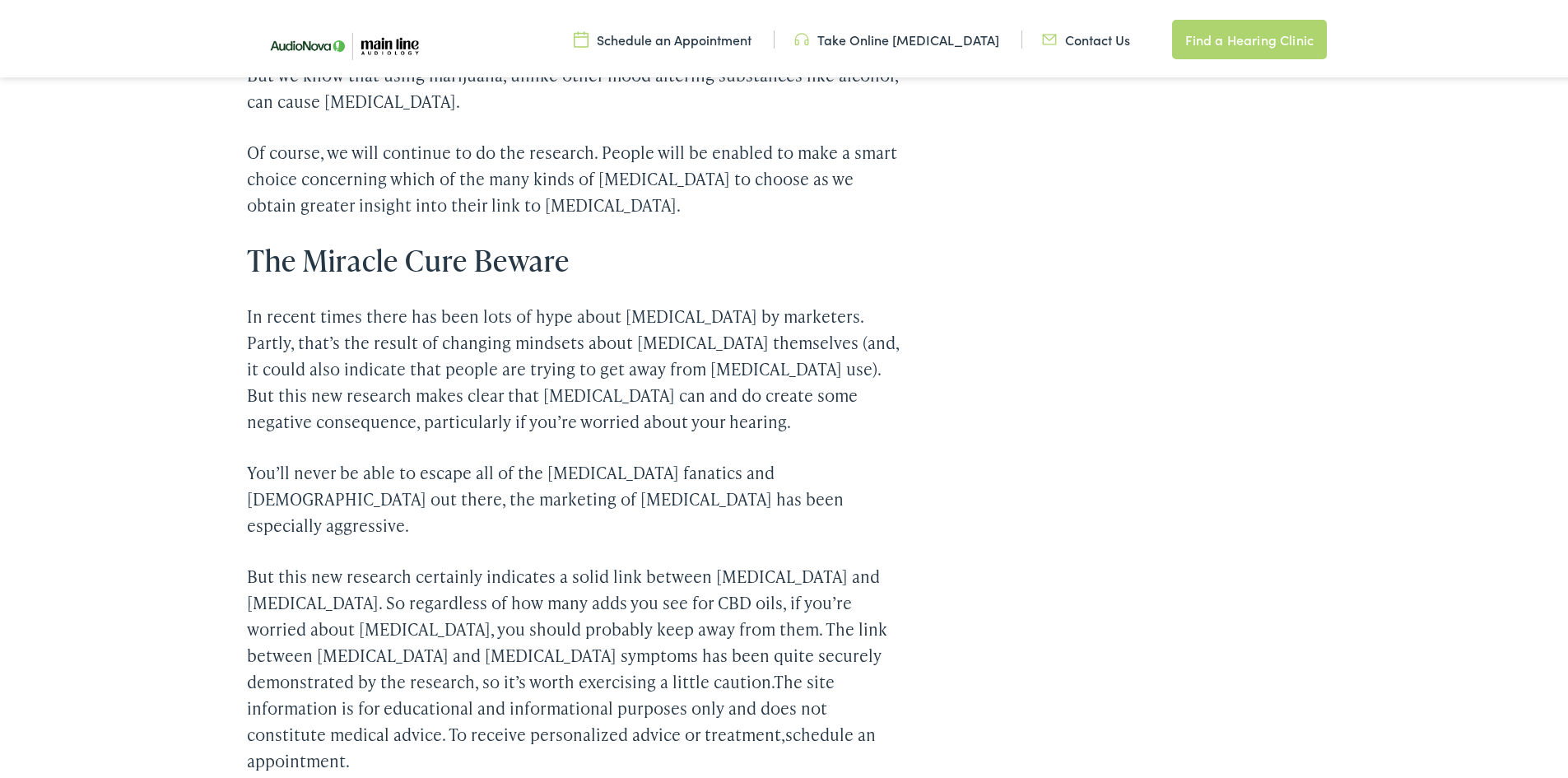
click at [378, 300] on p "In recent times there has been lots of hype about [MEDICAL_DATA] by marketers. …" at bounding box center [573, 366] width 652 height 132
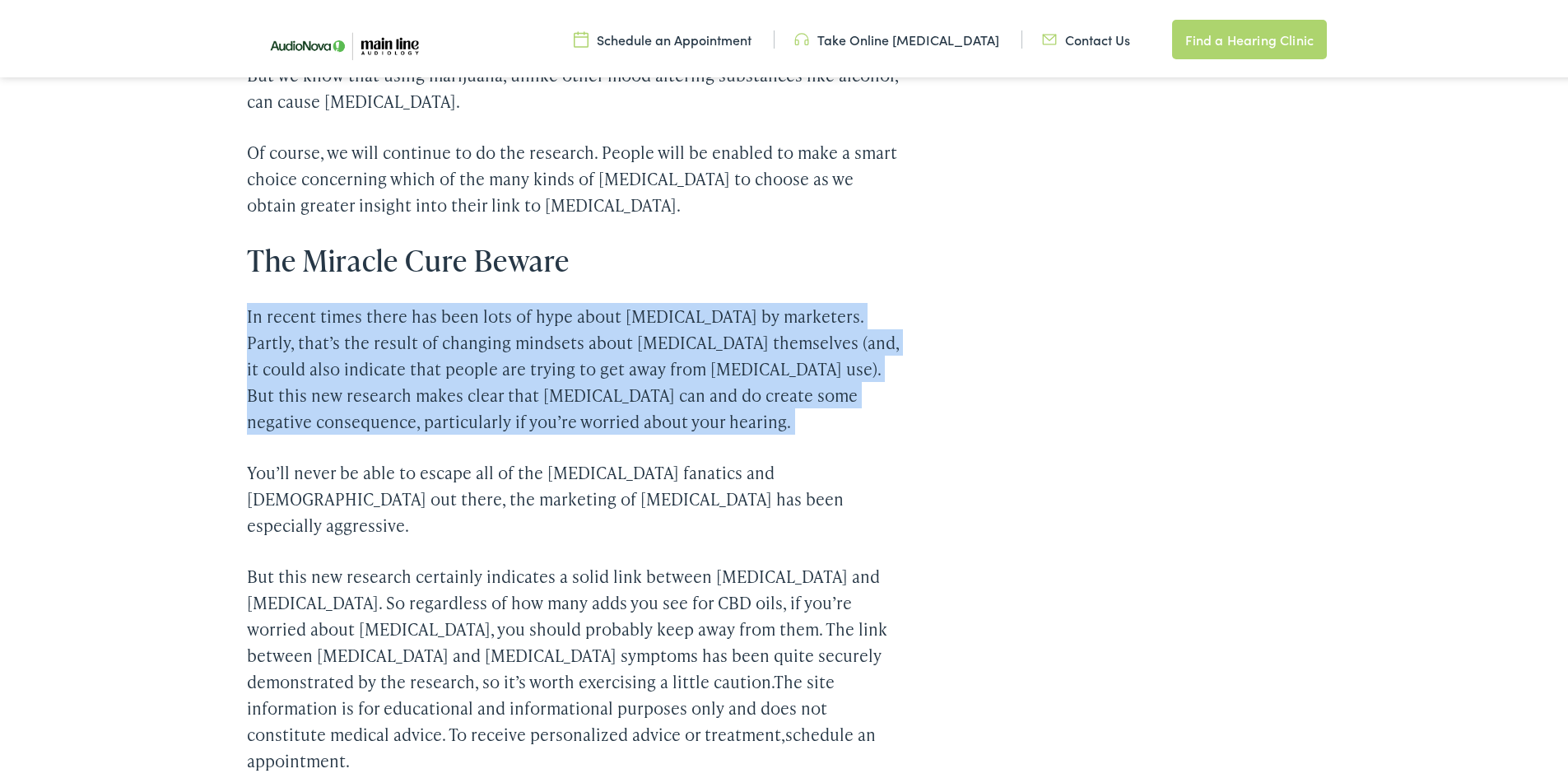
click at [378, 300] on p "In recent times there has been lots of hype about [MEDICAL_DATA] by marketers. …" at bounding box center [573, 366] width 652 height 132
click at [363, 300] on p "In recent times there has been lots of hype about [MEDICAL_DATA] by marketers. …" at bounding box center [573, 366] width 652 height 132
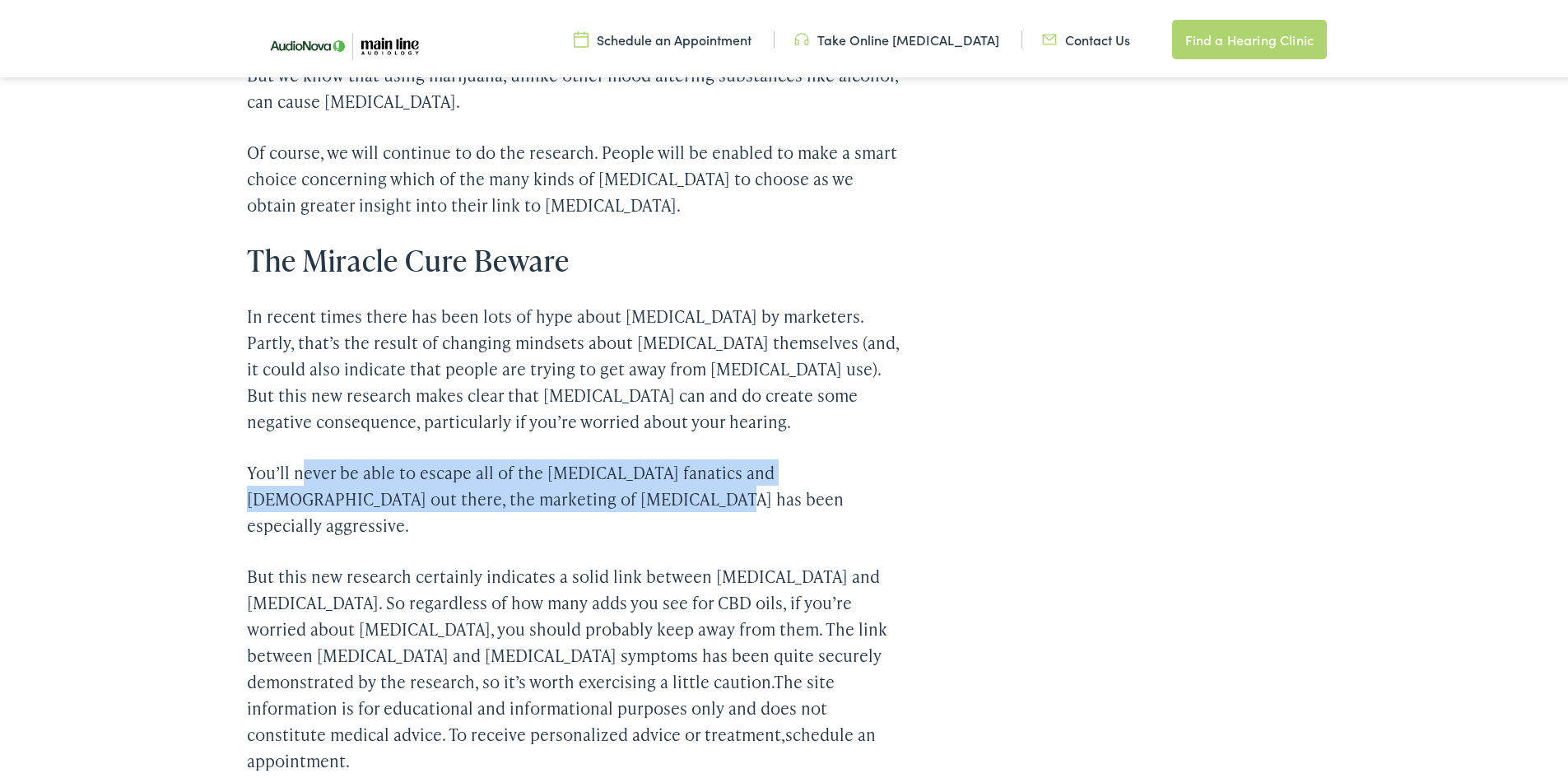
drag, startPoint x: 295, startPoint y: 369, endPoint x: 552, endPoint y: 388, distance: 257.7
click at [552, 456] on p "You’ll never be able to escape all of the [MEDICAL_DATA] fanatics and [DEMOGRAP…" at bounding box center [573, 495] width 652 height 79
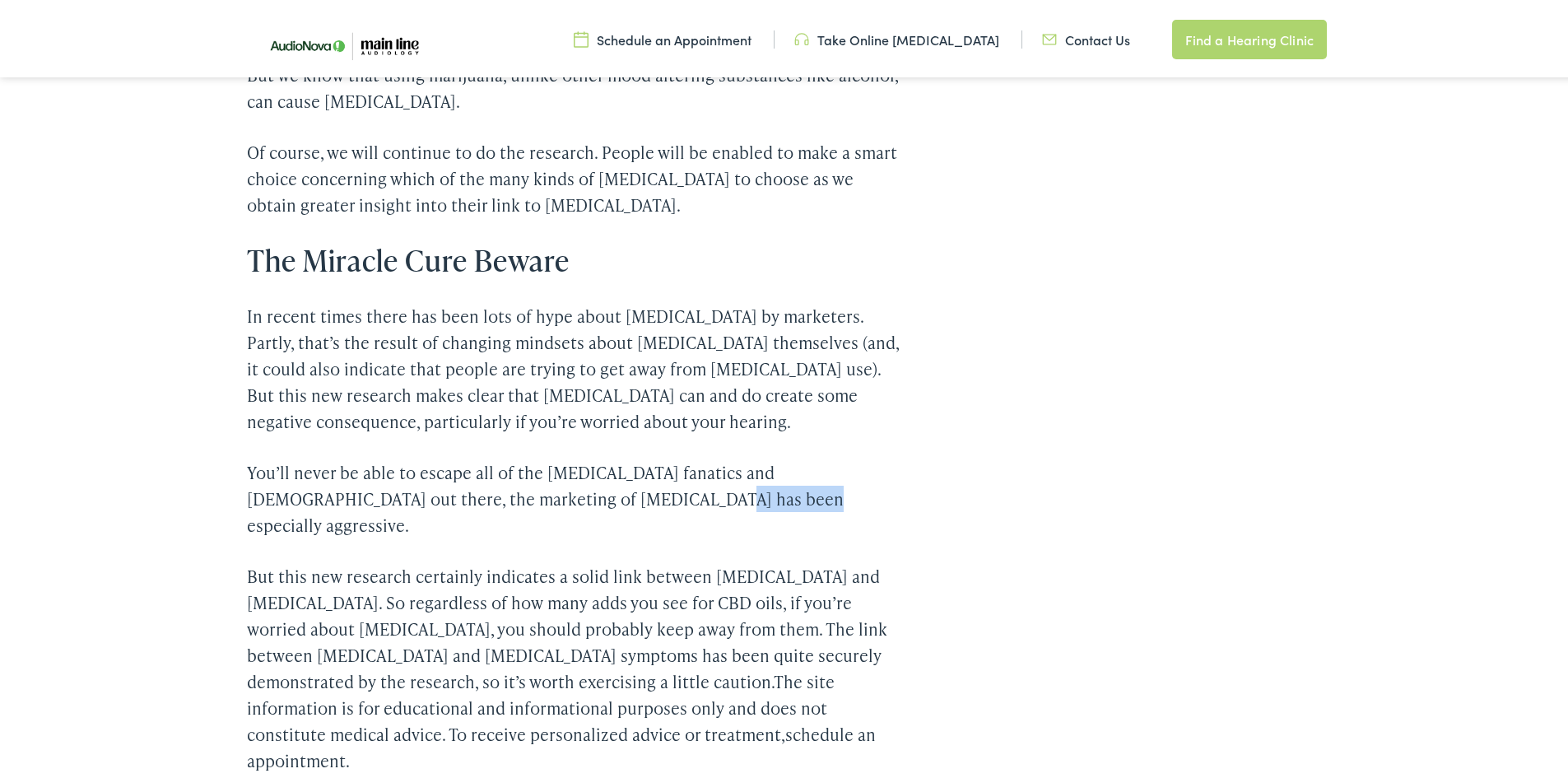
click at [552, 456] on p "You’ll never be able to escape all of the [MEDICAL_DATA] fanatics and [DEMOGRAP…" at bounding box center [573, 495] width 652 height 79
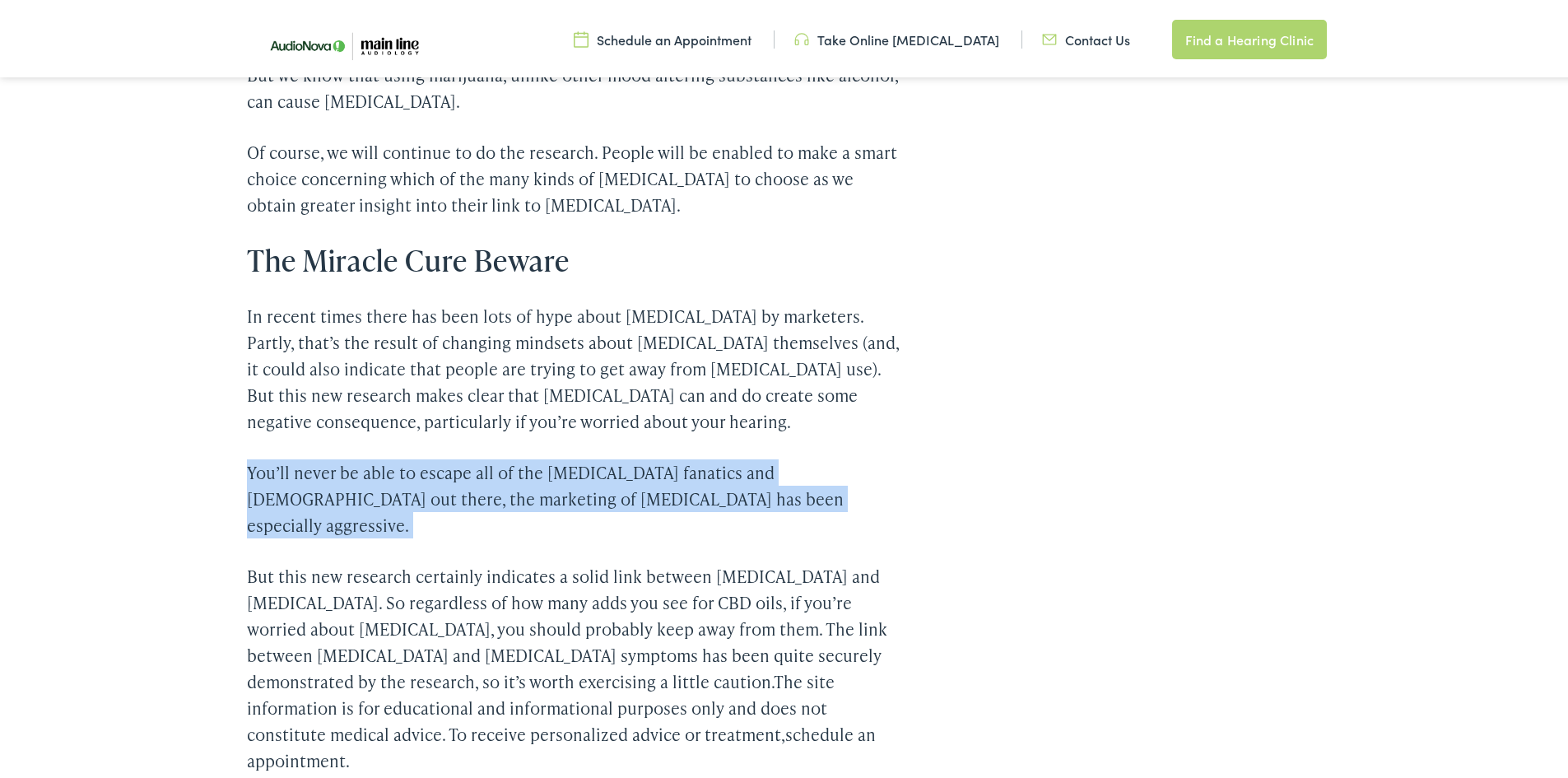
click at [552, 456] on p "You’ll never be able to escape all of the [MEDICAL_DATA] fanatics and [DEMOGRAP…" at bounding box center [573, 495] width 652 height 79
click at [478, 456] on p "You’ll never be able to escape all of the [MEDICAL_DATA] fanatics and [DEMOGRAP…" at bounding box center [573, 495] width 652 height 79
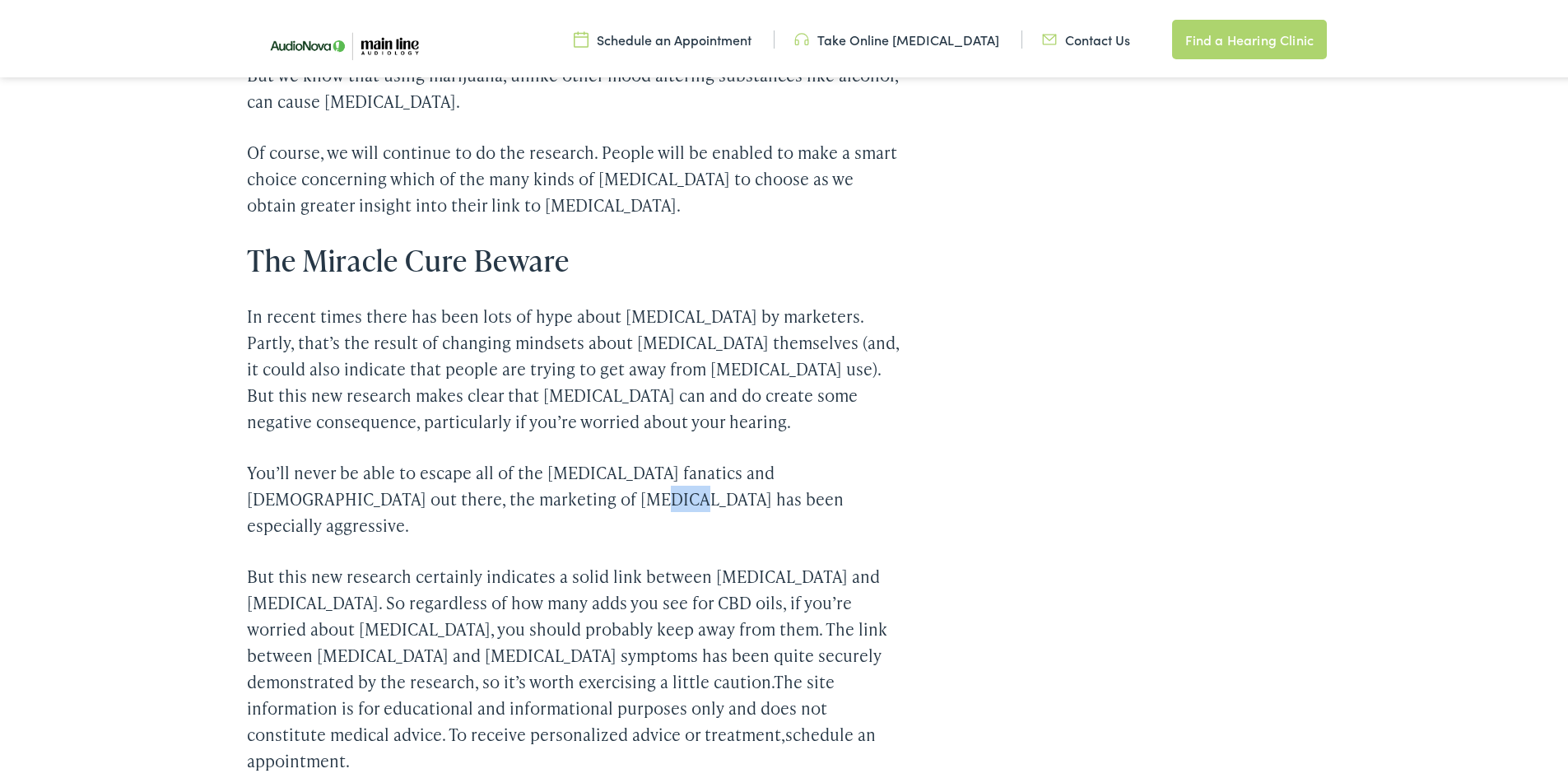
click at [478, 456] on p "You’ll never be able to escape all of the [MEDICAL_DATA] fanatics and [DEMOGRAP…" at bounding box center [573, 495] width 652 height 79
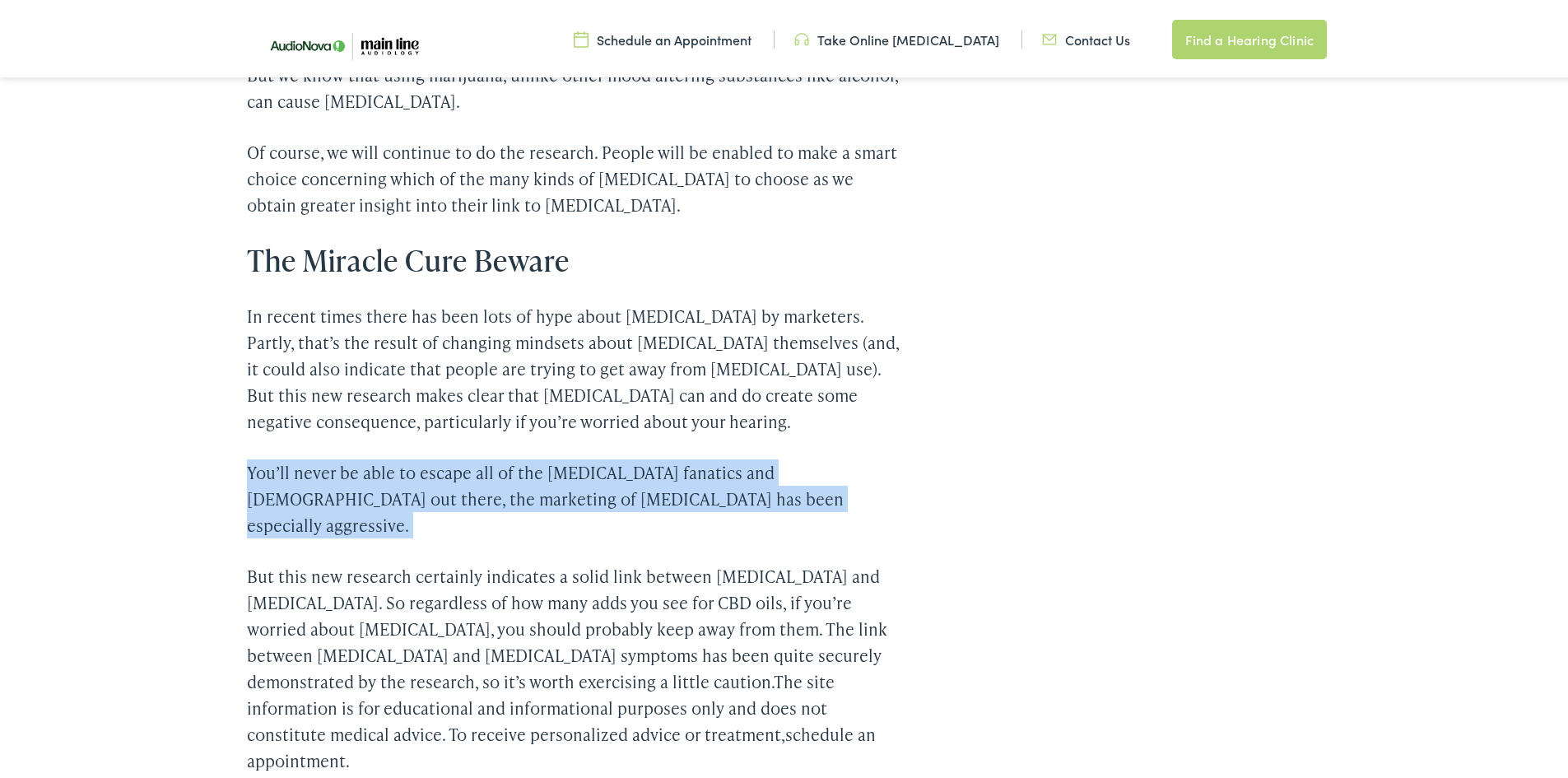
click at [478, 456] on p "You’ll never be able to escape all of the [MEDICAL_DATA] fanatics and [DEMOGRAP…" at bounding box center [573, 495] width 652 height 79
click at [439, 456] on p "You’ll never be able to escape all of the [MEDICAL_DATA] fanatics and [DEMOGRAP…" at bounding box center [573, 495] width 652 height 79
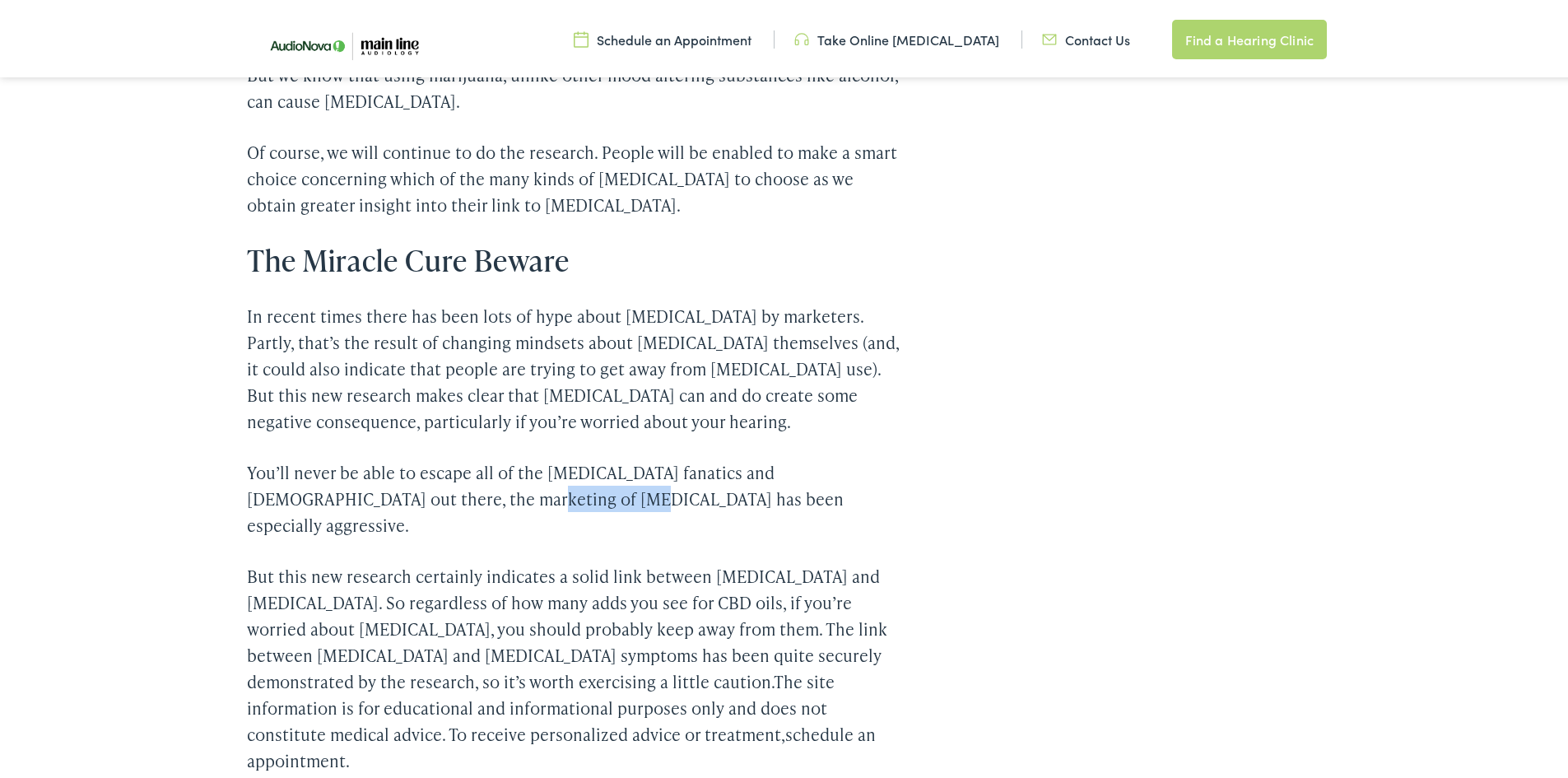
click at [439, 456] on p "You’ll never be able to escape all of the [MEDICAL_DATA] fanatics and [DEMOGRAP…" at bounding box center [573, 495] width 652 height 79
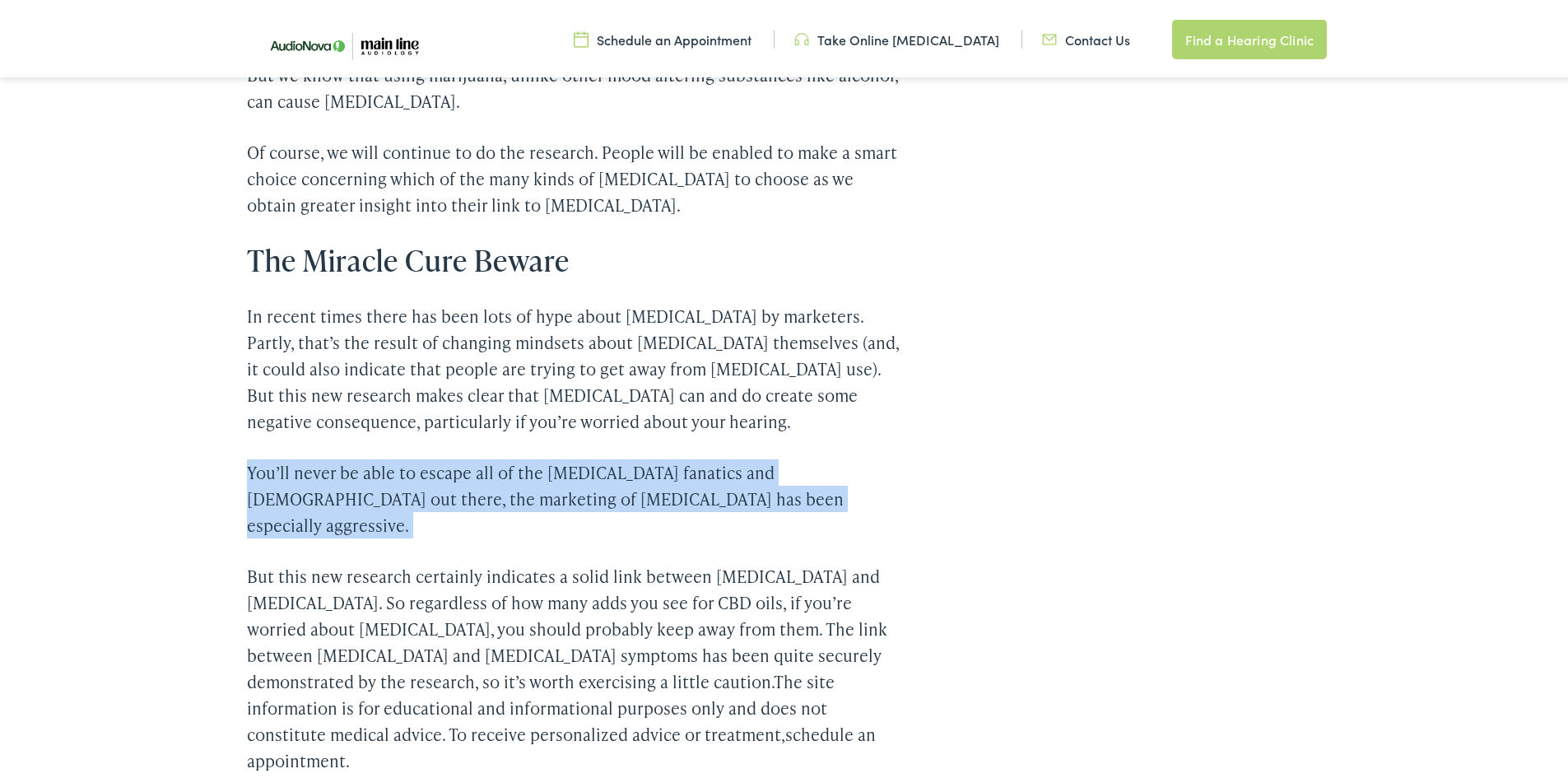
click at [439, 456] on p "You’ll never be able to escape all of the [MEDICAL_DATA] fanatics and [DEMOGRAP…" at bounding box center [573, 495] width 652 height 79
click at [398, 456] on p "You’ll never be able to escape all of the [MEDICAL_DATA] fanatics and [DEMOGRAP…" at bounding box center [573, 495] width 652 height 79
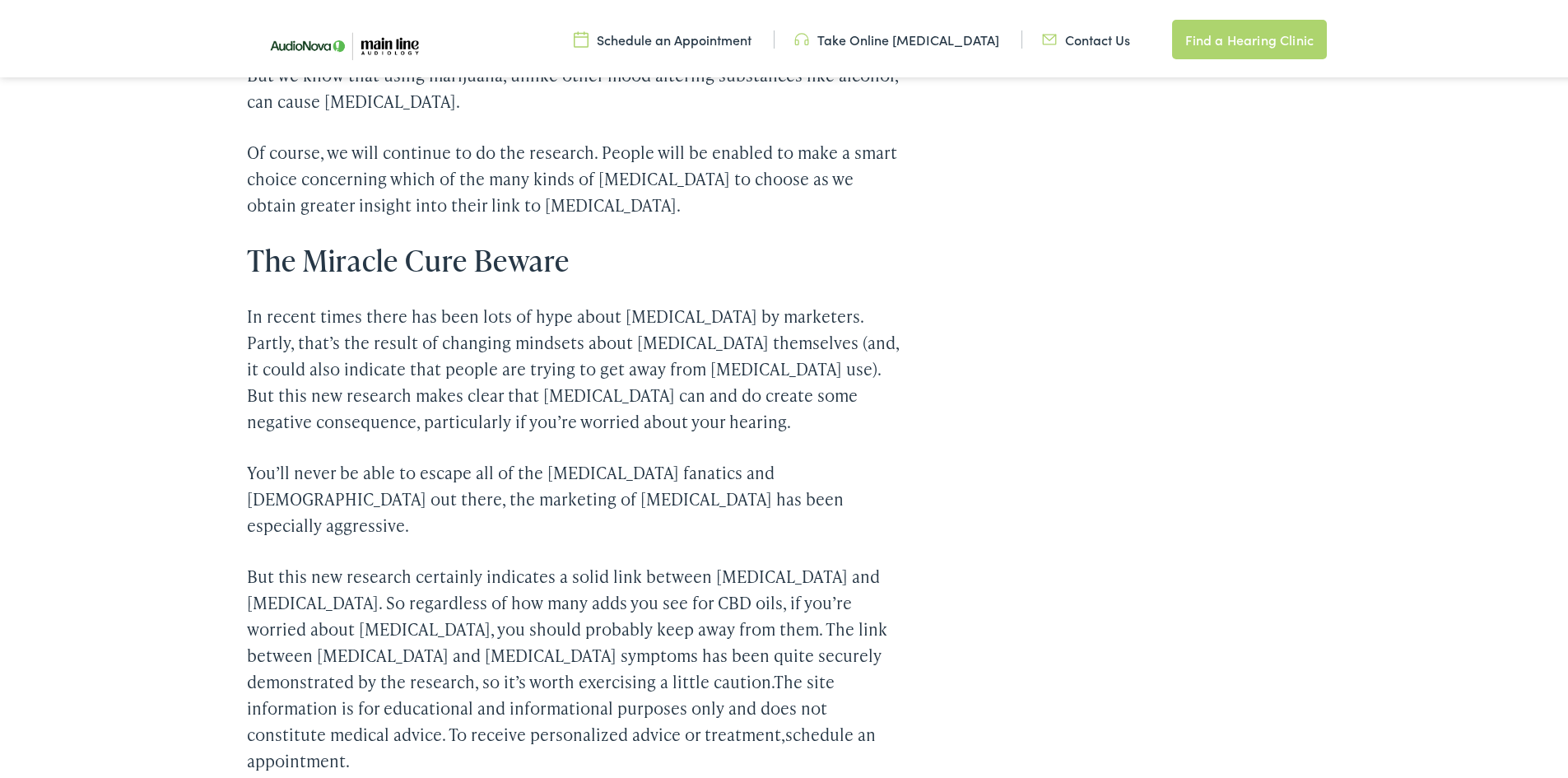
click at [428, 560] on p "But this new research certainly indicates a solid link between [MEDICAL_DATA] a…" at bounding box center [573, 665] width 652 height 210
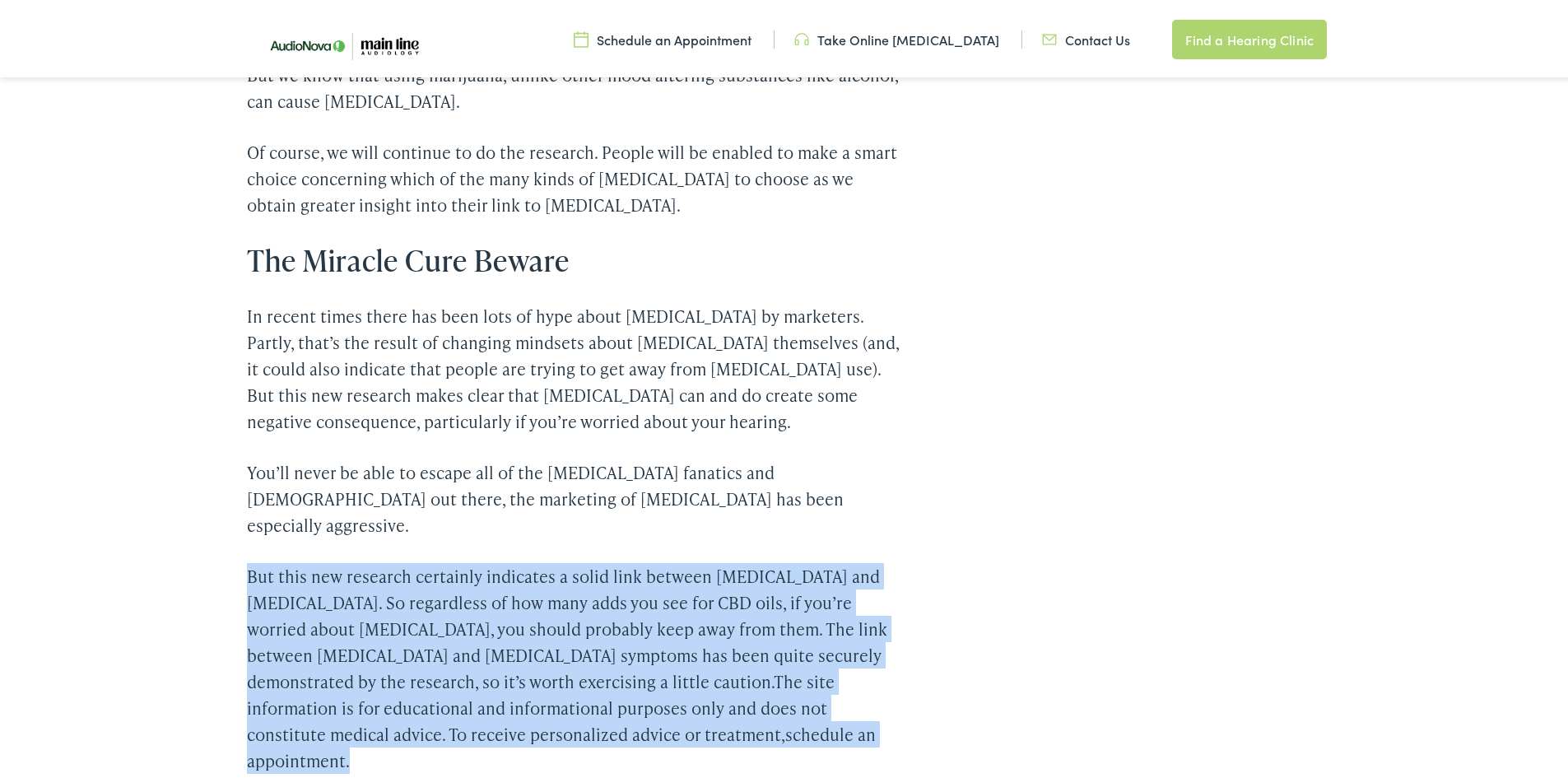
click at [428, 560] on p "But this new research certainly indicates a solid link between [MEDICAL_DATA] a…" at bounding box center [573, 665] width 652 height 210
click at [423, 560] on p "But this new research certainly indicates a solid link between [MEDICAL_DATA] a…" at bounding box center [573, 665] width 652 height 210
